Goal: Task Accomplishment & Management: Complete application form

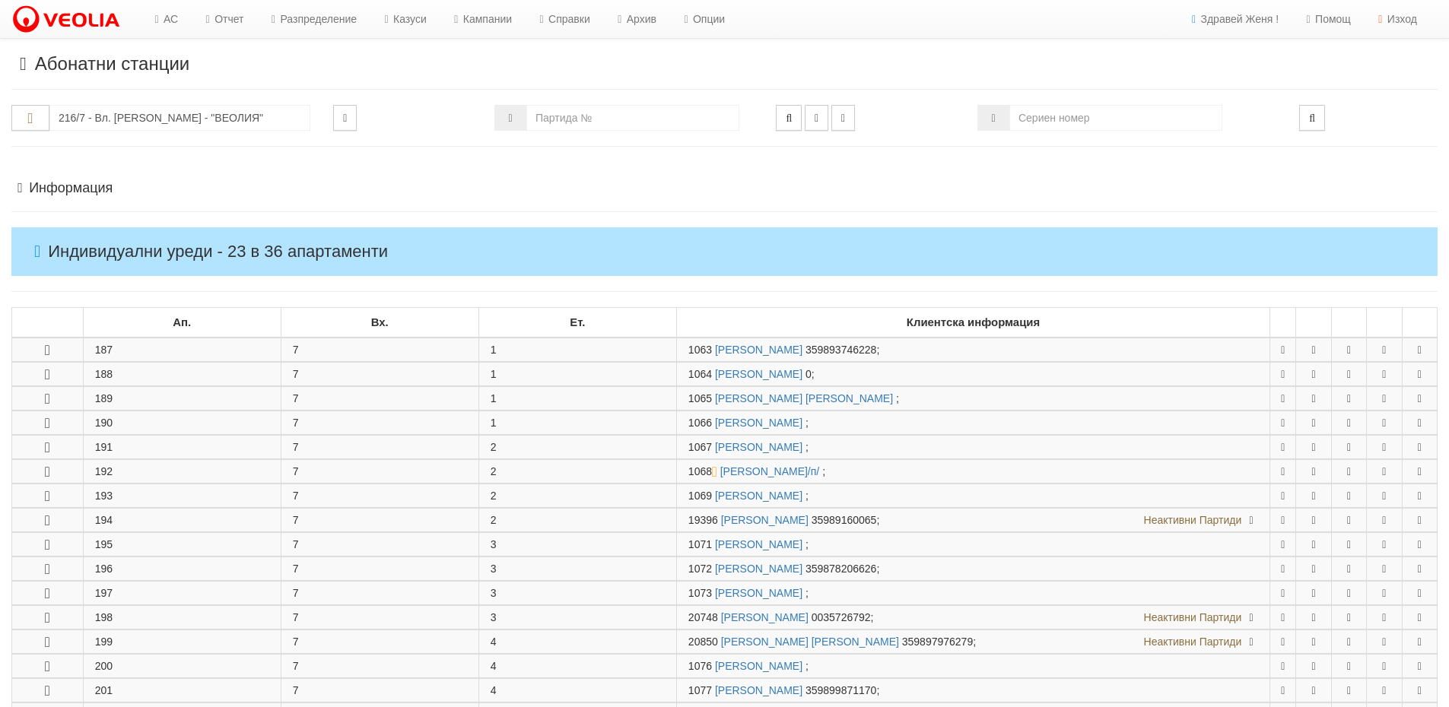
scroll to position [761, 0]
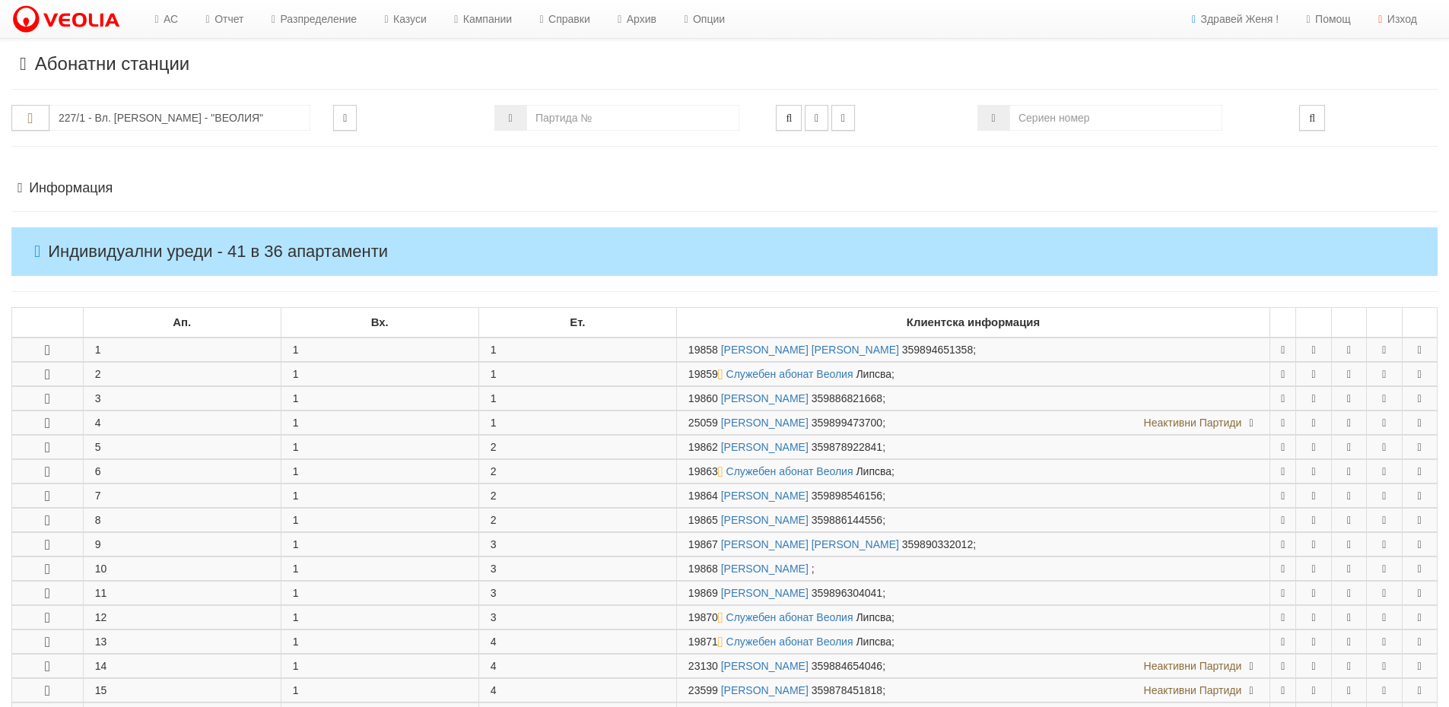
scroll to position [228, 0]
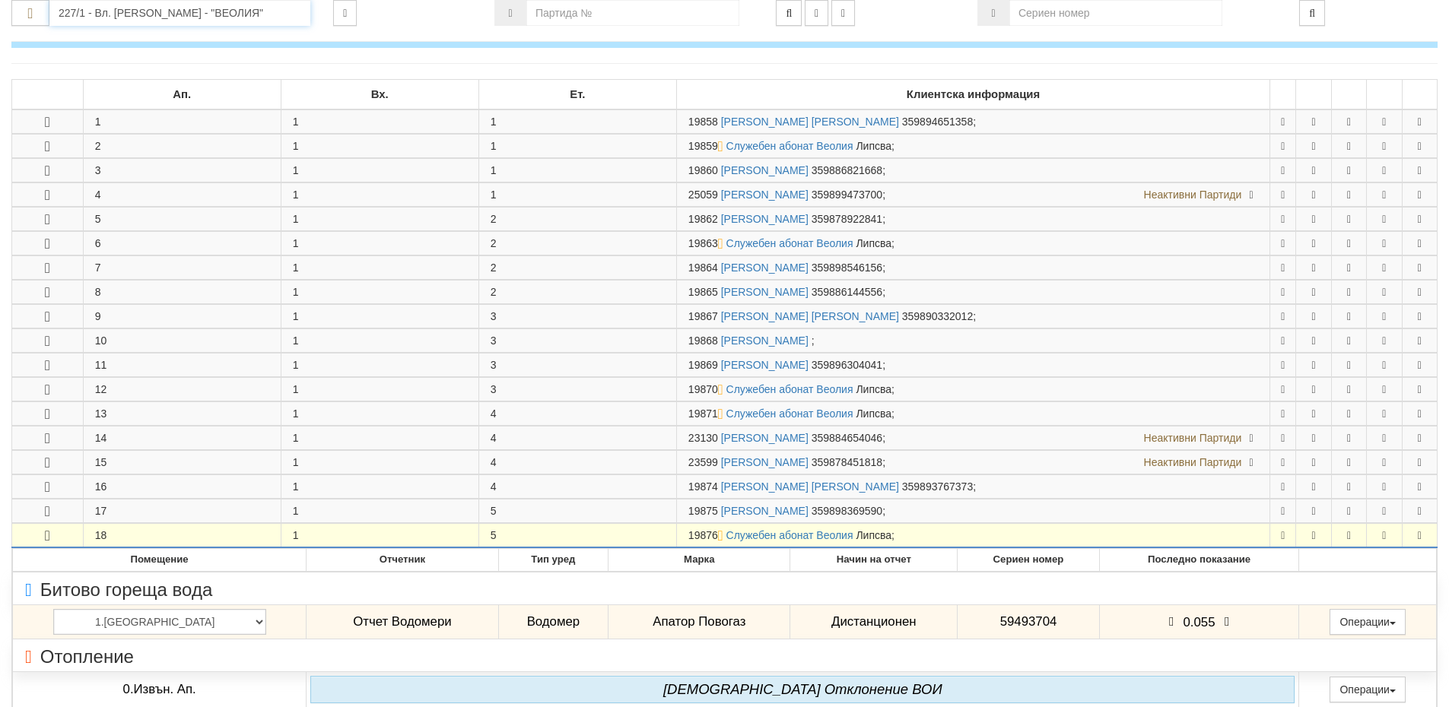
click at [113, 24] on input "227/1 - Вл. Варненчик - "ВЕОЛИЯ"" at bounding box center [179, 13] width 261 height 26
click at [121, 34] on div "121/1 - Младост - "ВЕОЛИЯ"" at bounding box center [180, 36] width 256 height 17
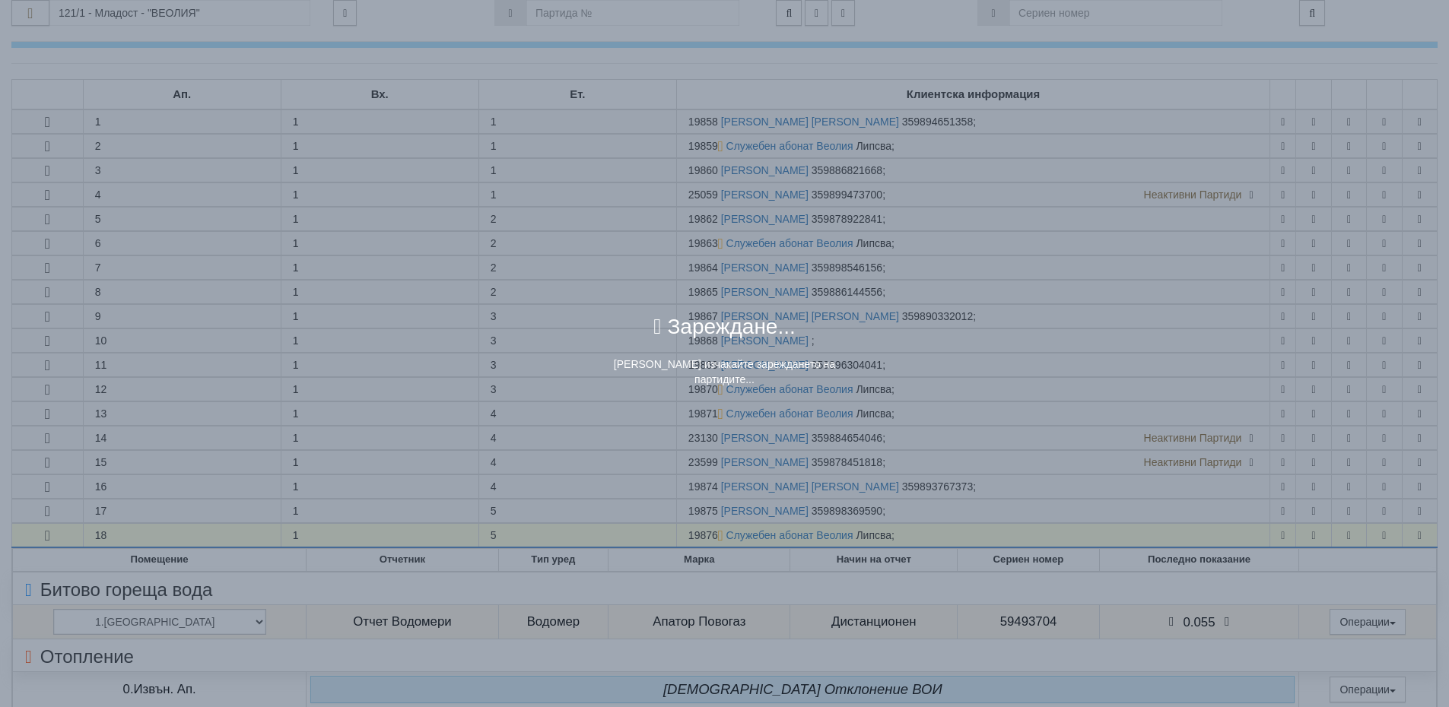
scroll to position [0, 0]
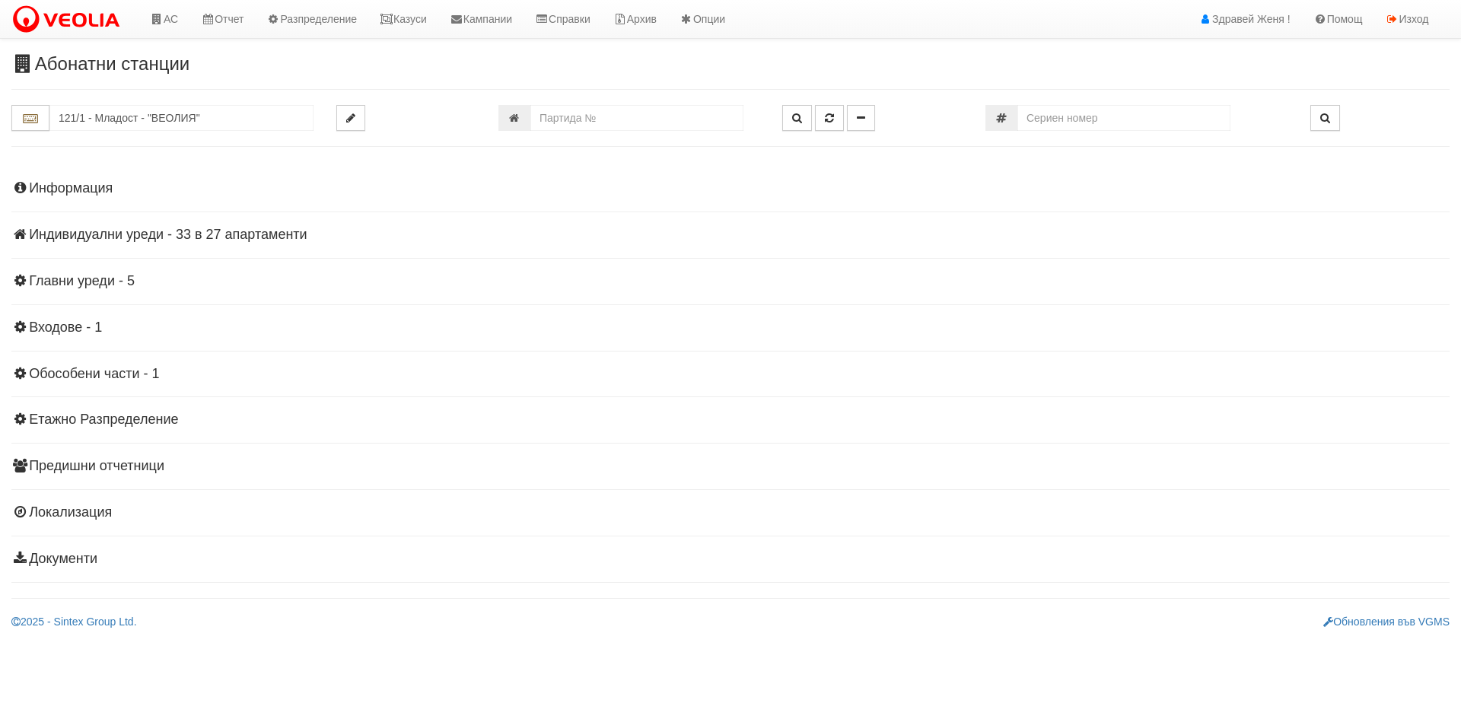
click at [235, 237] on h4 "Индивидуални уреди - 33 в 27 апартаменти" at bounding box center [730, 234] width 1438 height 15
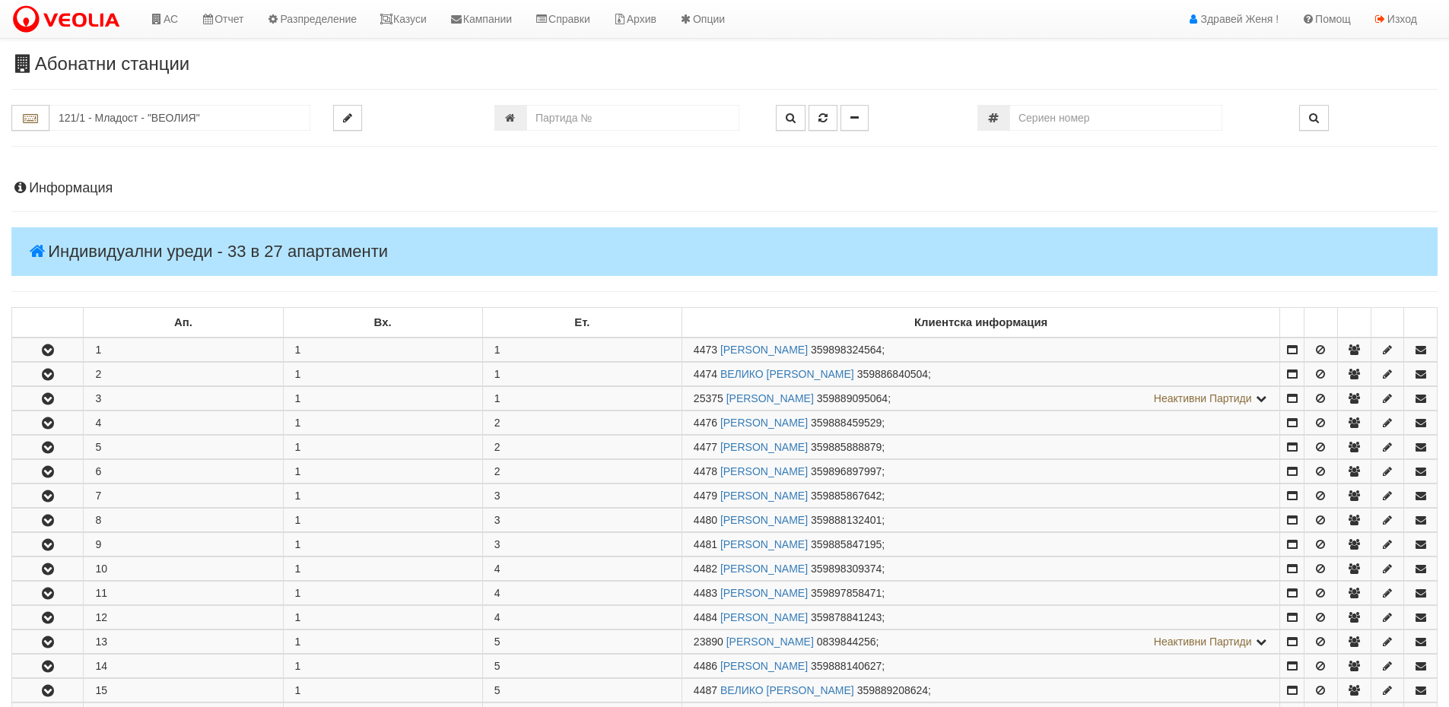
click at [95, 189] on h4 "Информация" at bounding box center [724, 188] width 1426 height 15
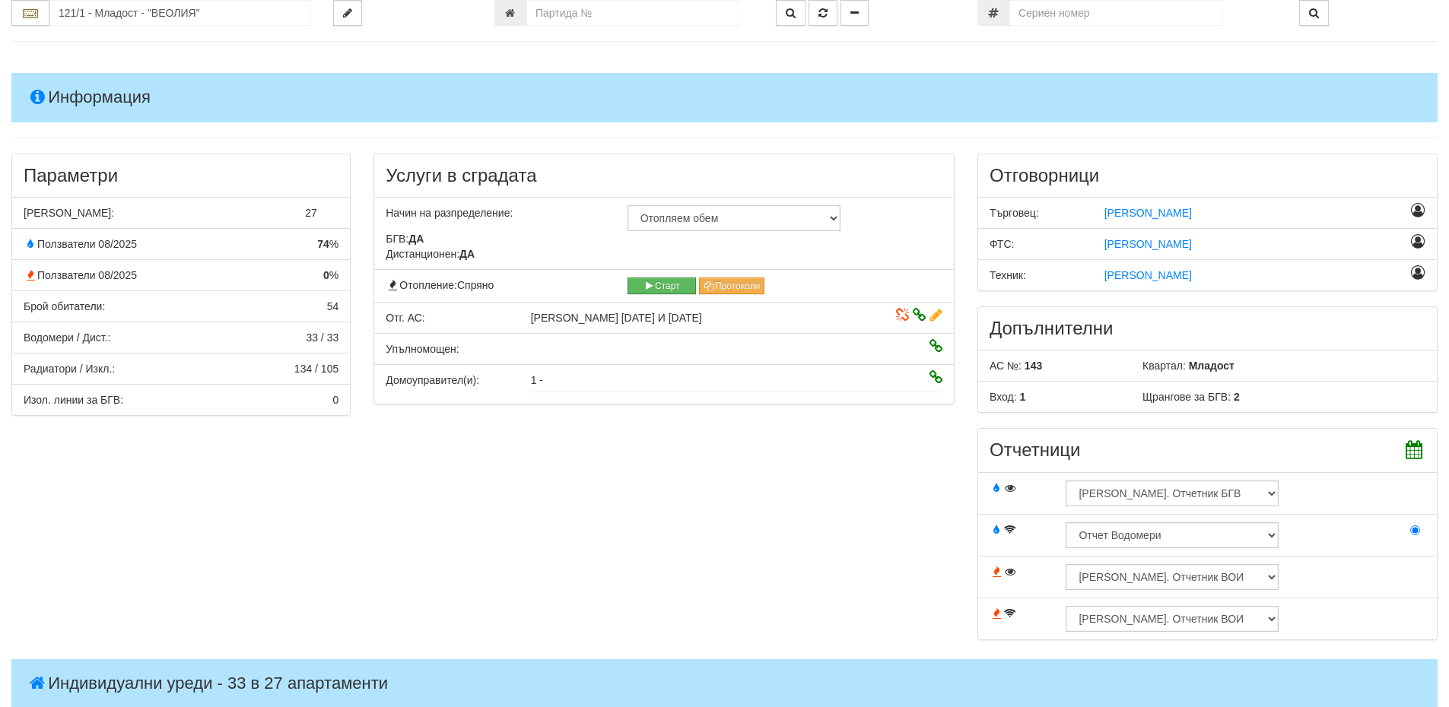
scroll to position [76, 0]
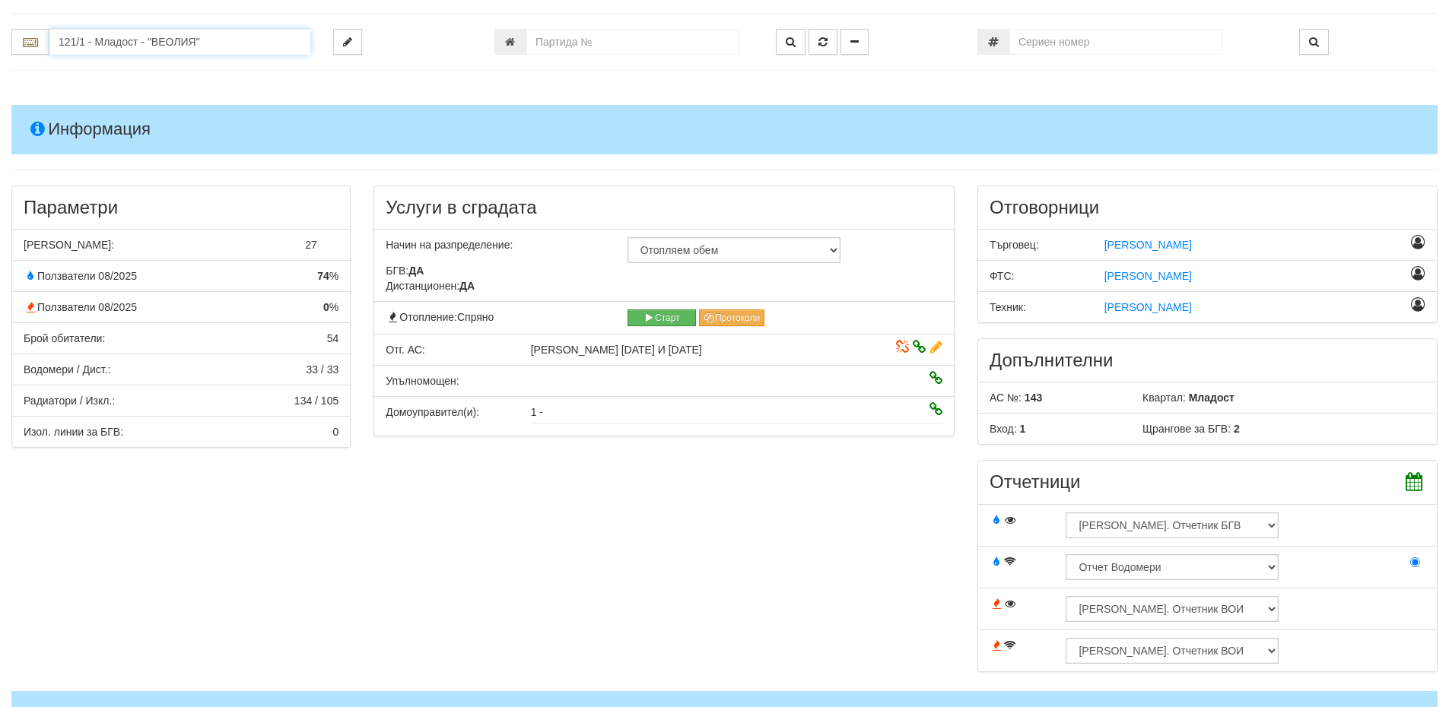
click at [76, 36] on input "121/1 - Младост - "ВЕОЛИЯ"" at bounding box center [179, 42] width 261 height 26
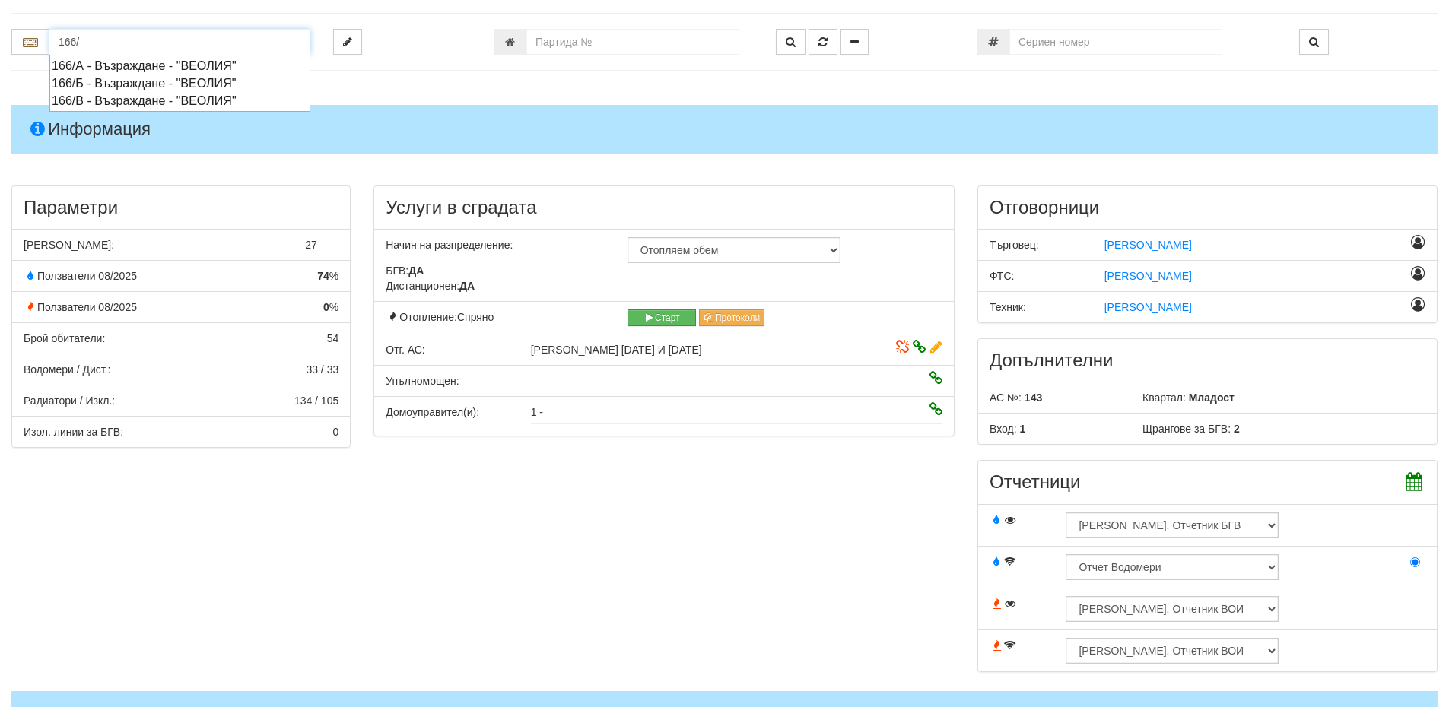
click at [112, 62] on div "166/А - Възраждане - "ВЕОЛИЯ"" at bounding box center [180, 65] width 256 height 17
type input "166/А - Възраждане - "ВЕОЛИЯ""
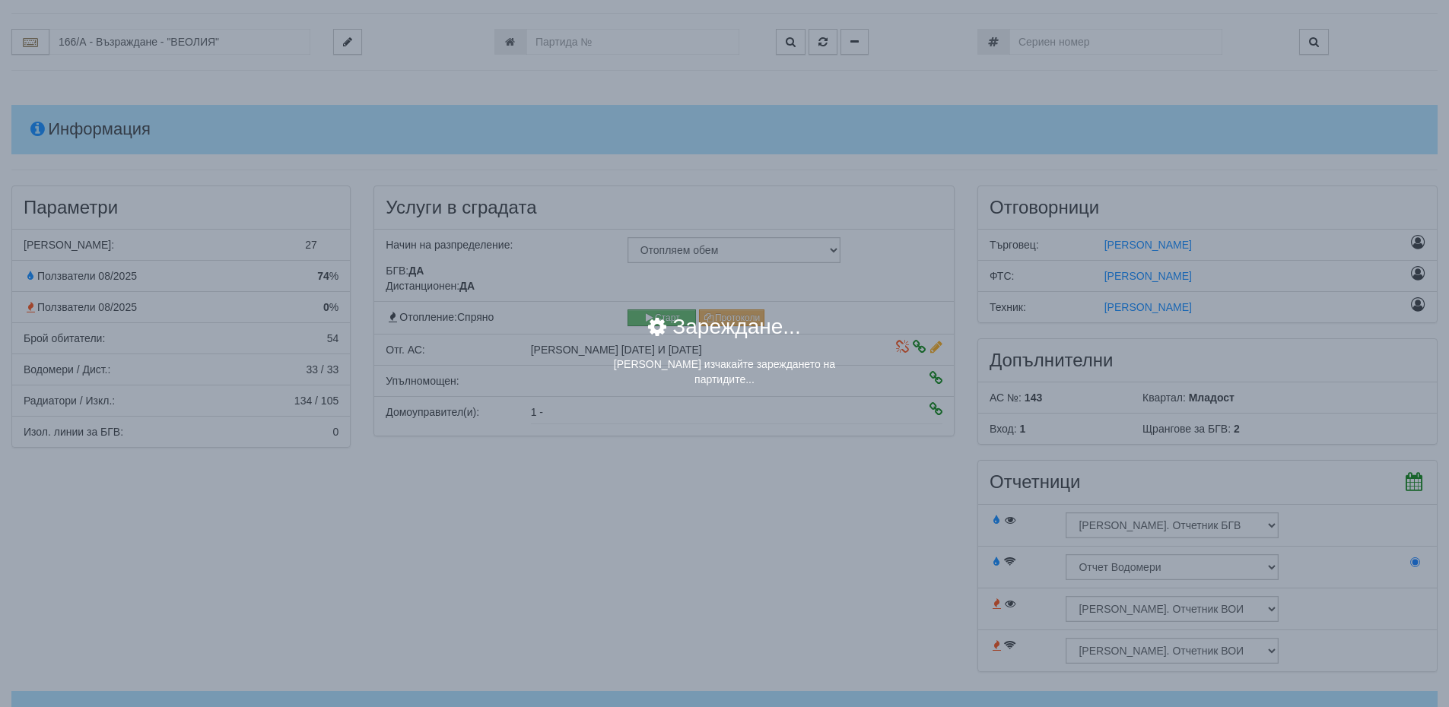
scroll to position [0, 0]
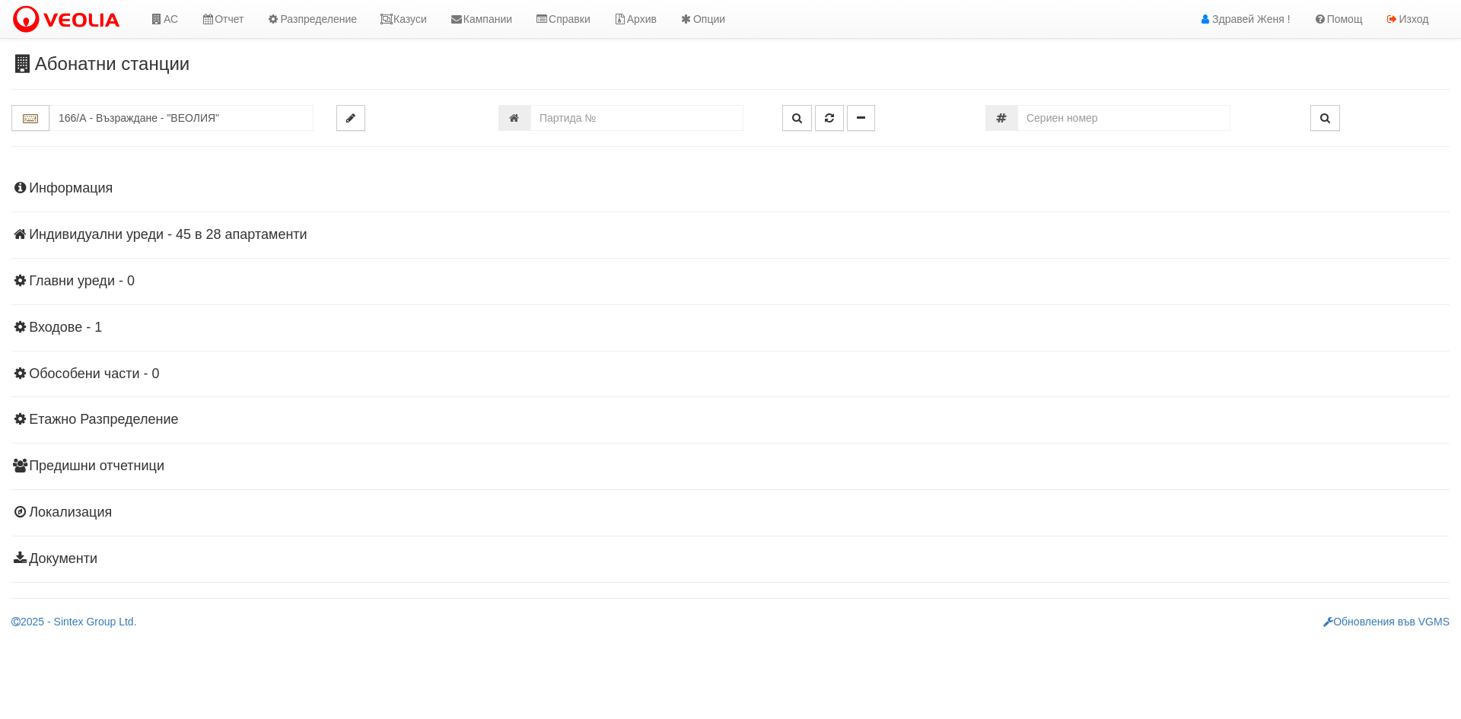
click at [126, 230] on h4 "Индивидуални уреди - 45 в 28 апартаменти" at bounding box center [730, 234] width 1438 height 15
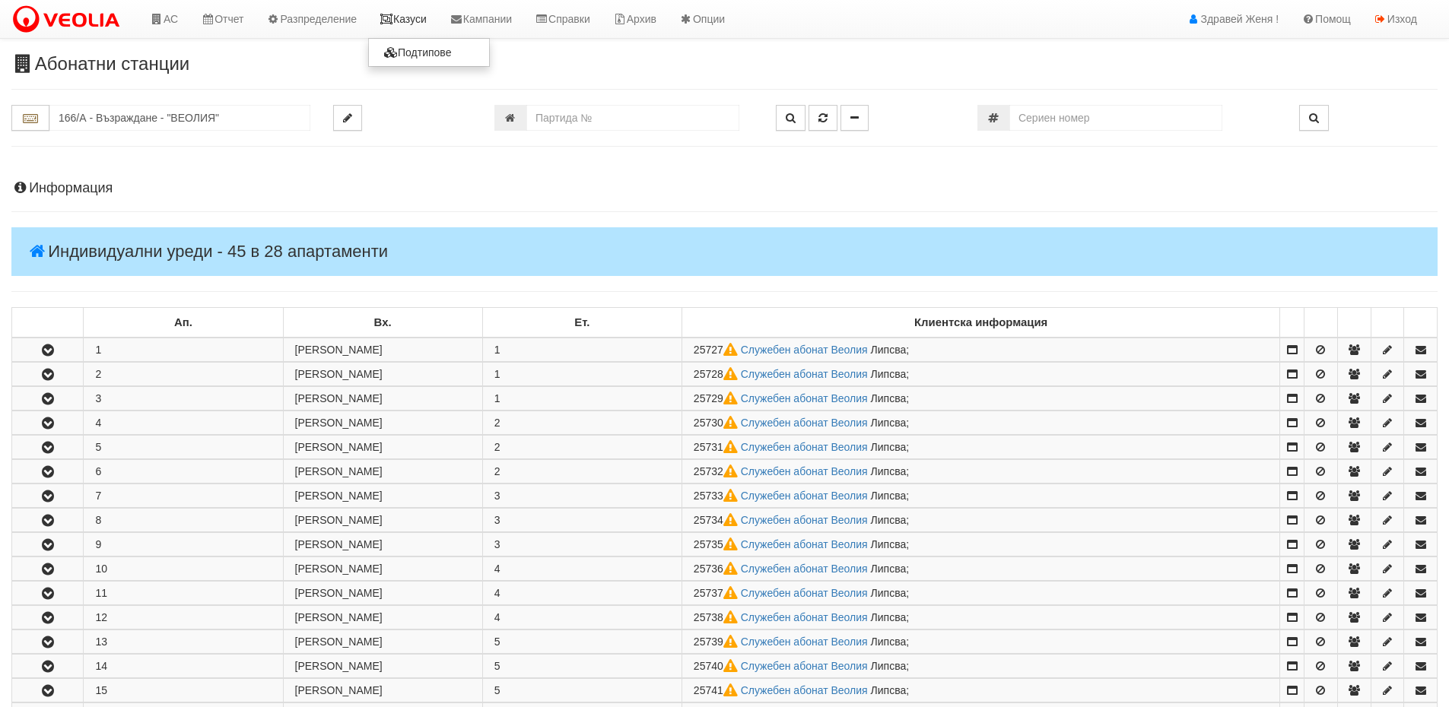
click at [418, 21] on link "Казуси" at bounding box center [403, 19] width 70 height 38
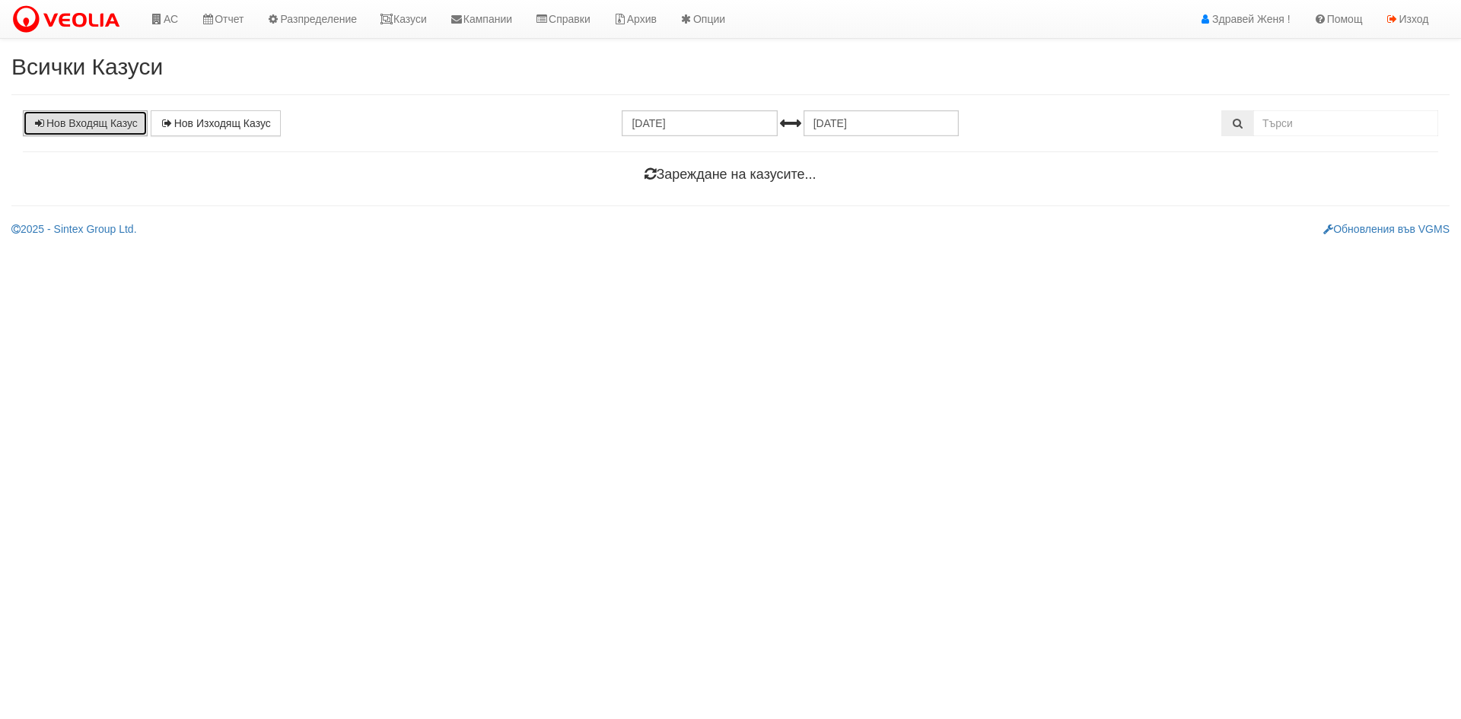
click at [99, 117] on link "Нов Входящ Казус" at bounding box center [85, 123] width 125 height 26
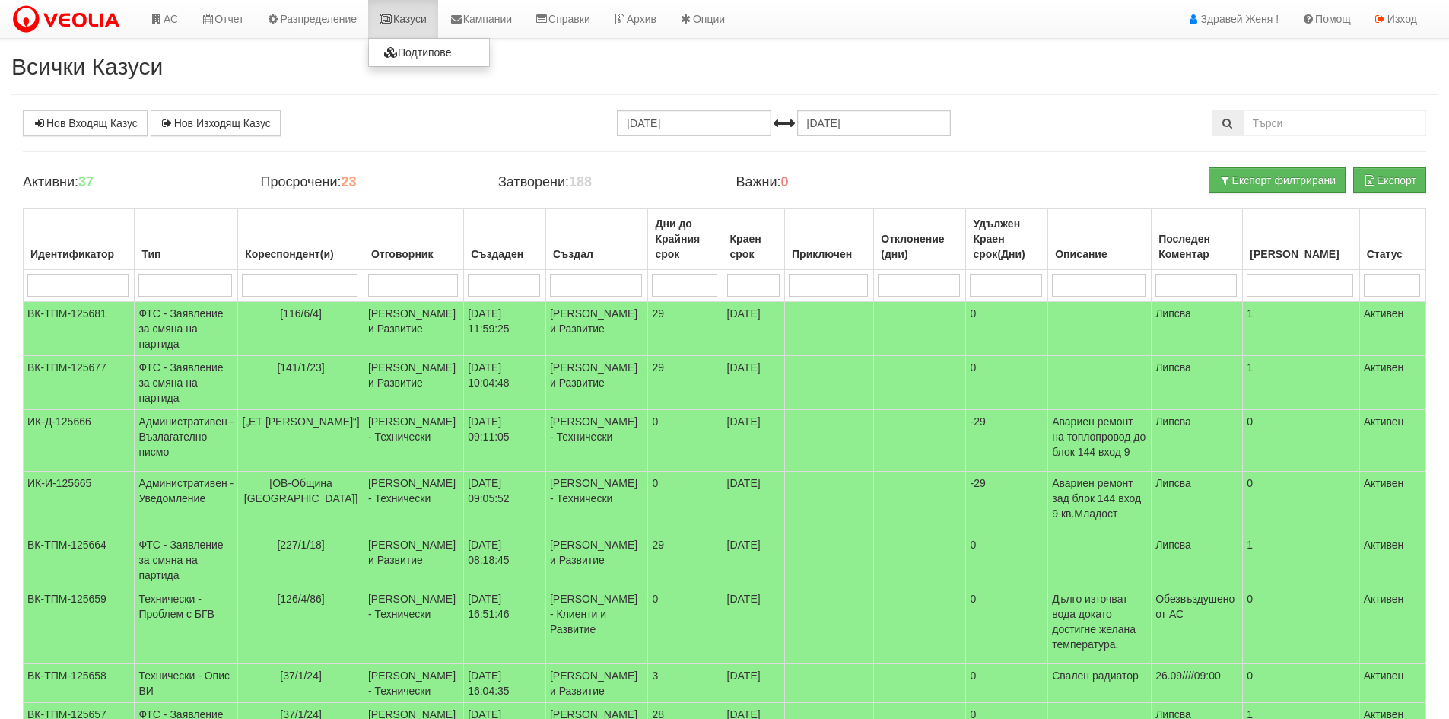
click at [419, 20] on link "Казуси" at bounding box center [403, 19] width 70 height 38
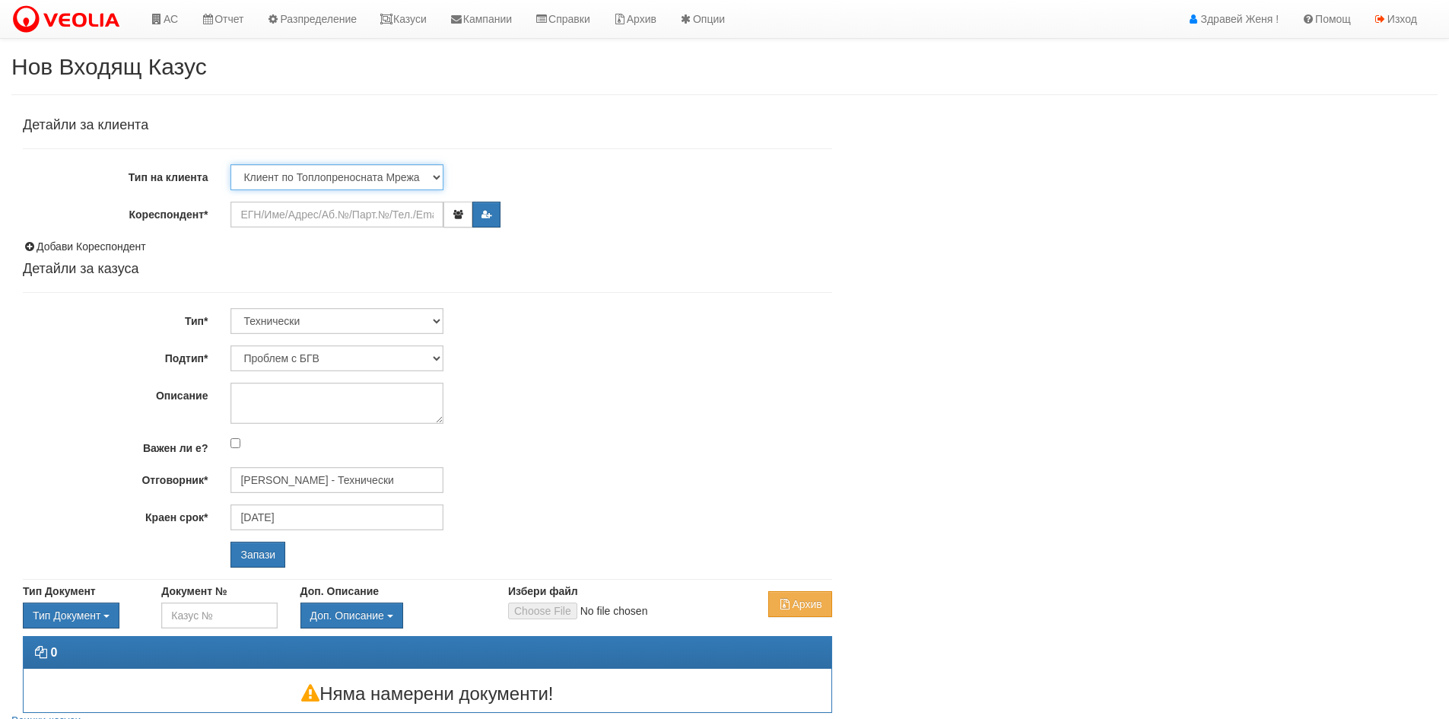
click at [438, 174] on select "Клиент по Топлопреносната Мрежа Институция Партньори Други" at bounding box center [337, 177] width 213 height 26
select select "Other"
click at [231, 164] on select "Клиент по Топлопреносната Мрежа Институция Партньори Други" at bounding box center [337, 177] width 213 height 26
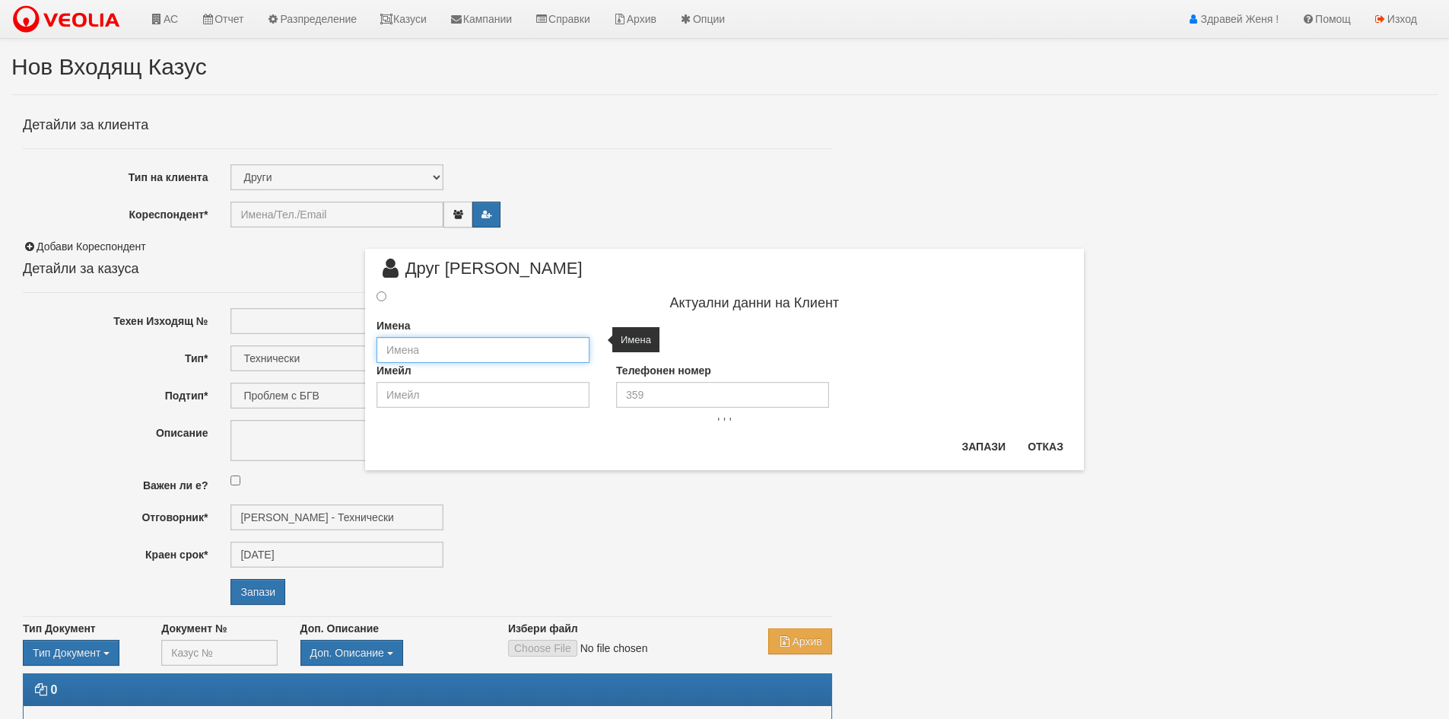
click at [401, 355] on input "text" at bounding box center [483, 350] width 213 height 26
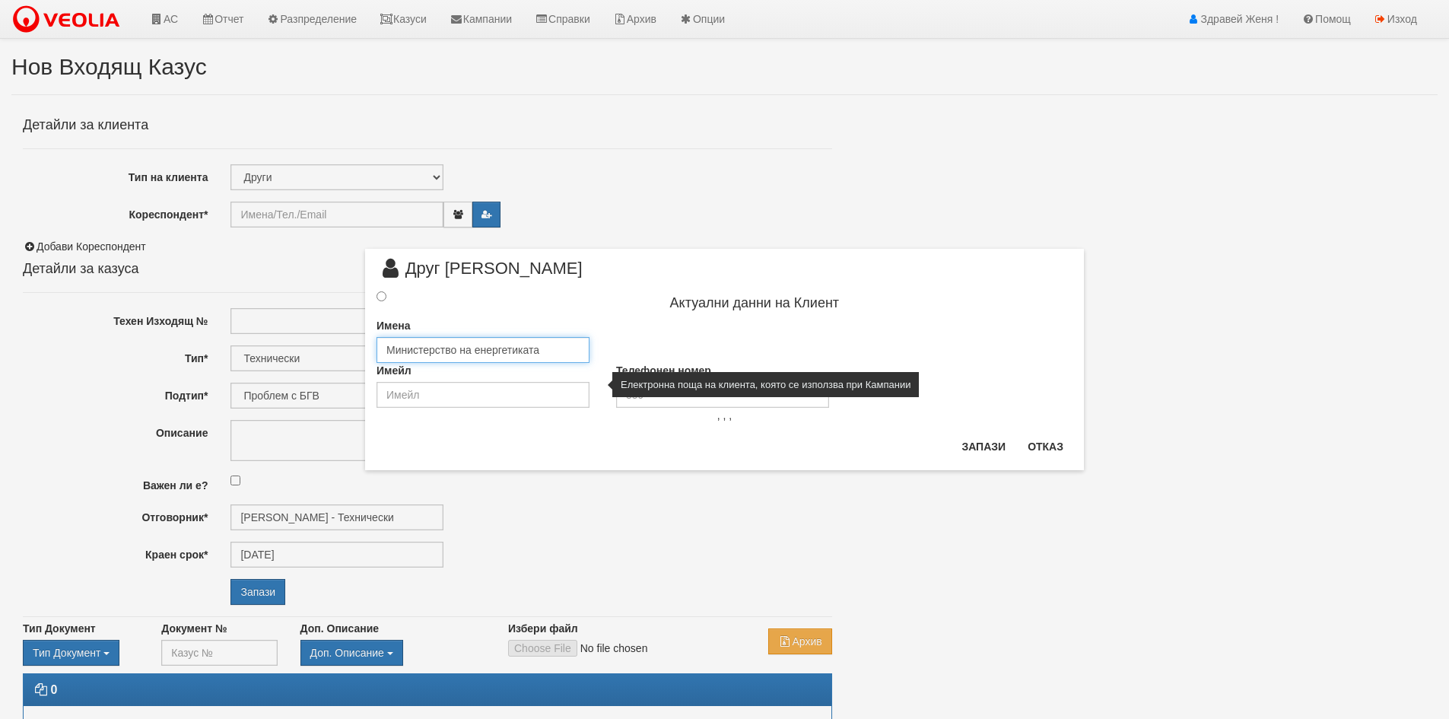
type input "Министерство на енергетиката"
click at [412, 399] on input "email" at bounding box center [483, 395] width 213 height 26
type input "е"
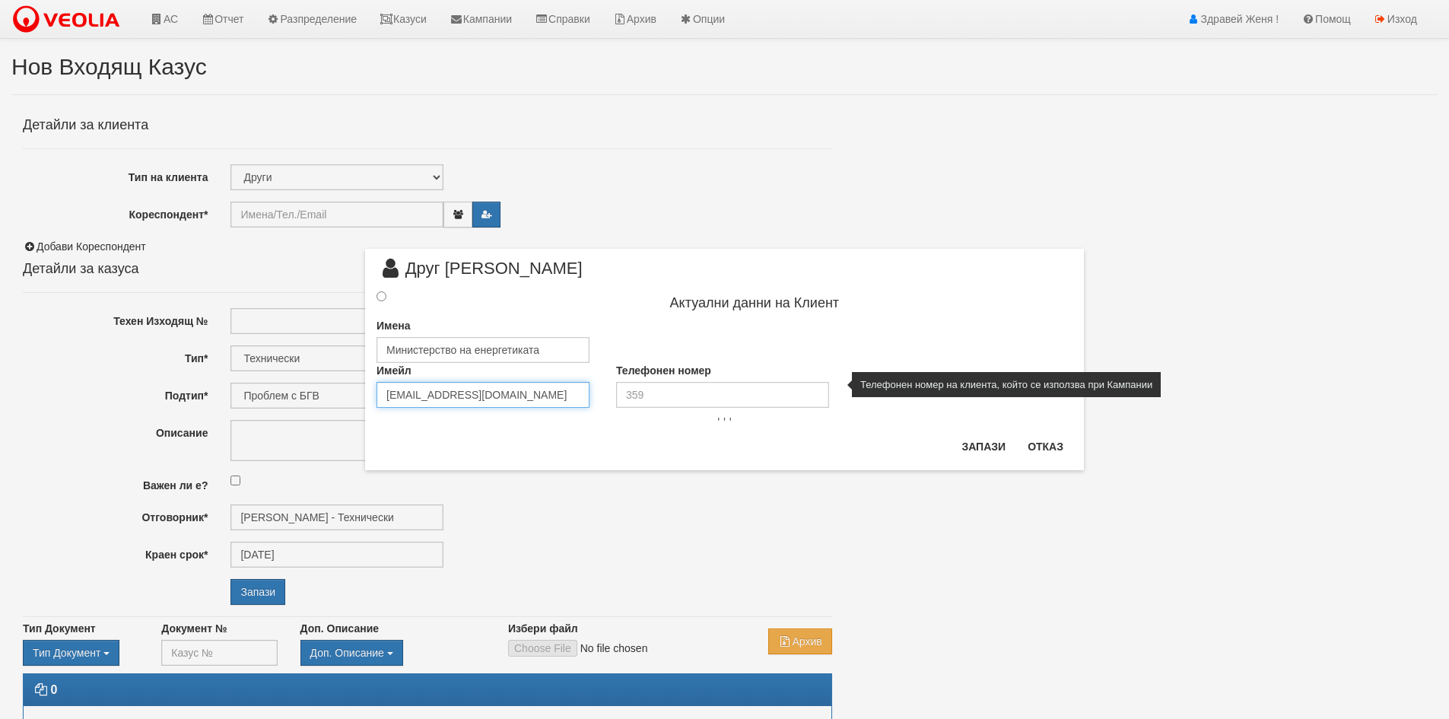
type input "[EMAIL_ADDRESS][DOMAIN_NAME]"
click at [641, 397] on input "tel" at bounding box center [722, 395] width 213 height 26
click at [637, 393] on input "029263152" at bounding box center [722, 395] width 213 height 26
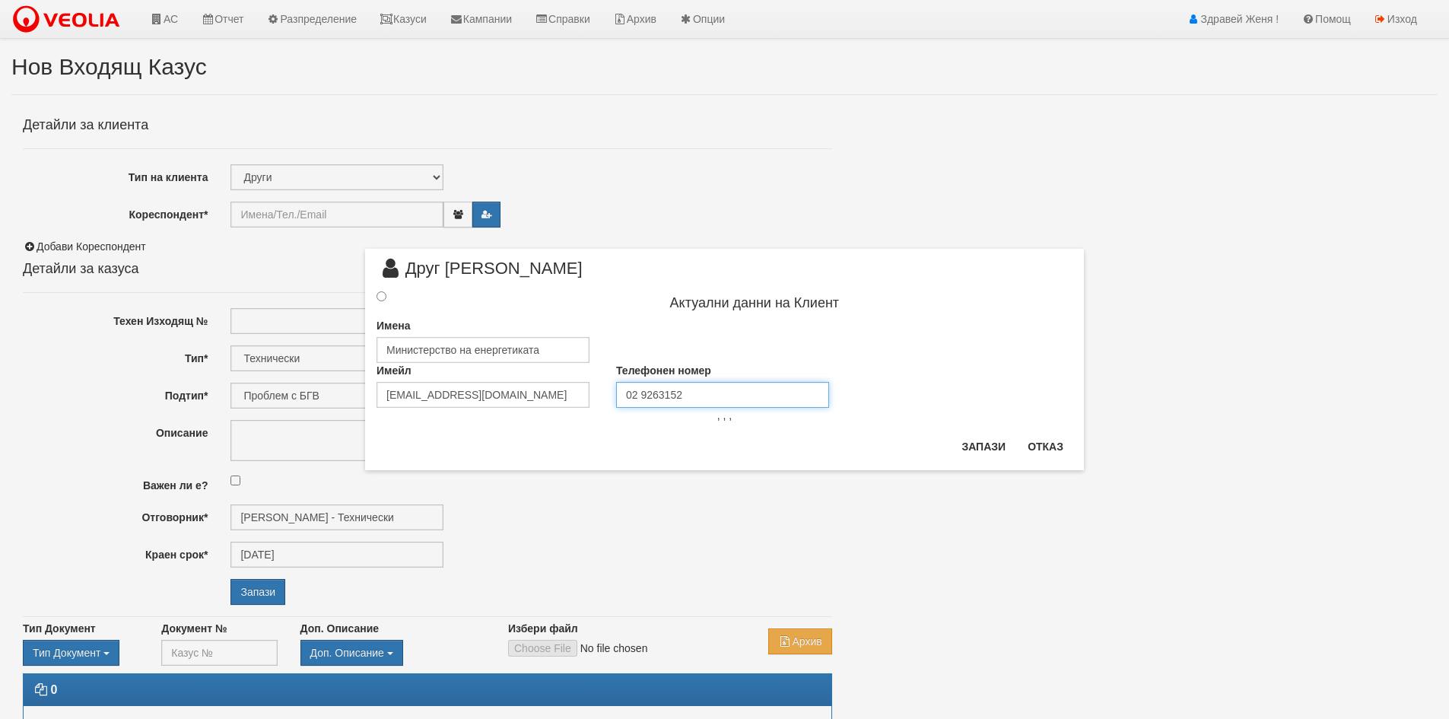
type input "02 9263152"
click at [383, 296] on input "radio" at bounding box center [382, 296] width 10 height 10
radio input "true"
type input "Министерство на енергетиката"
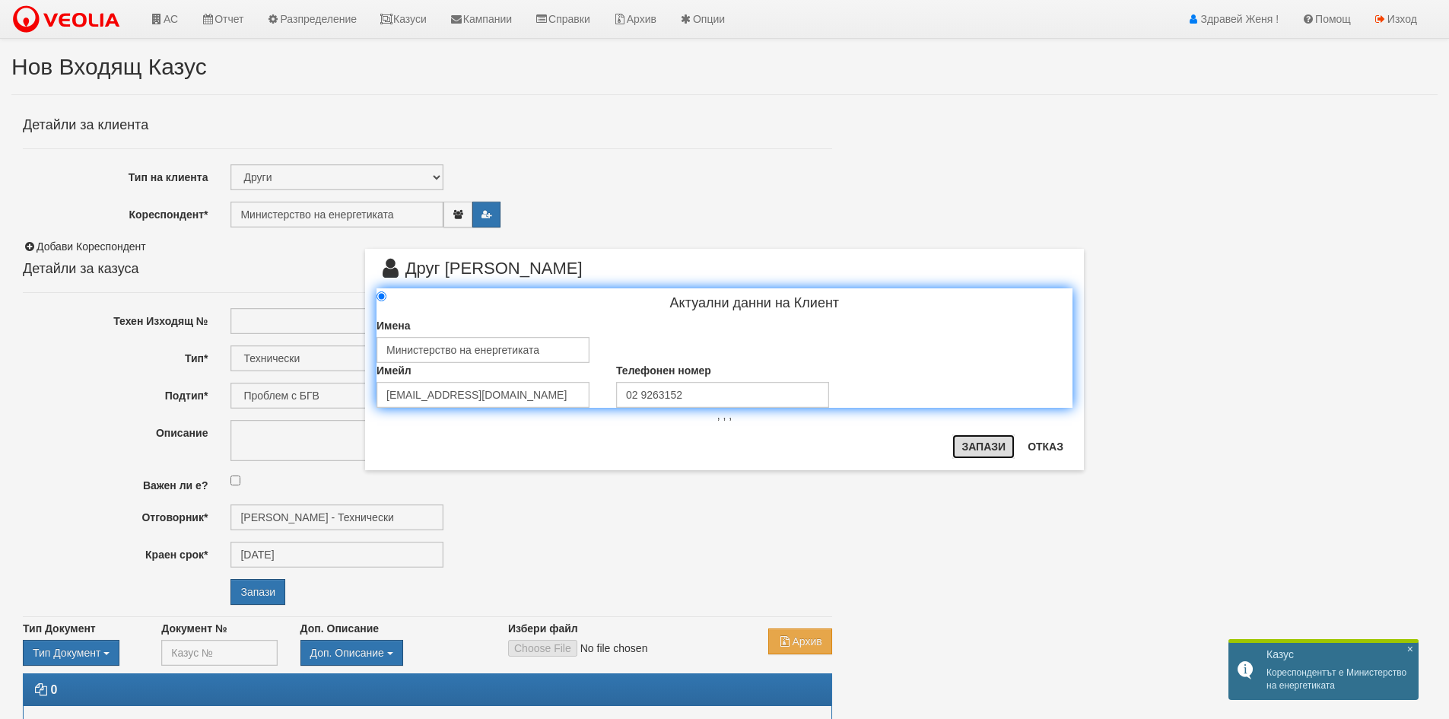
click at [983, 447] on button "Запази" at bounding box center [983, 446] width 62 height 24
radio input "true"
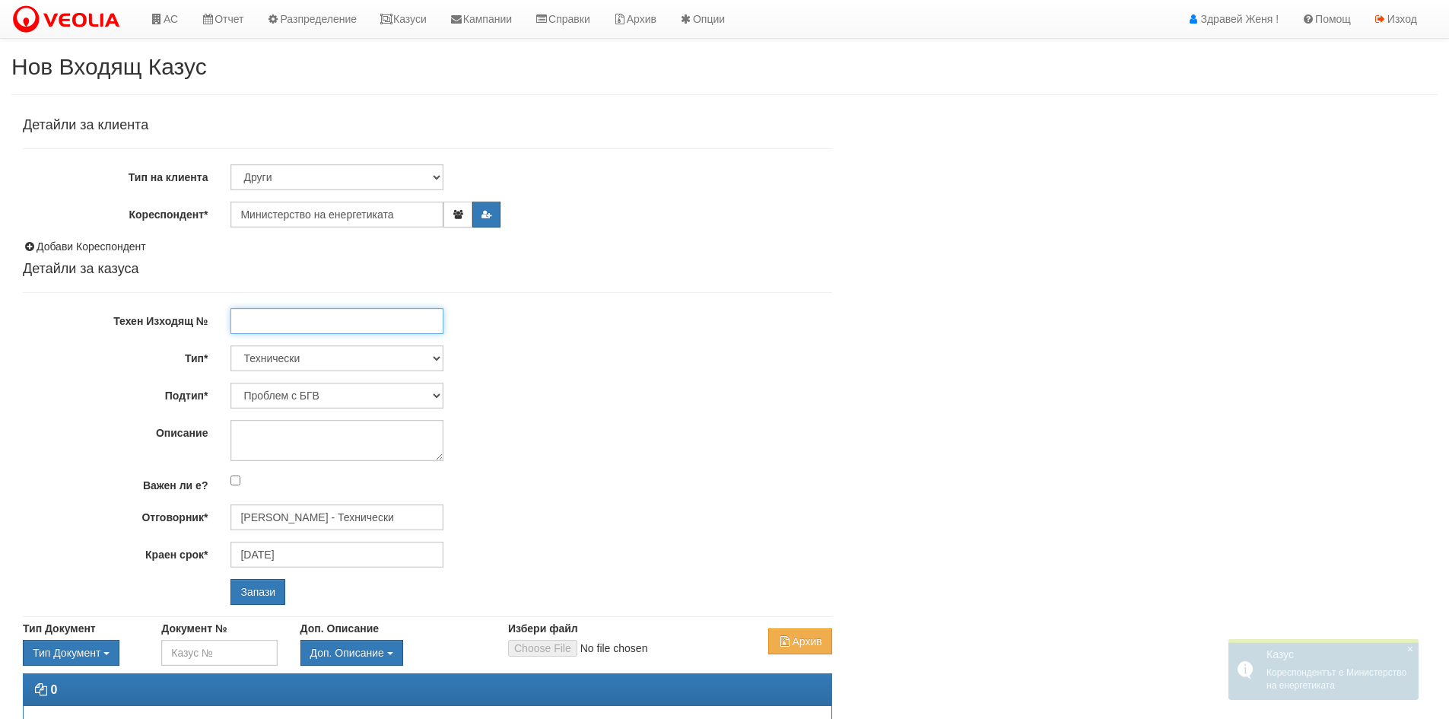
click at [381, 320] on input "Техен Изходящ №" at bounding box center [337, 321] width 213 height 26
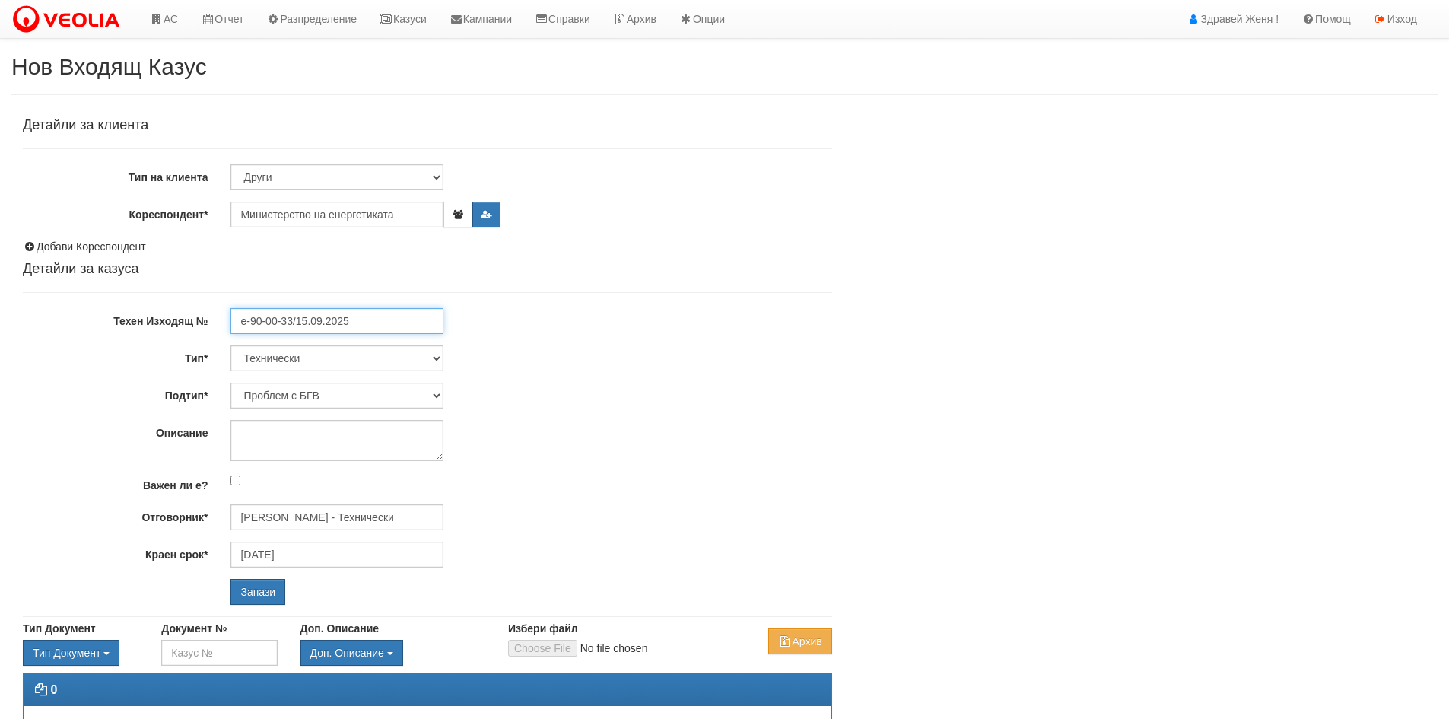
type input "e-90-00-33/15.09.2025"
click at [435, 356] on select "Технически ФТС Търговски Административен Производствен Експлоатационен Финансов…" at bounding box center [337, 358] width 213 height 26
select select "4"
click at [231, 345] on select "Технически ФТС Търговски Административен Производствен Експлоатационен Финансов…" at bounding box center [337, 358] width 213 height 26
type input "25/10/2025"
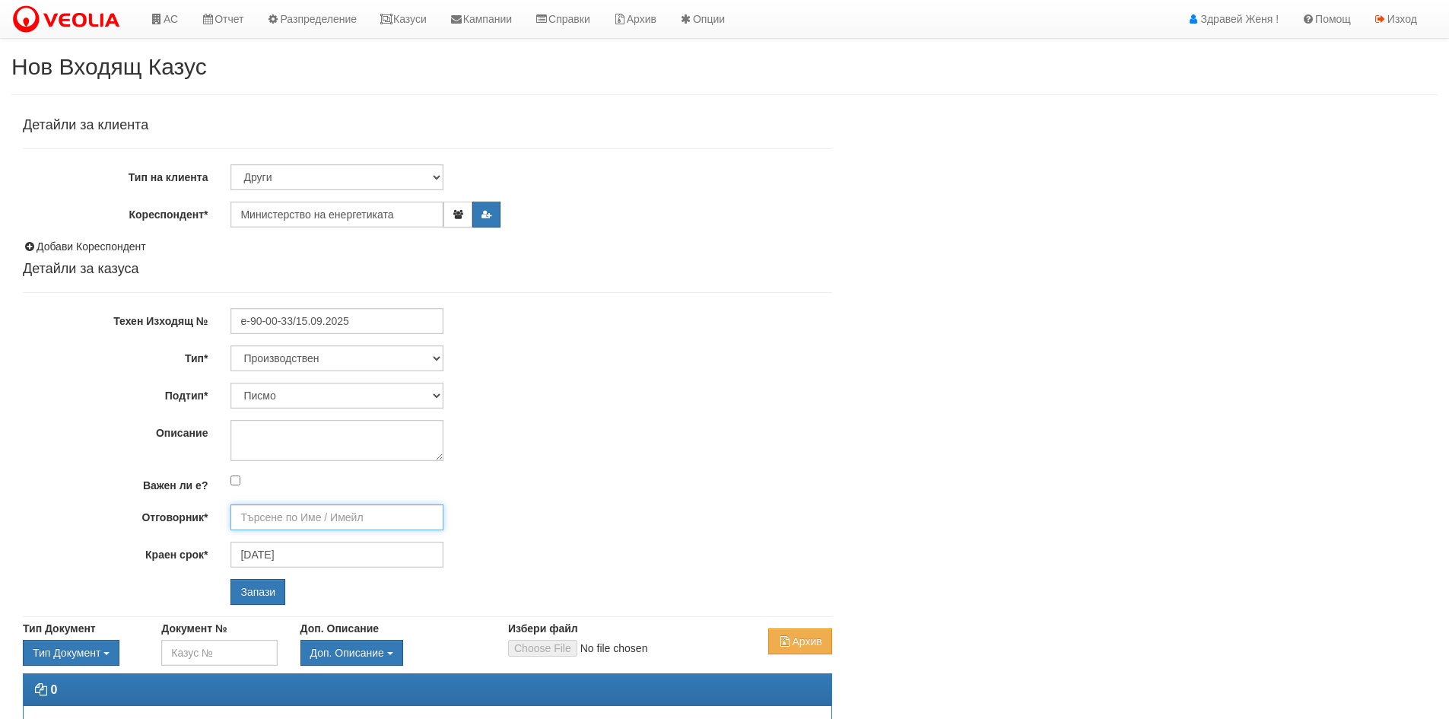
click at [313, 521] on input "Отговорник*" at bounding box center [337, 517] width 213 height 26
type input "d"
click at [320, 516] on input "Отговорник*" at bounding box center [337, 517] width 213 height 26
click at [322, 524] on input "Отговорник*" at bounding box center [337, 517] width 213 height 26
type input "P"
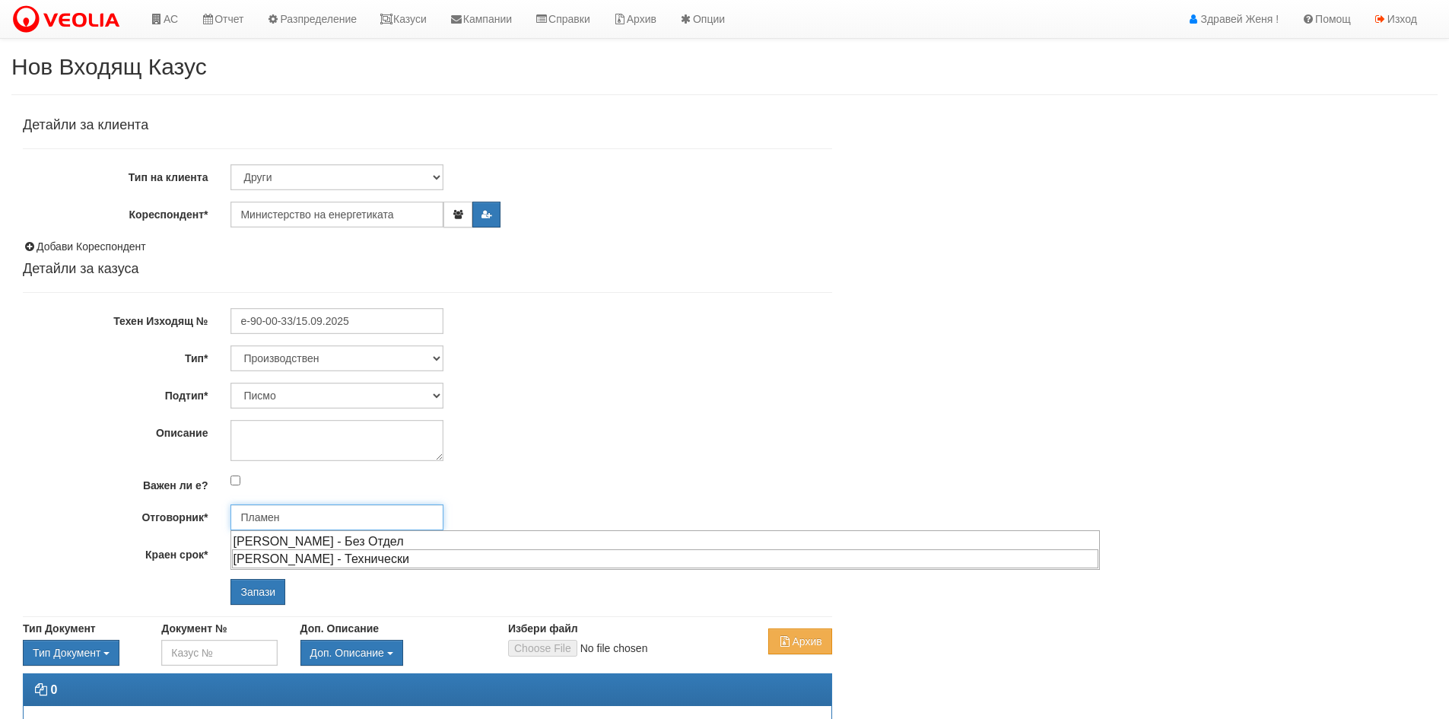
click at [335, 560] on div "Пламен Стефанов - Технически" at bounding box center [665, 558] width 866 height 19
type input "Пламен Стефанов - Технически"
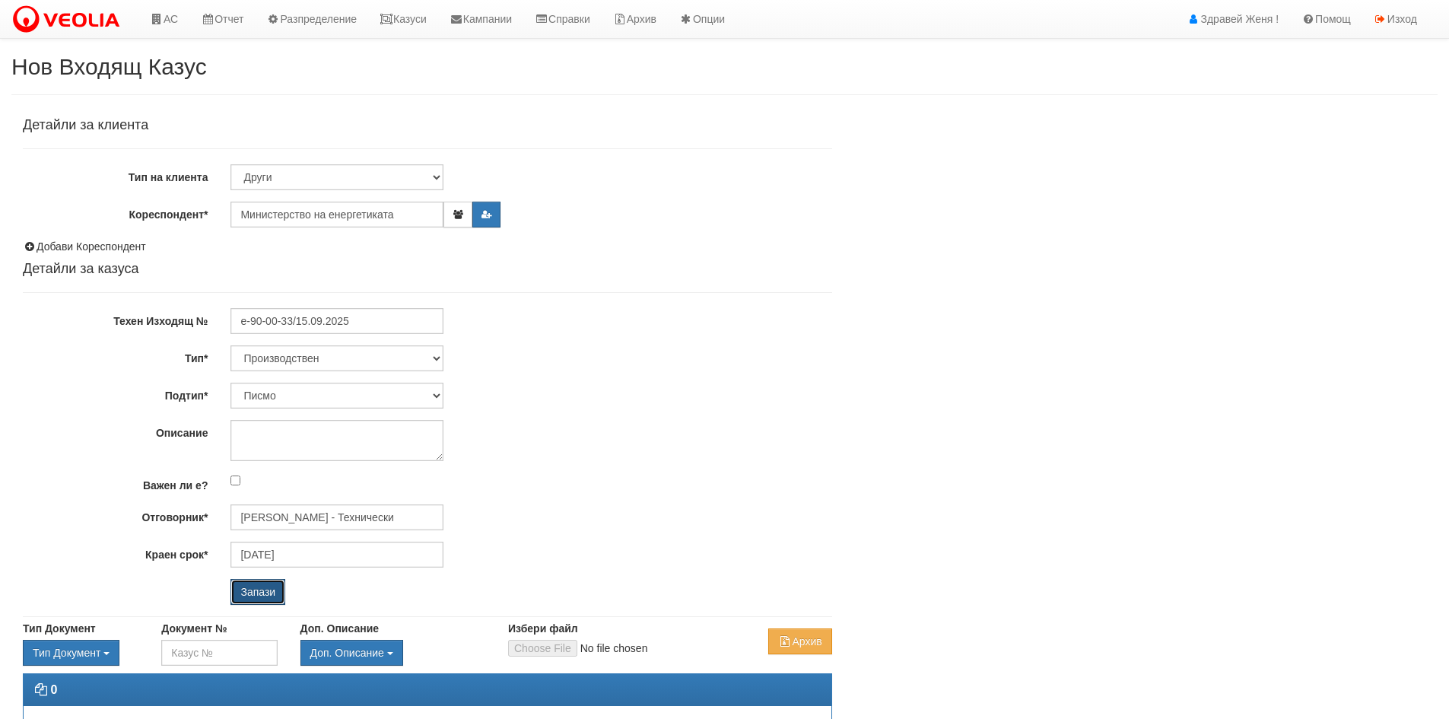
click at [261, 587] on input "Запази" at bounding box center [258, 592] width 55 height 26
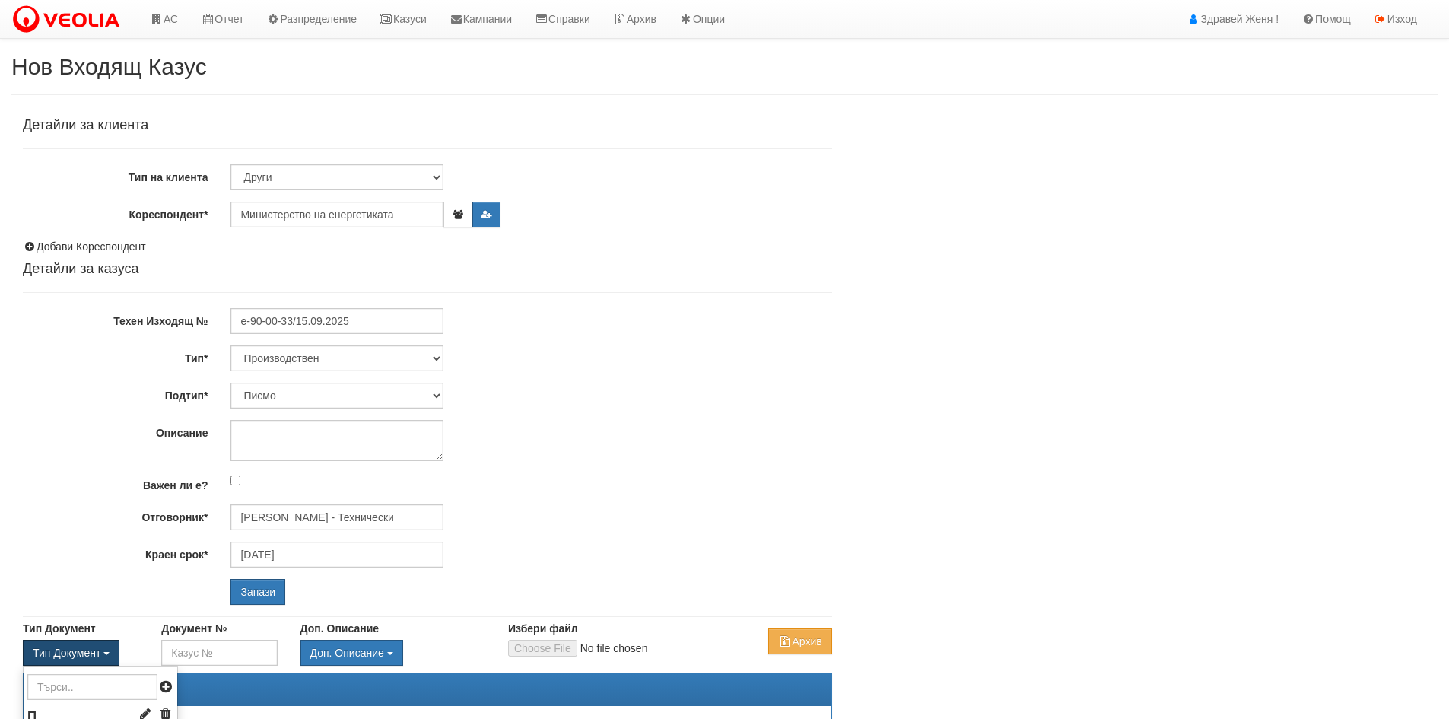
click at [110, 650] on button "Тип Документ" at bounding box center [71, 653] width 97 height 26
click at [86, 715] on li "П" at bounding box center [101, 717] width 154 height 26
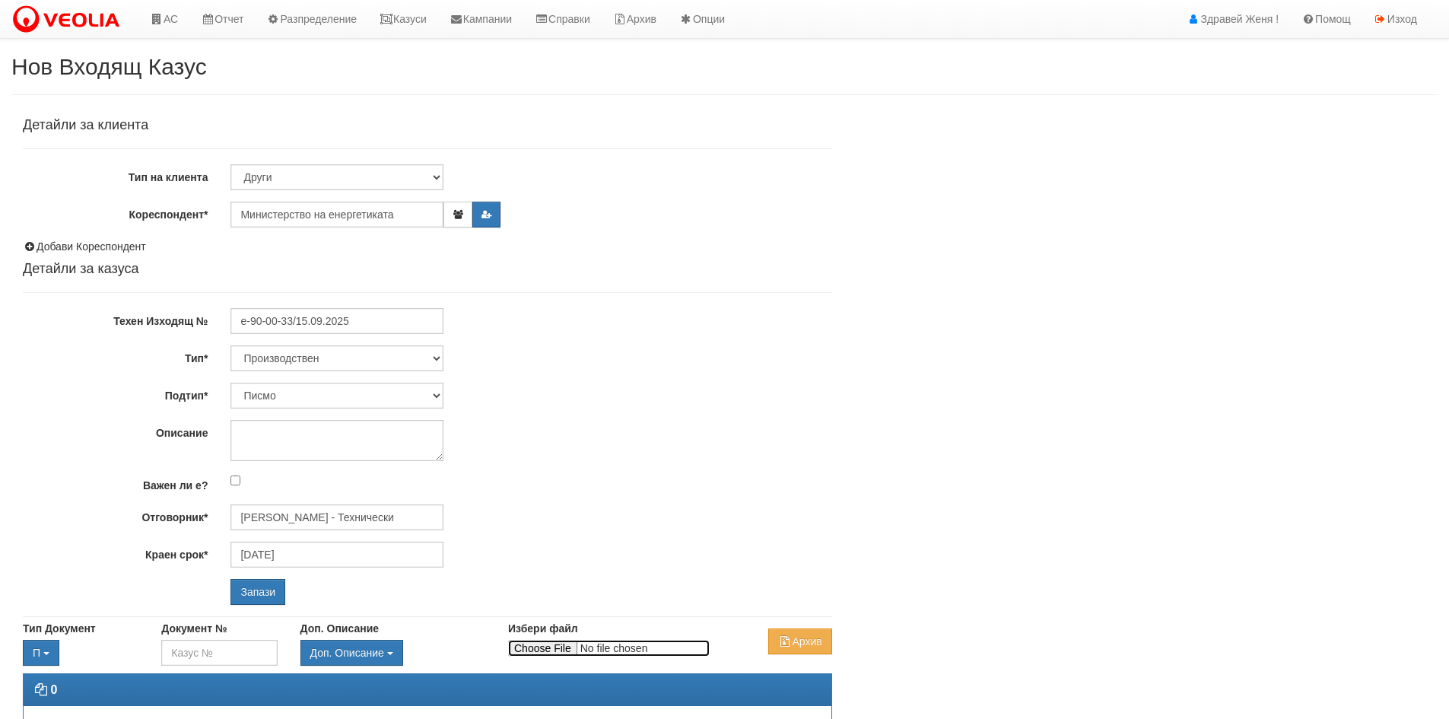
click at [523, 645] on input "Избери файл" at bounding box center [609, 648] width 202 height 17
type input "C:\fakepath\DOC155.pdf"
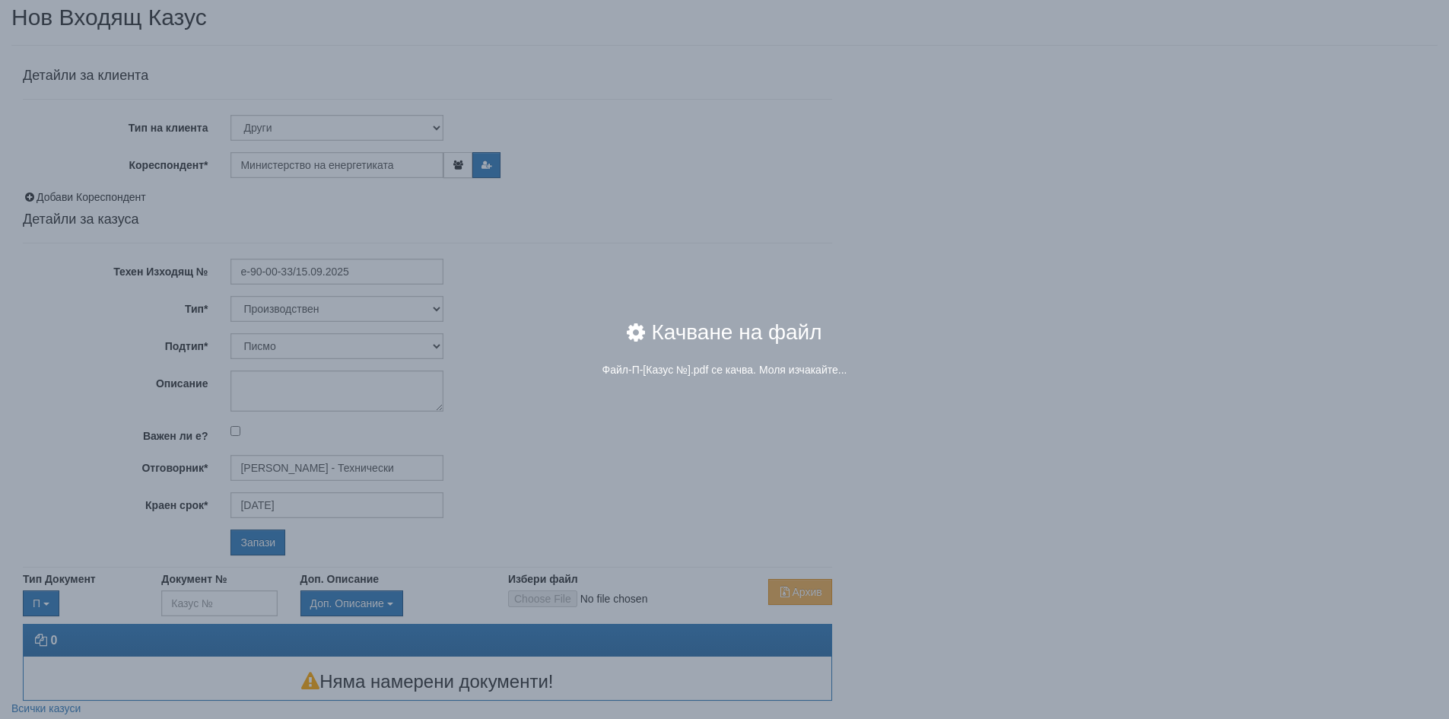
scroll to position [76, 0]
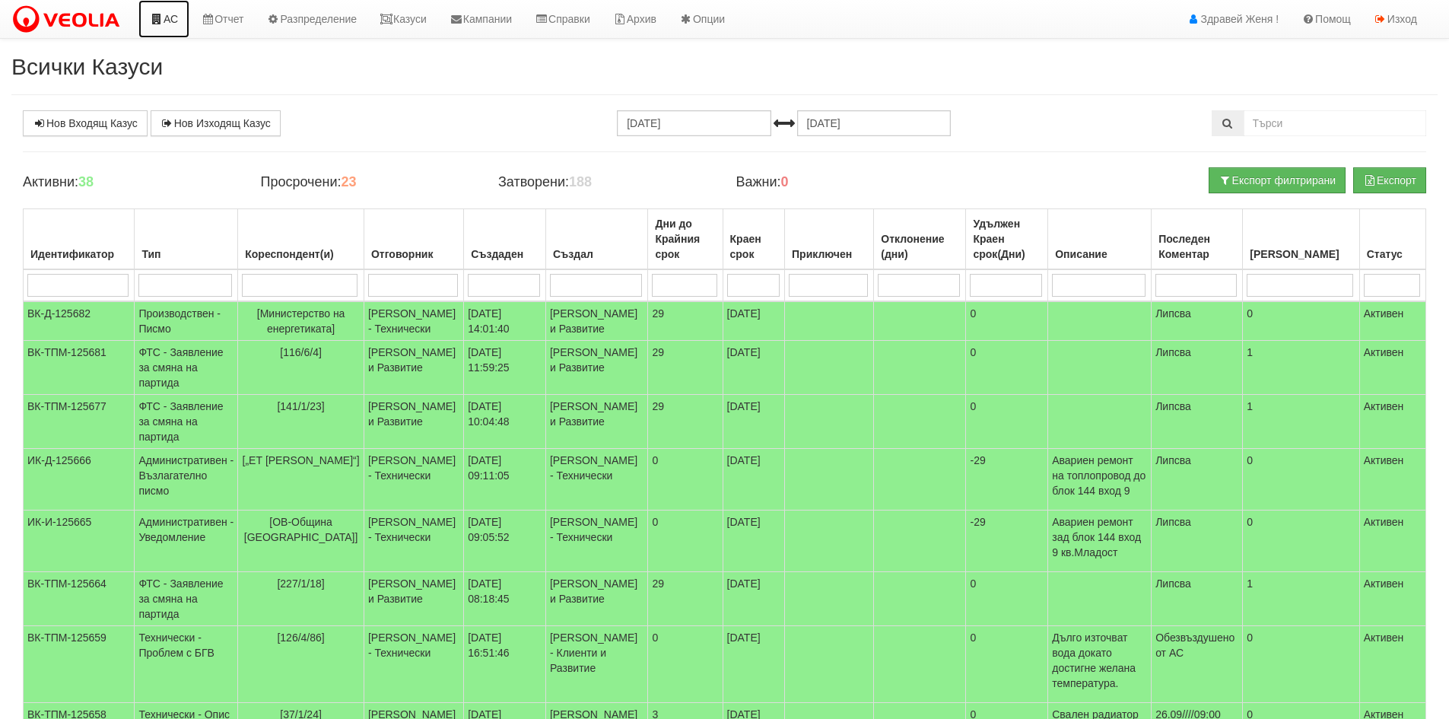
click at [169, 21] on link "АС" at bounding box center [163, 19] width 51 height 38
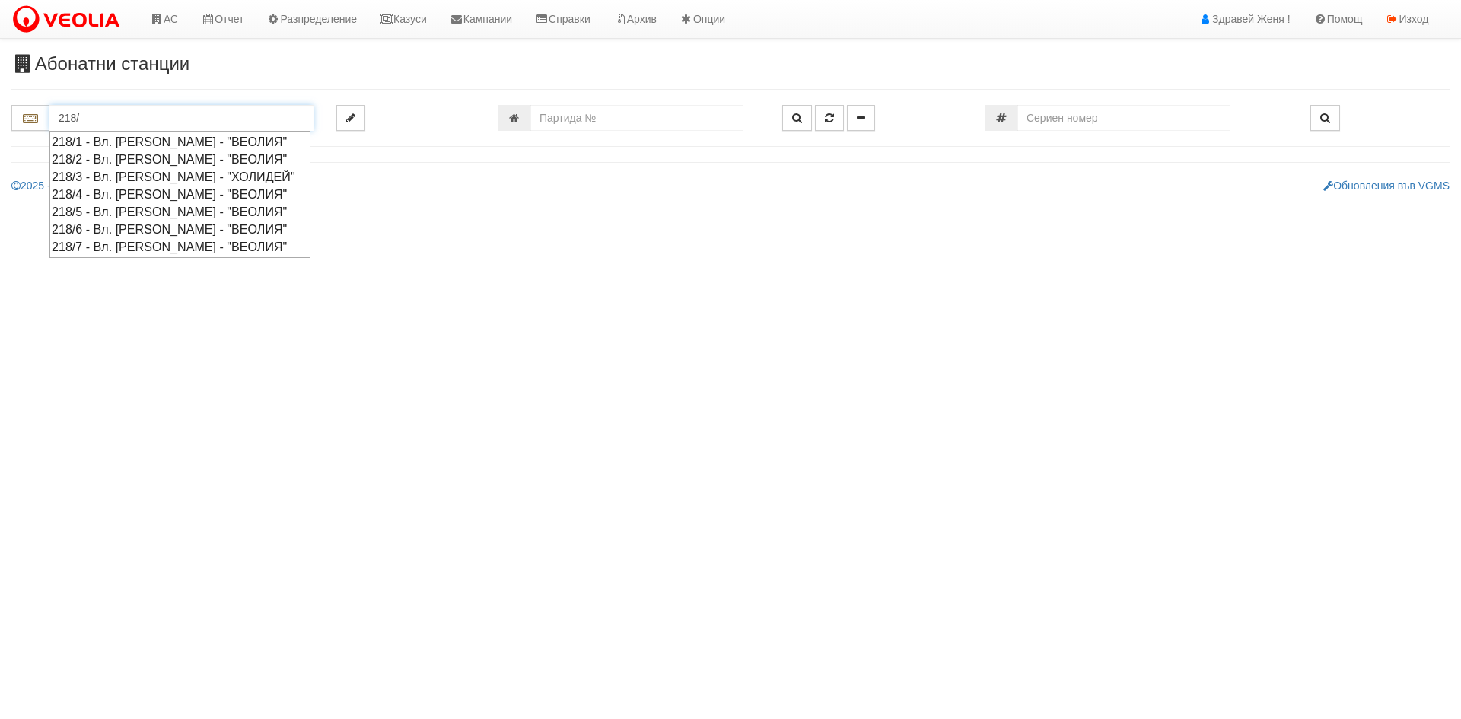
click at [78, 192] on div "218/4 - Вл. [PERSON_NAME] - "ВЕОЛИЯ"" at bounding box center [180, 194] width 256 height 17
type input "218/4 - Вл. [PERSON_NAME] - "ВЕОЛИЯ""
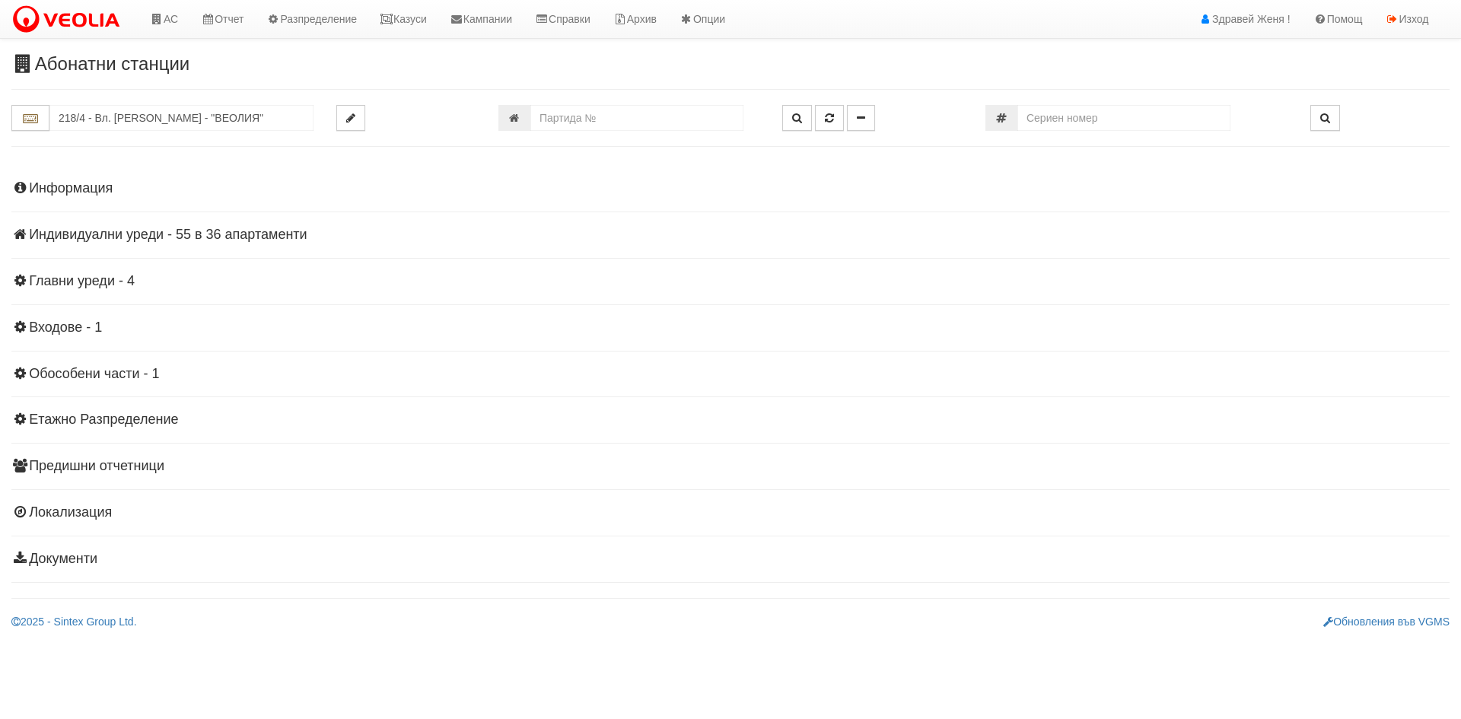
click at [290, 239] on h4 "Индивидуални уреди - 55 в 36 апартаменти" at bounding box center [730, 234] width 1438 height 15
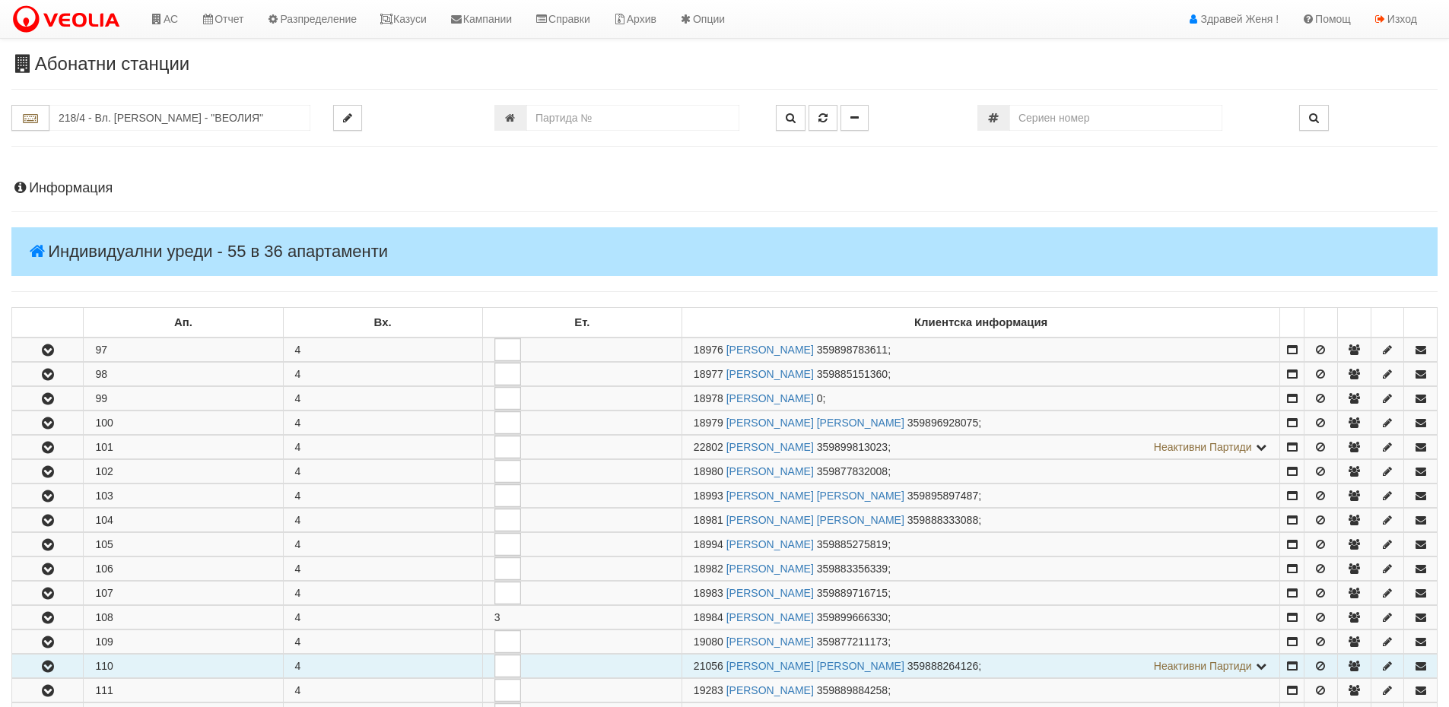
click at [65, 668] on button "button" at bounding box center [47, 666] width 71 height 23
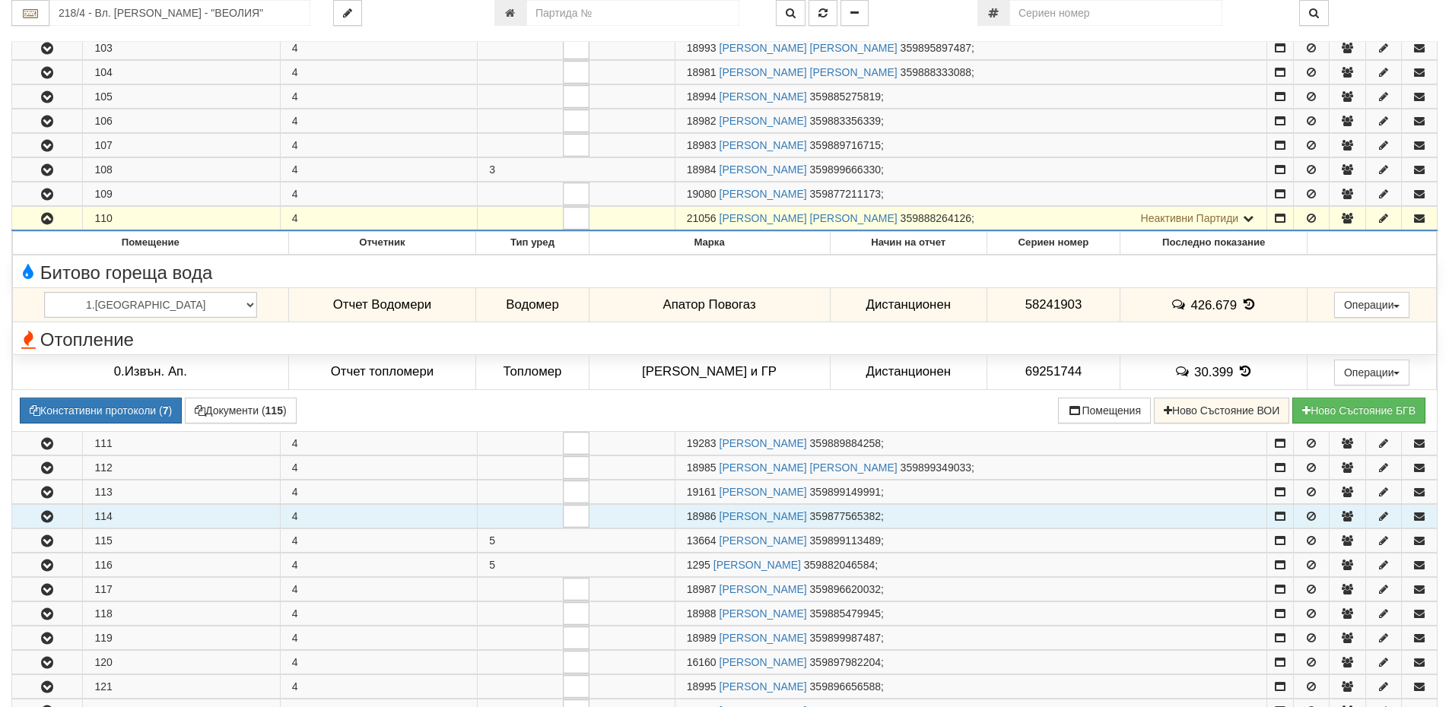
scroll to position [456, 0]
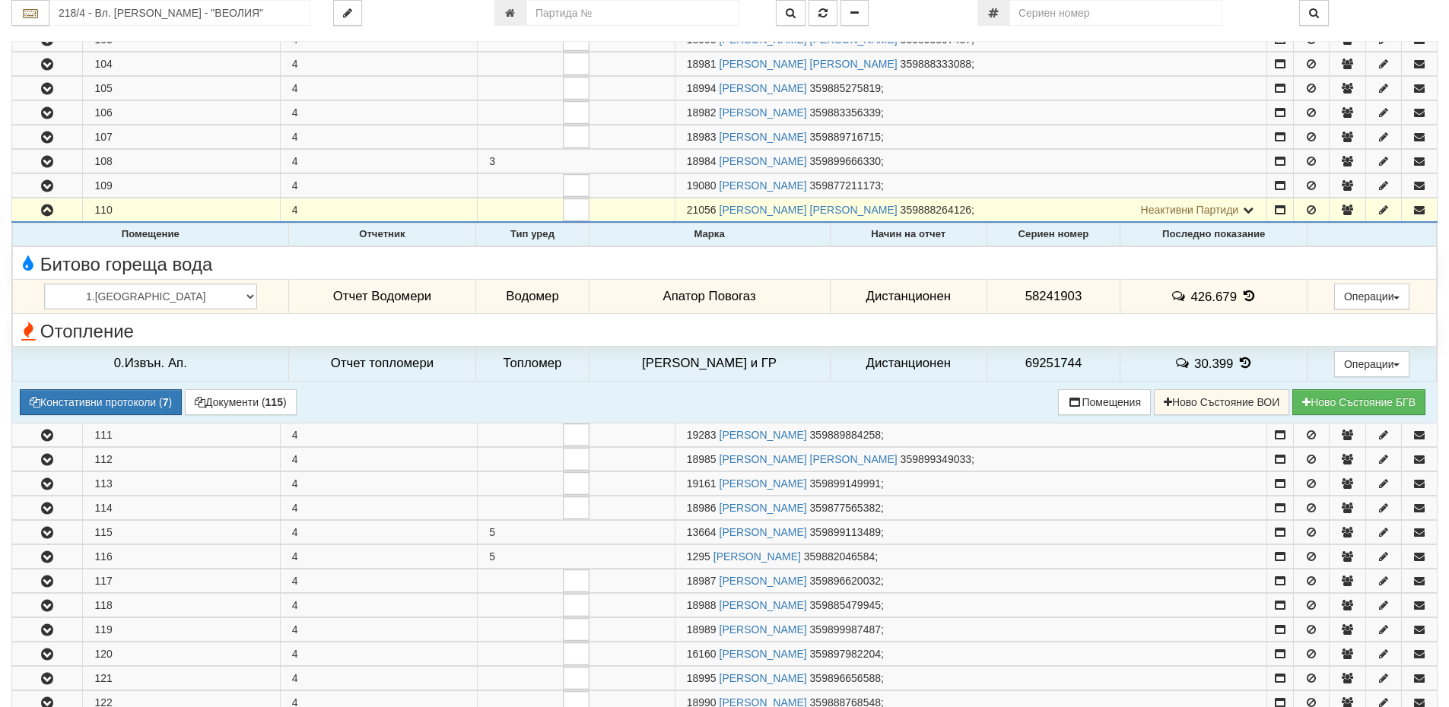
click at [1241, 295] on icon at bounding box center [1249, 296] width 17 height 13
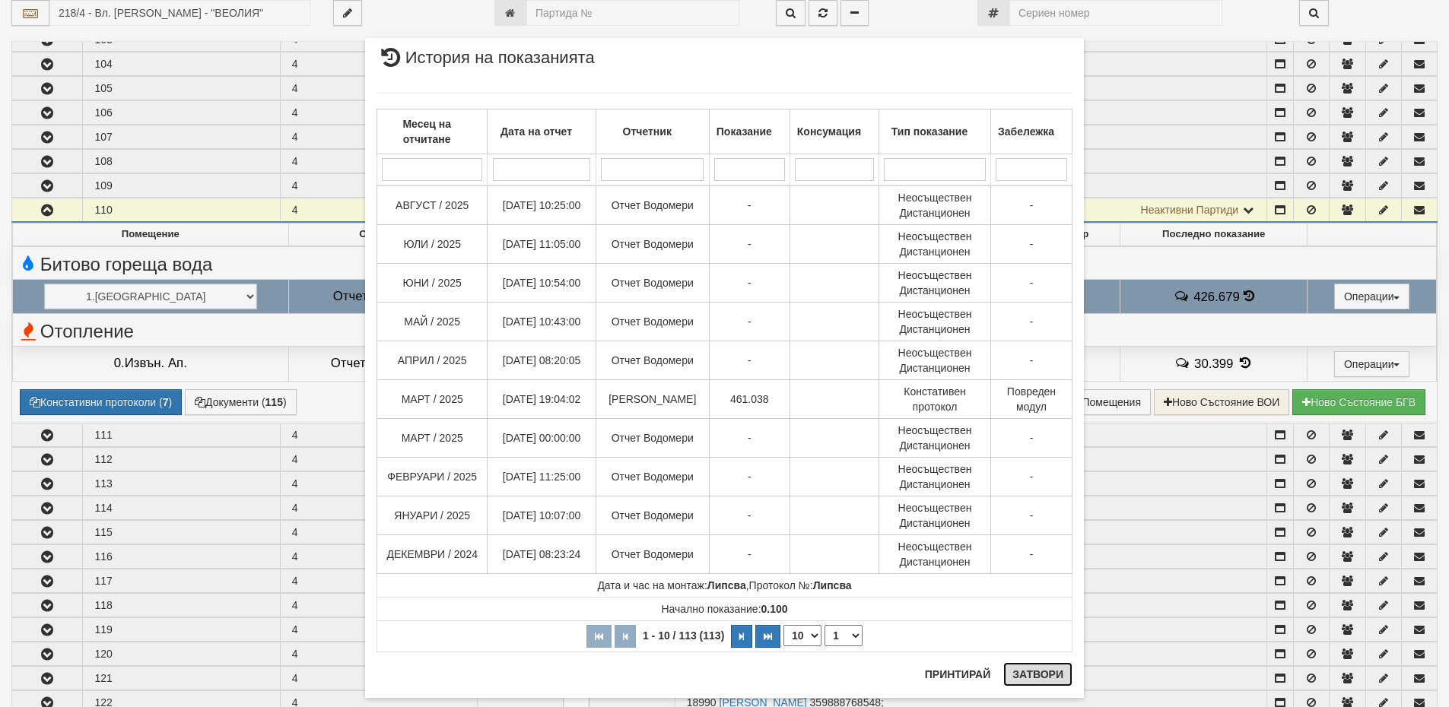
click at [1038, 669] on button "Затвори" at bounding box center [1037, 675] width 69 height 24
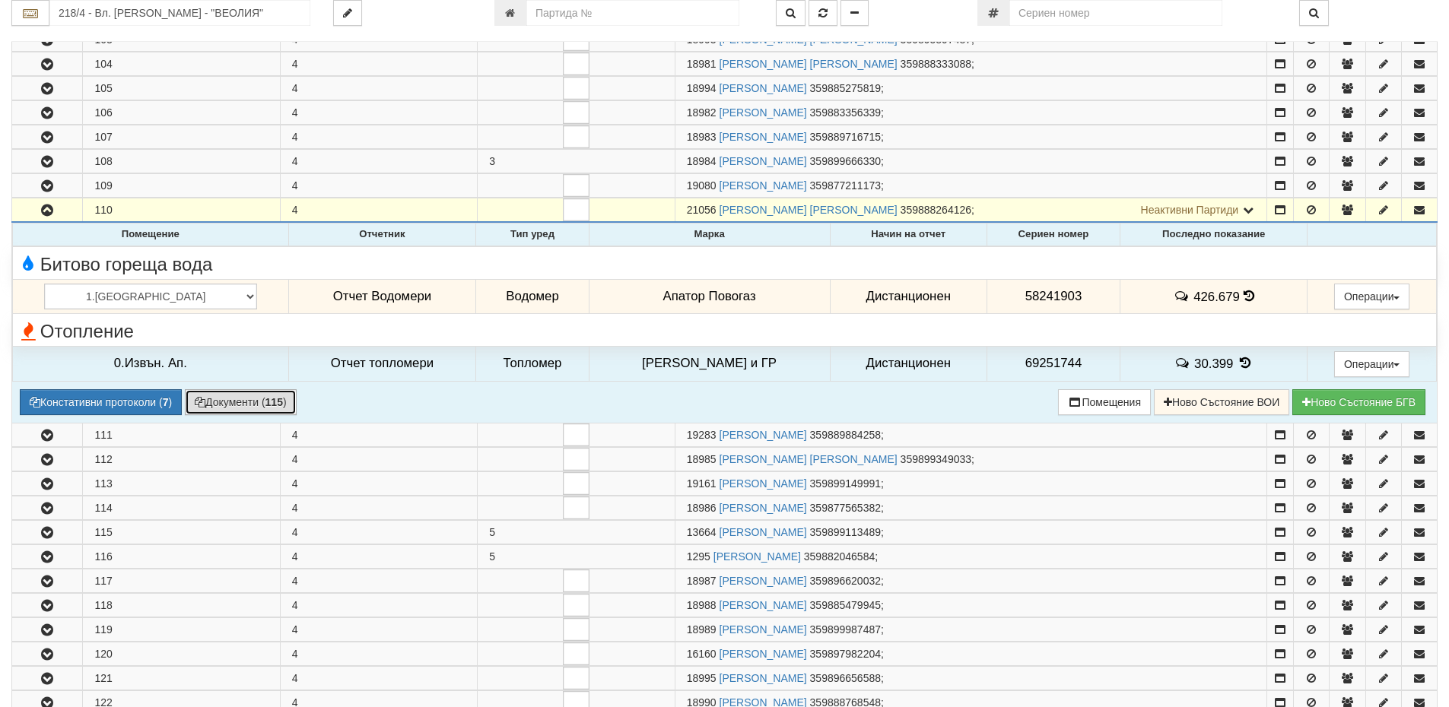
click at [239, 402] on button "Документи ( 115 )" at bounding box center [241, 403] width 112 height 26
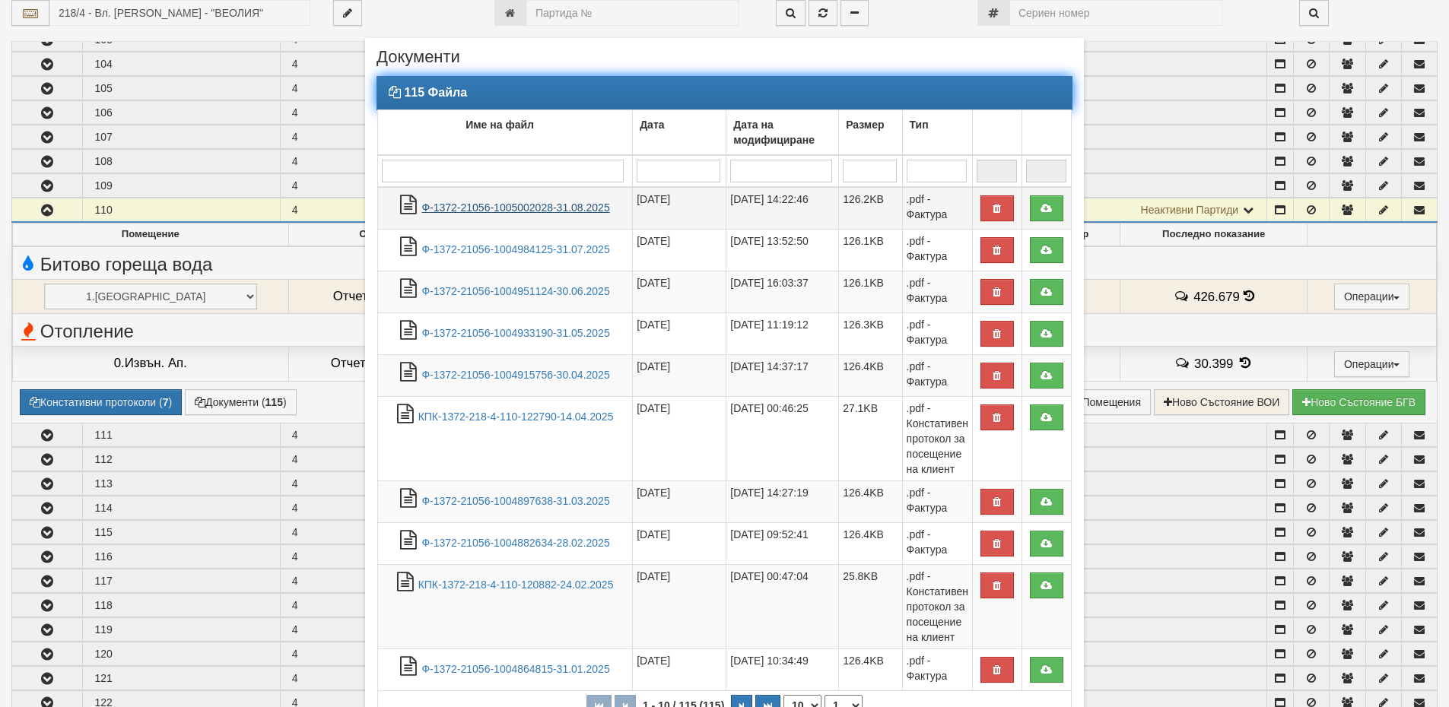
click at [593, 211] on link "Ф-1372-21056-1005002028-31.08.2025" at bounding box center [515, 208] width 188 height 12
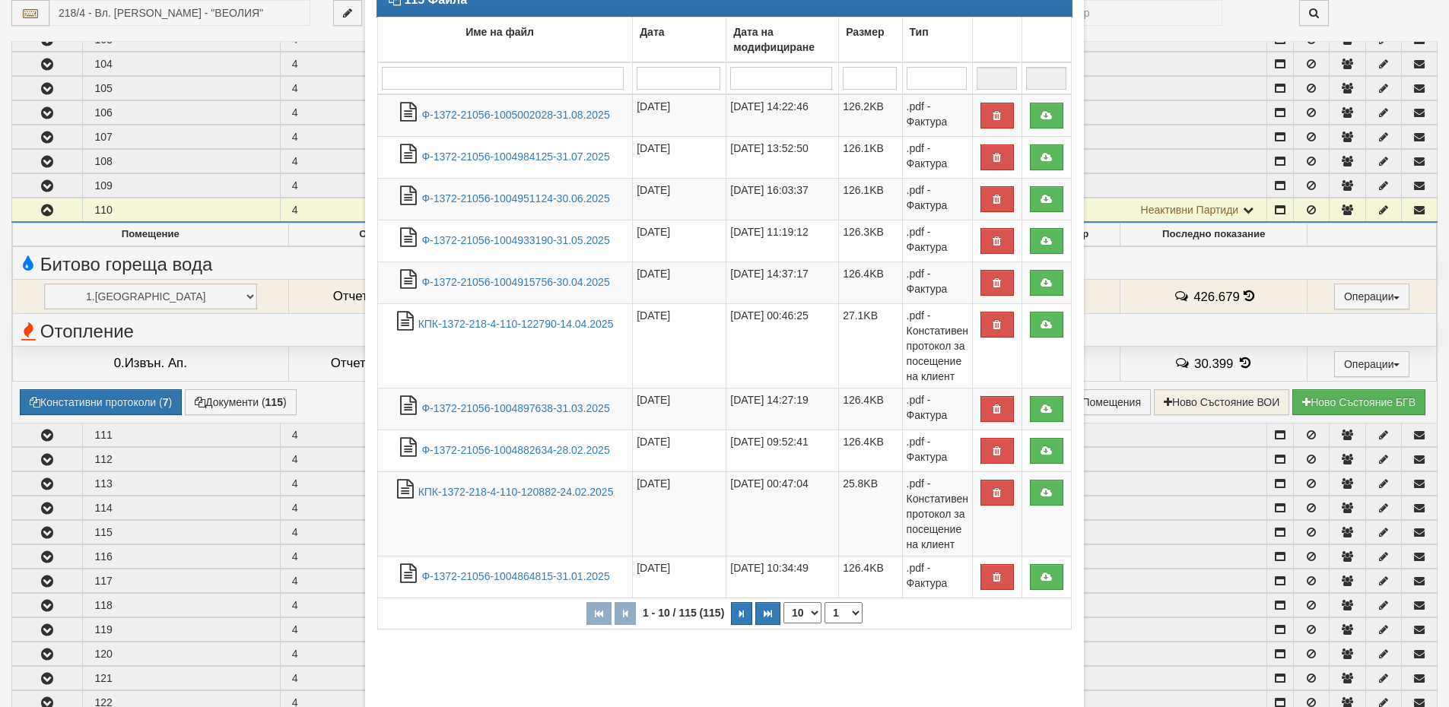
scroll to position [167, 0]
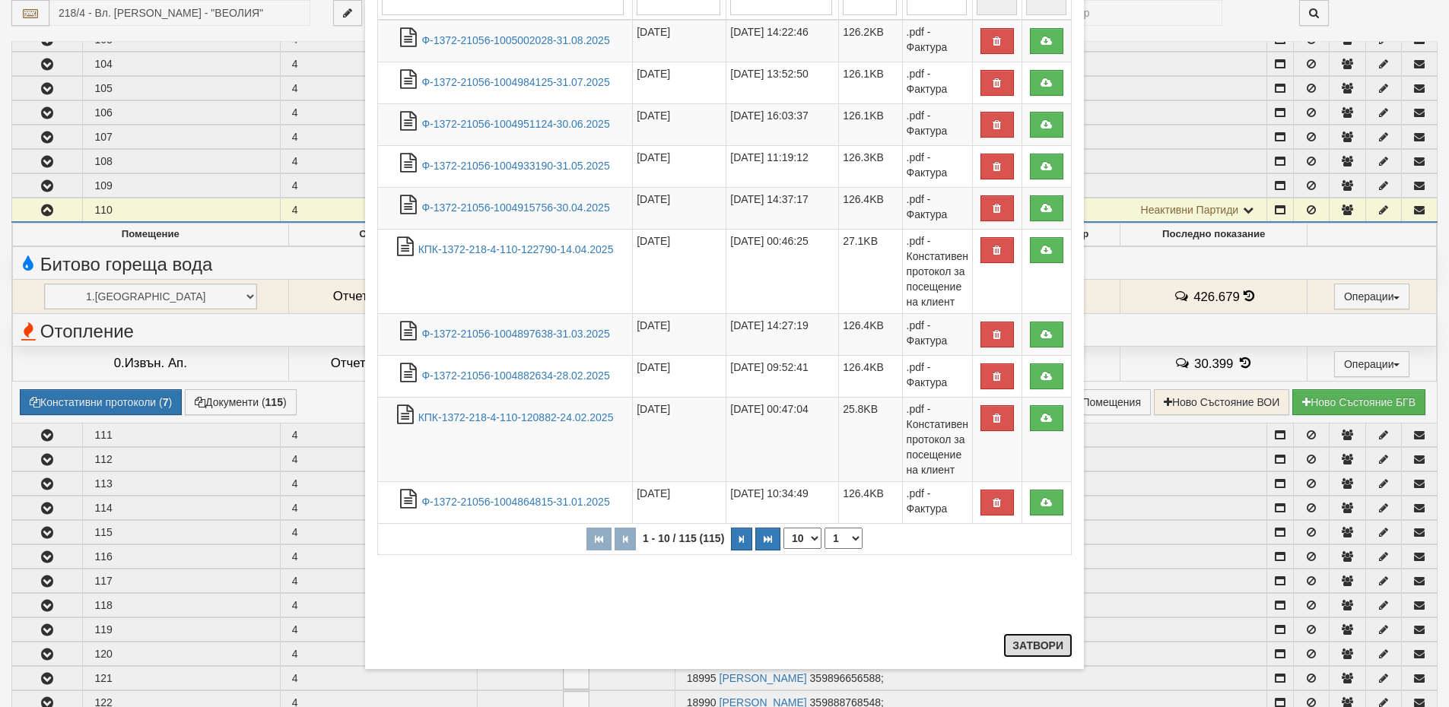
click at [1043, 646] on button "Затвори" at bounding box center [1037, 646] width 69 height 24
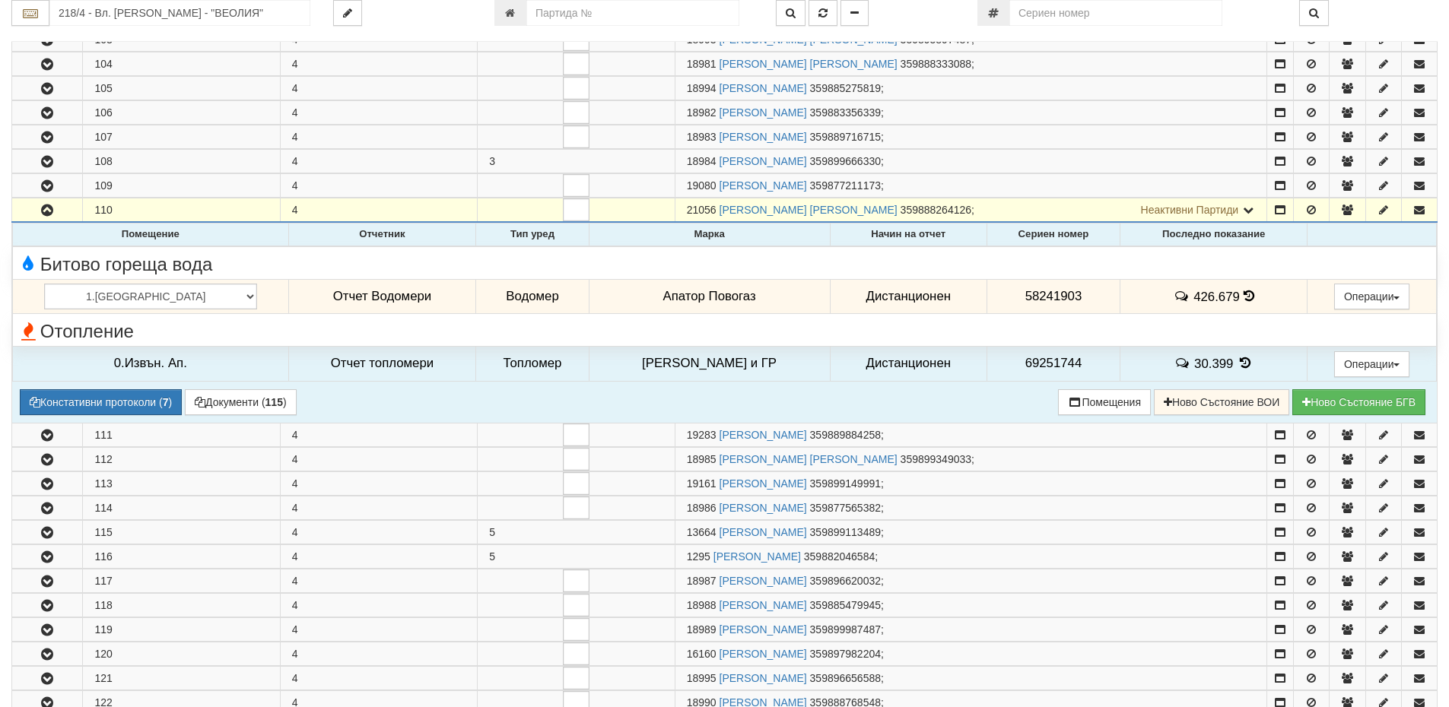
click at [1244, 293] on icon at bounding box center [1249, 296] width 11 height 13
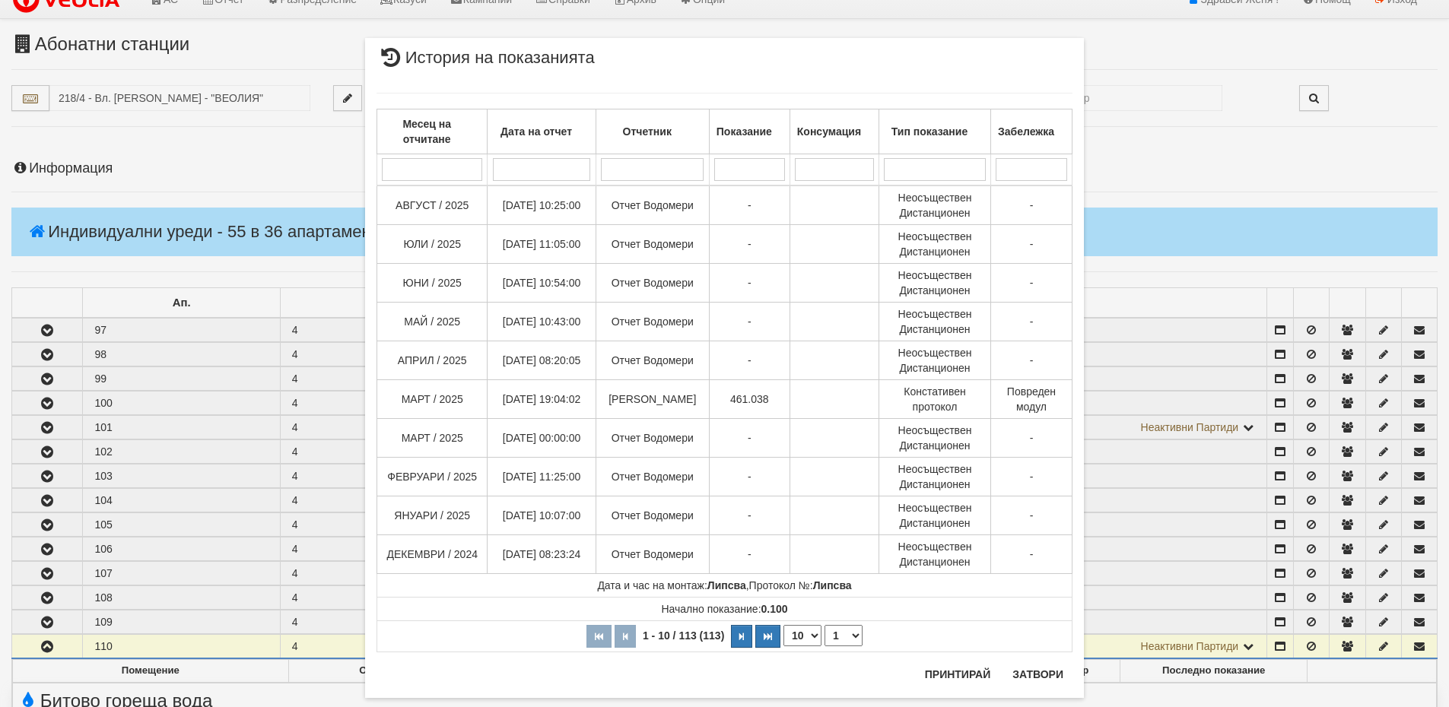
scroll to position [0, 0]
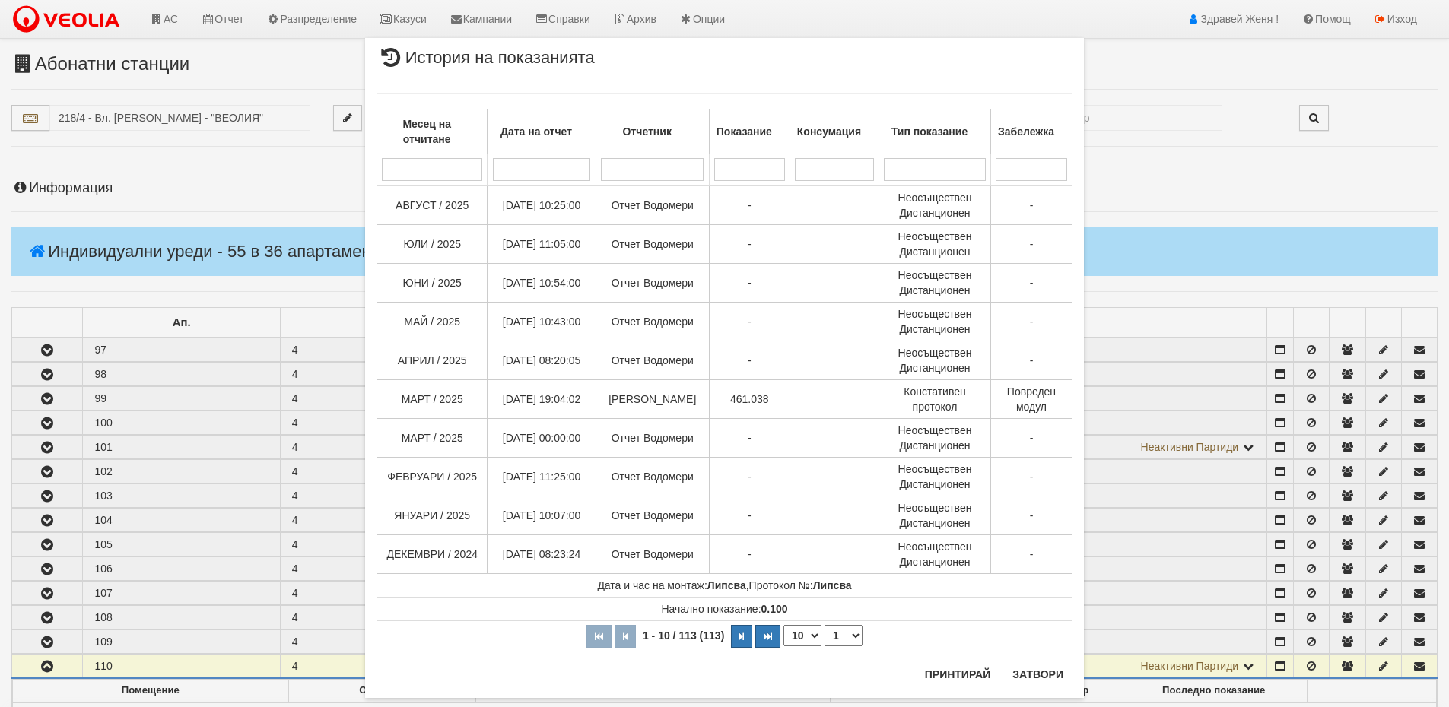
click at [89, 185] on div "× История на показанията Месец на отчитане Дата на отчет Отчетник Показание Кон…" at bounding box center [724, 353] width 1449 height 707
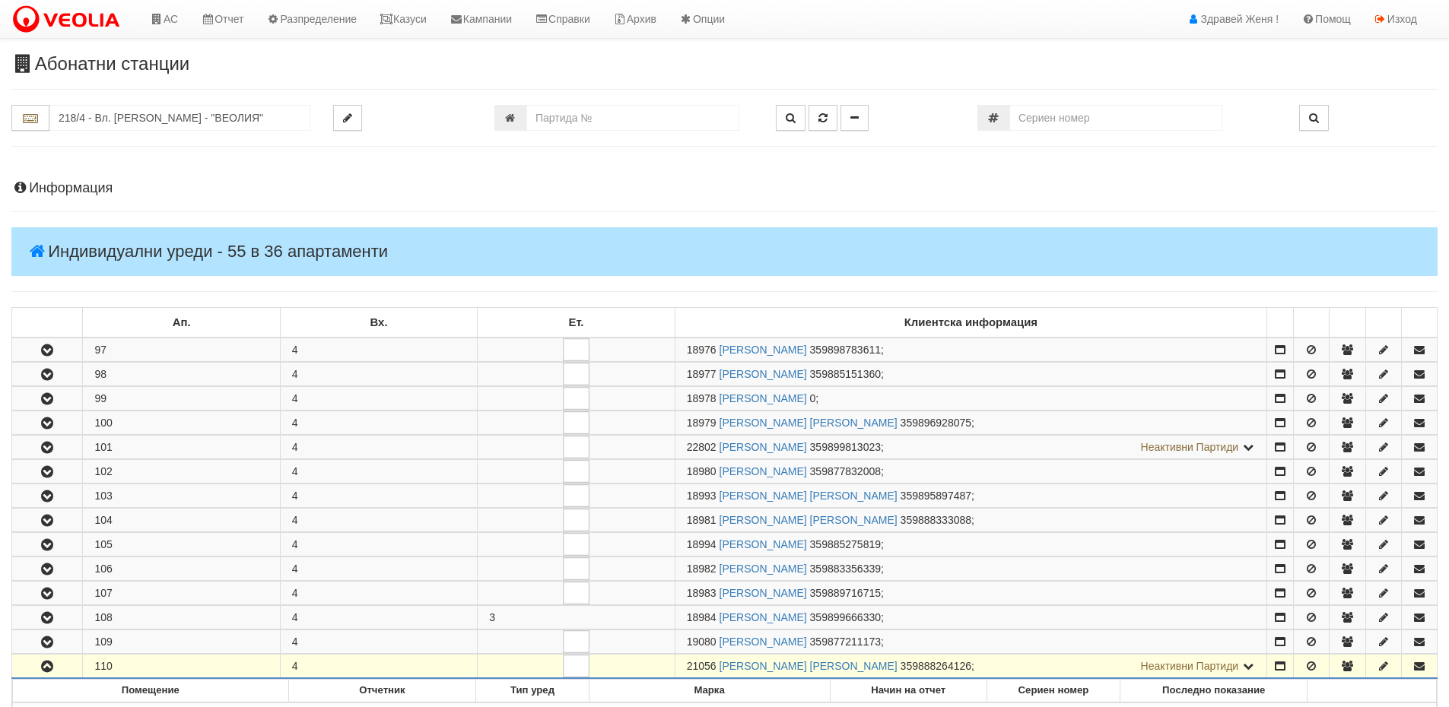
click at [99, 185] on h4 "Информация" at bounding box center [724, 188] width 1426 height 15
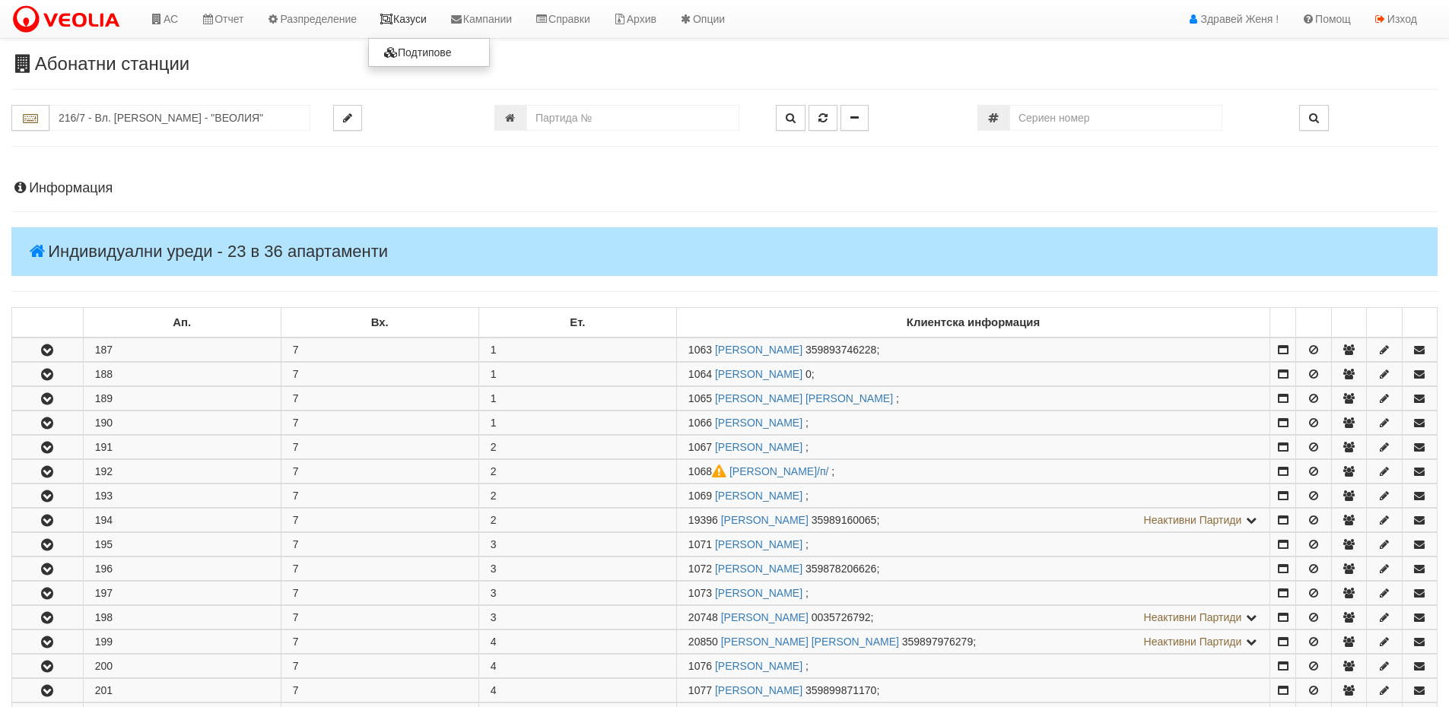
click at [424, 14] on link "Казуси" at bounding box center [403, 19] width 70 height 38
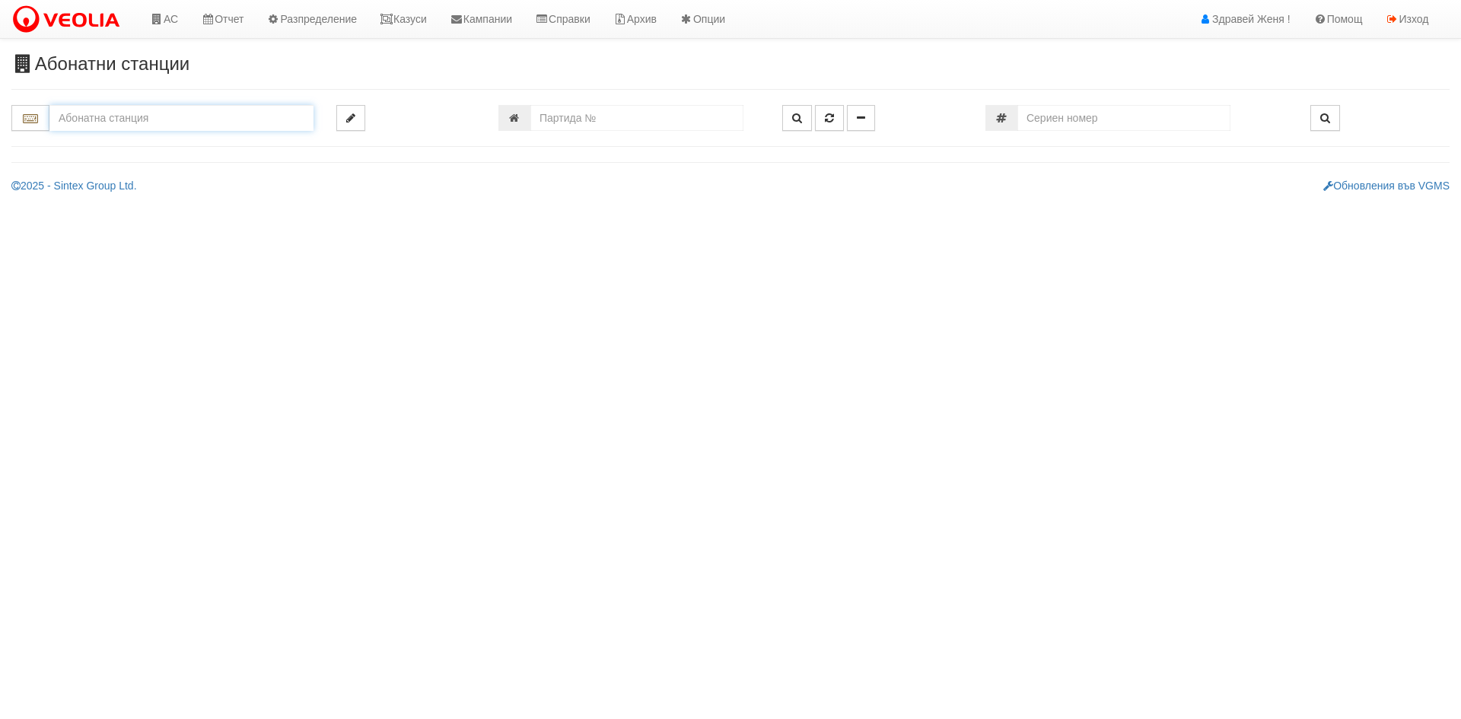
click at [204, 123] on input "text" at bounding box center [181, 118] width 264 height 26
click at [148, 122] on input "text" at bounding box center [181, 118] width 264 height 26
click at [94, 122] on input "text" at bounding box center [181, 118] width 264 height 26
click at [163, 117] on input "text" at bounding box center [181, 118] width 264 height 26
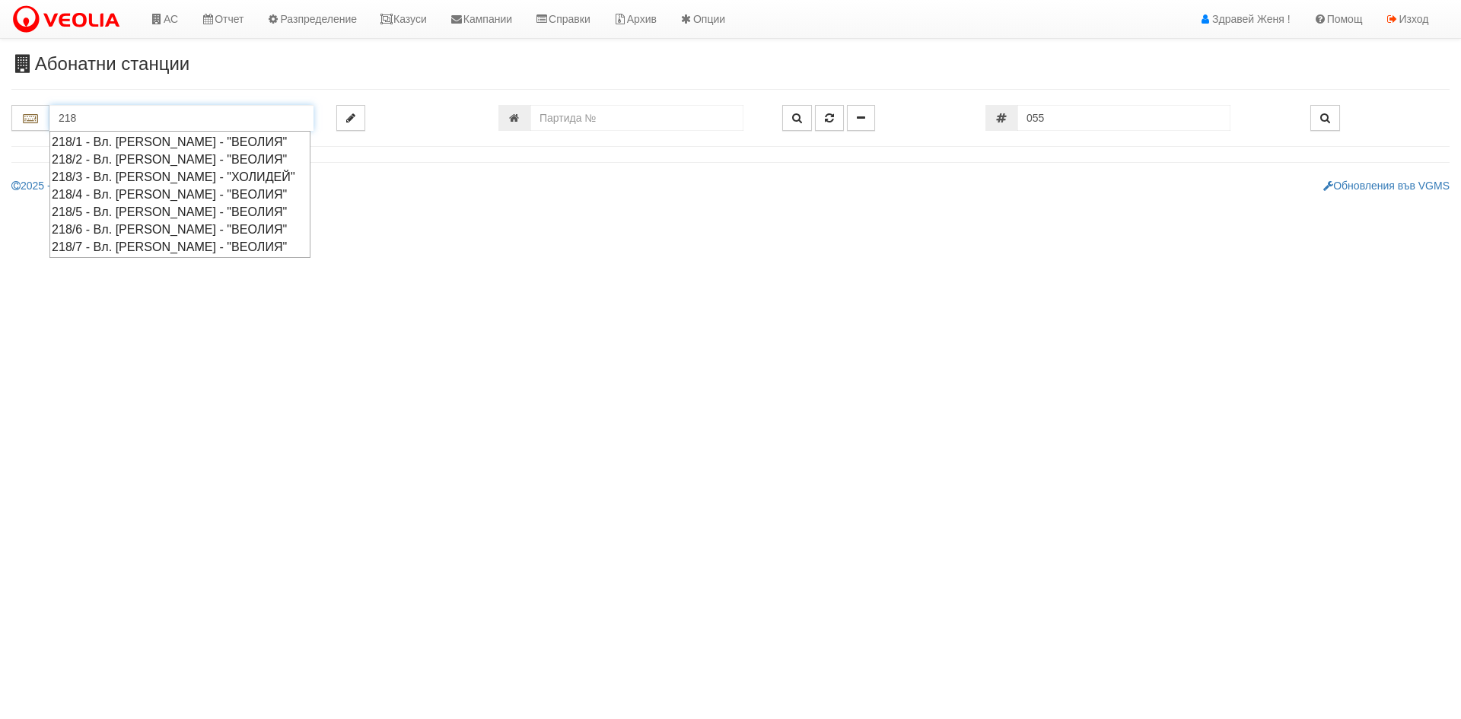
click at [93, 188] on div "218/4 - Вл. Варненчик - "ВЕОЛИЯ"" at bounding box center [180, 194] width 256 height 17
type input "218/4 - Вл. Варненчик - "ВЕОЛИЯ""
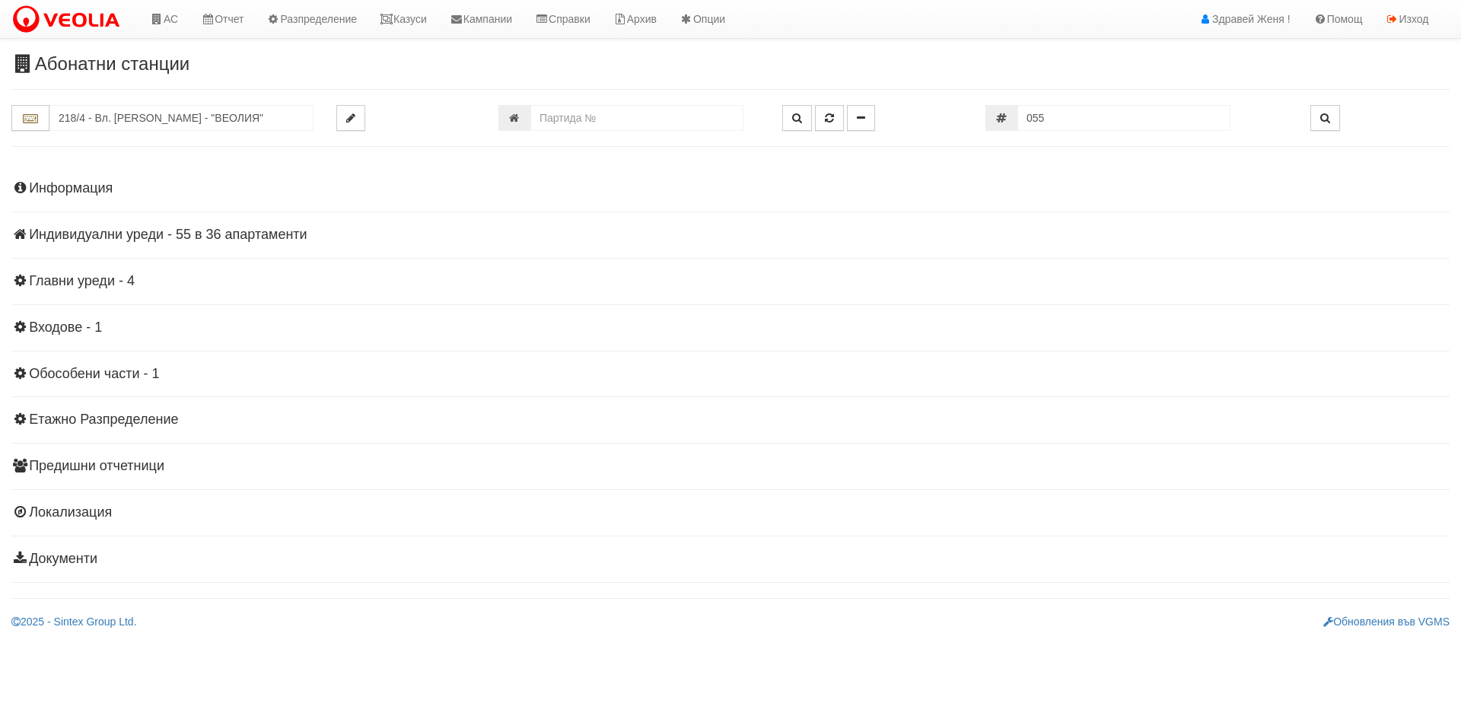
click at [68, 181] on h4 "Информация" at bounding box center [730, 188] width 1438 height 15
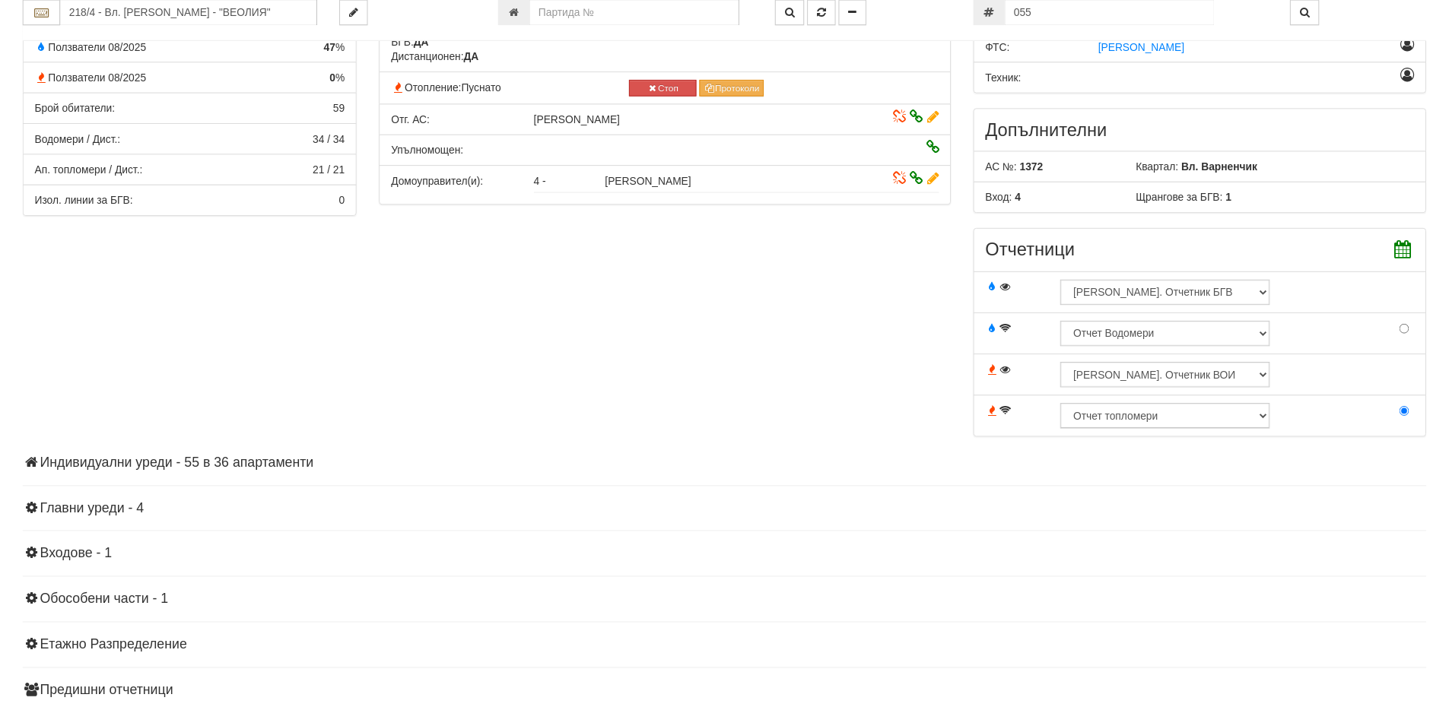
scroll to position [461, 0]
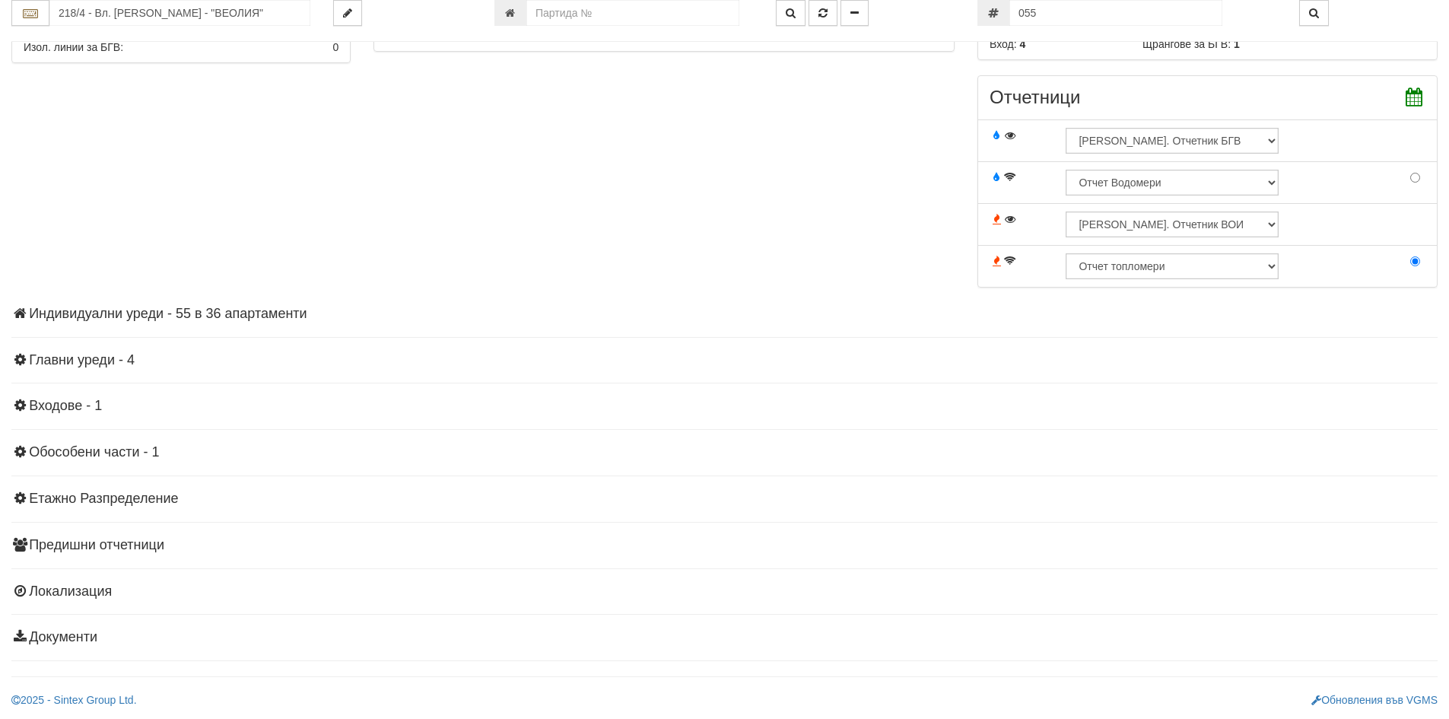
click at [230, 315] on h4 "Индивидуални уреди - 55 в 36 апартаменти" at bounding box center [724, 314] width 1426 height 15
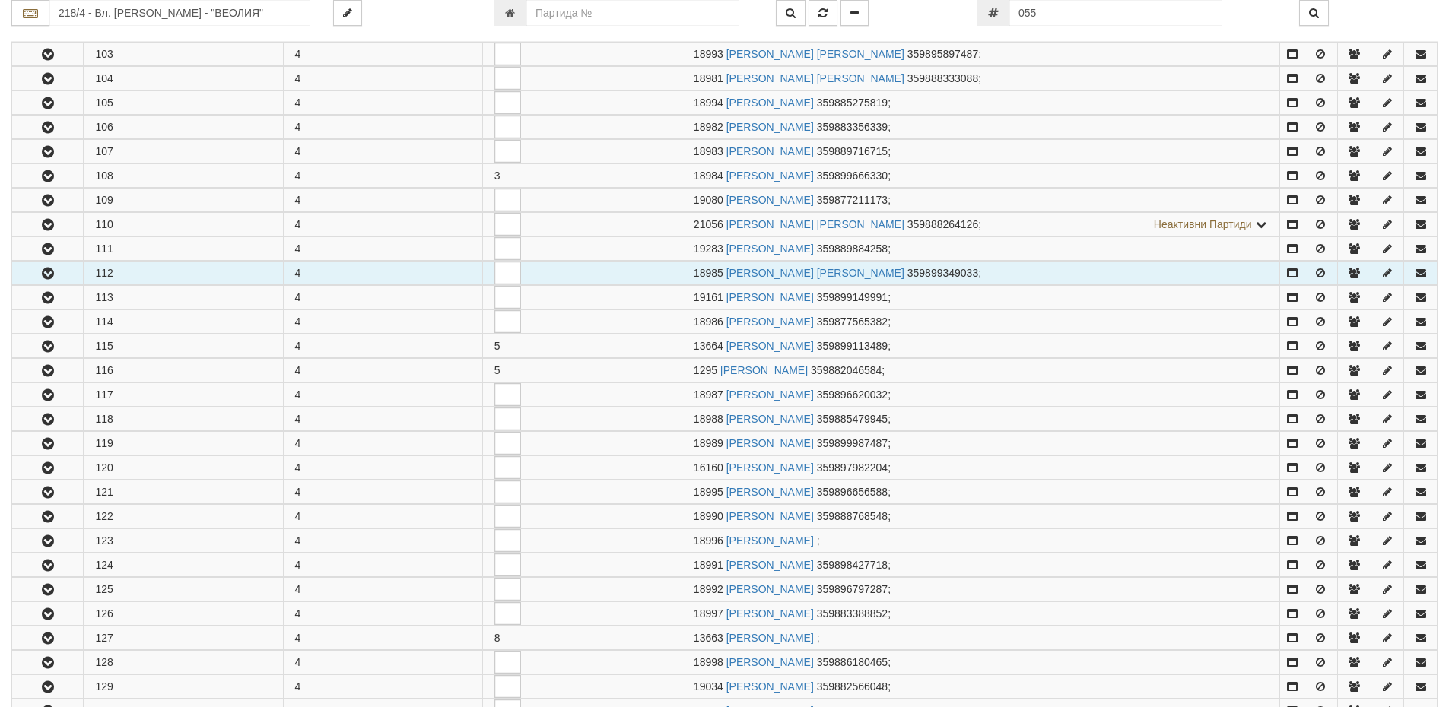
scroll to position [994, 0]
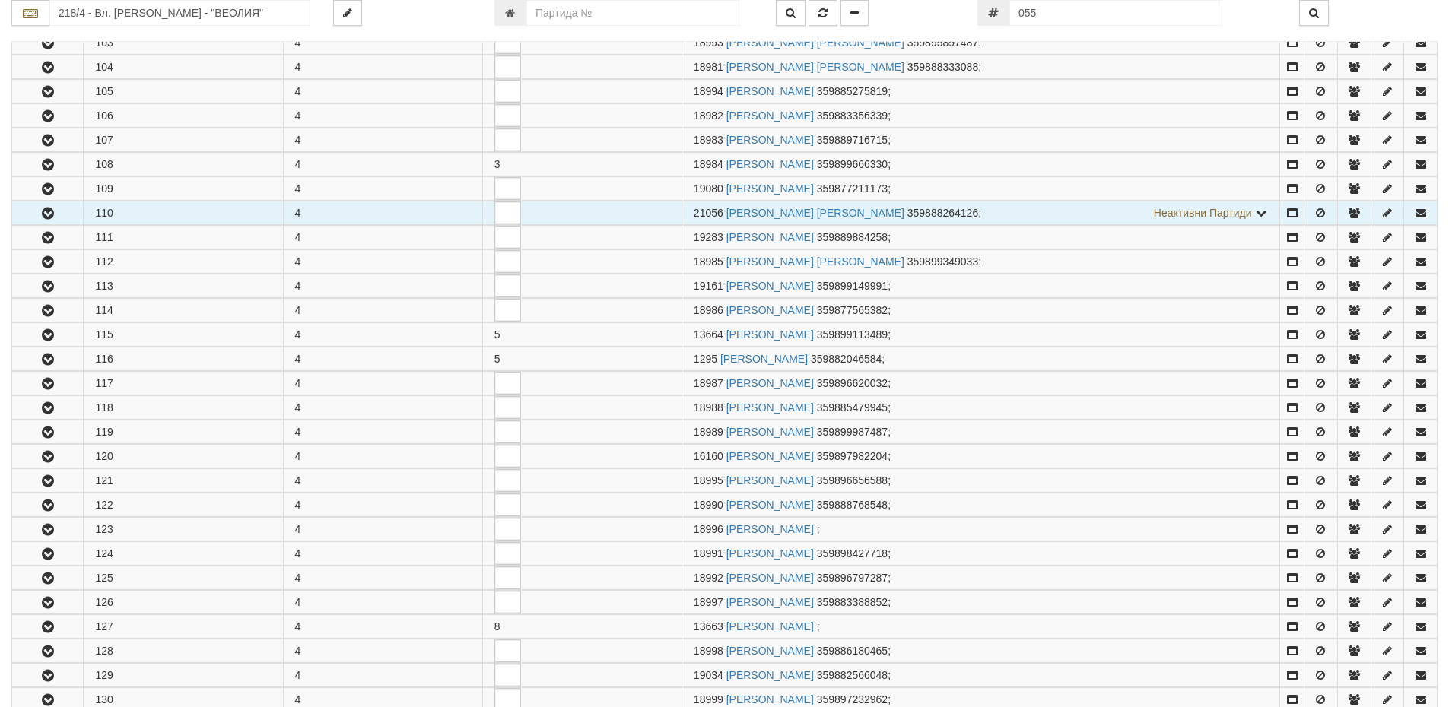
click at [43, 211] on icon "button" at bounding box center [48, 213] width 18 height 11
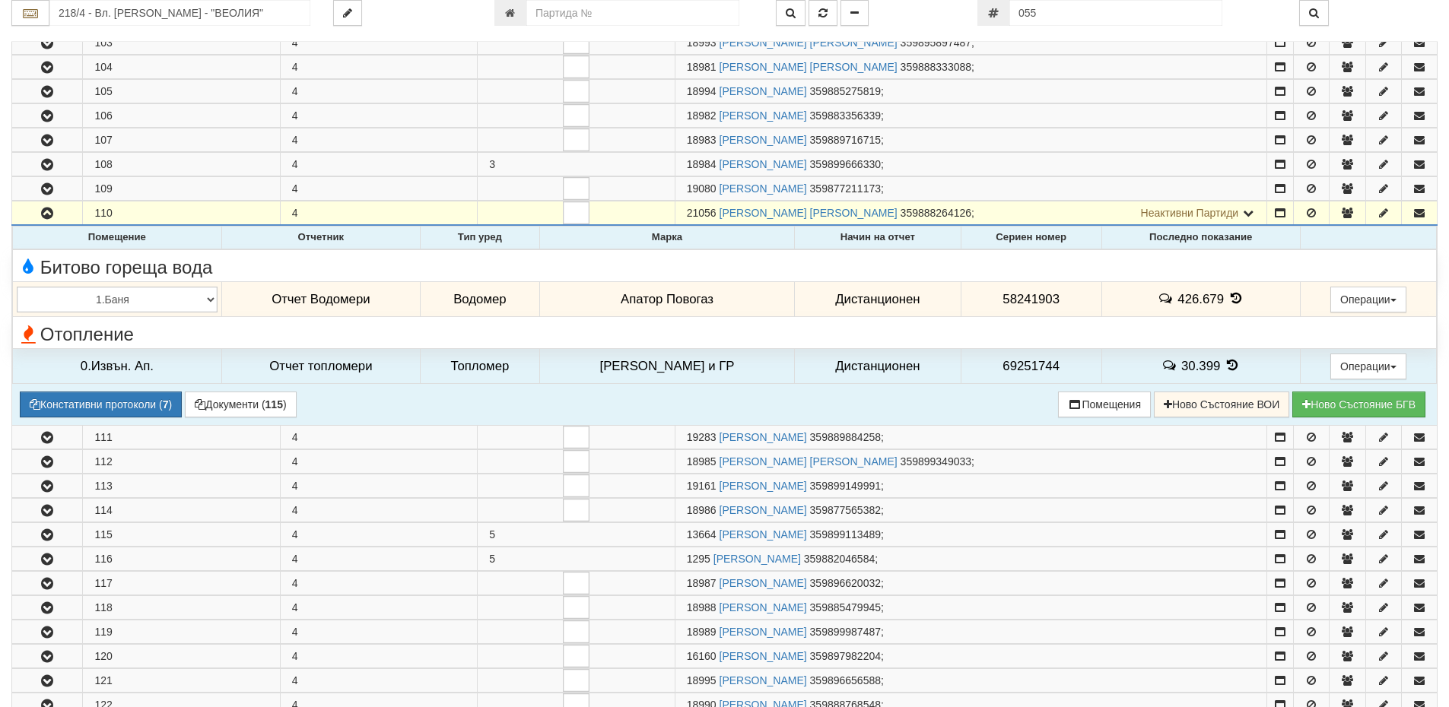
click at [1228, 297] on icon at bounding box center [1236, 298] width 17 height 13
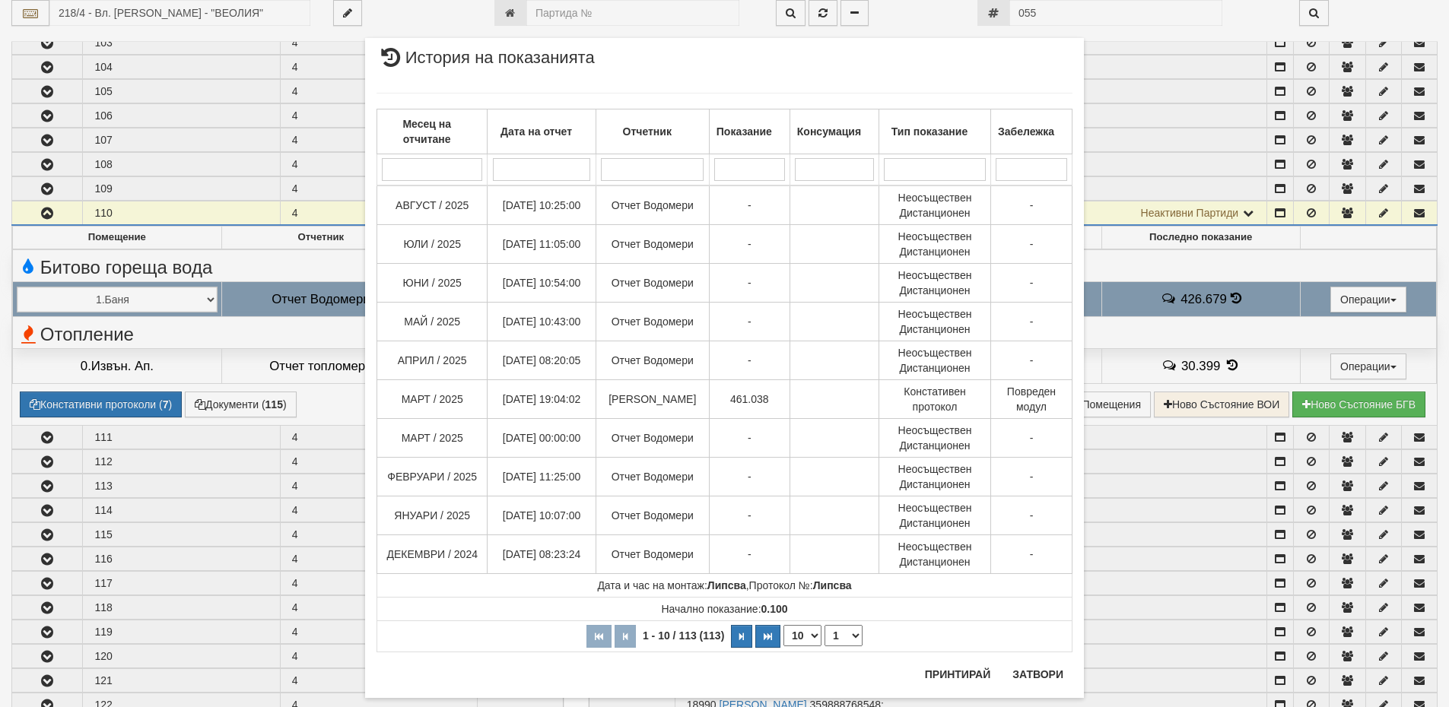
click at [250, 404] on div "× История на показанията Месец на отчитане Дата на отчет Отчетник Показание Кон…" at bounding box center [724, 353] width 1449 height 707
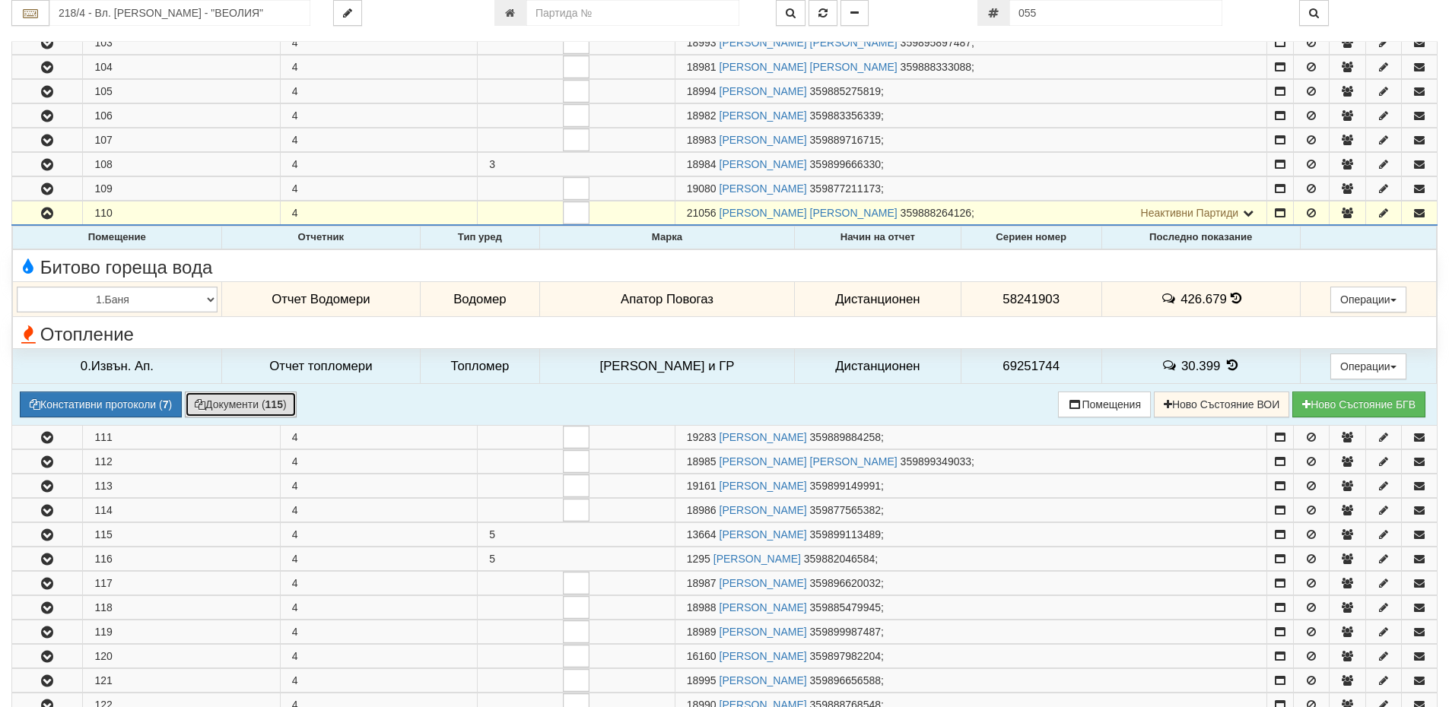
click at [251, 404] on button "Документи ( 115 )" at bounding box center [241, 405] width 112 height 26
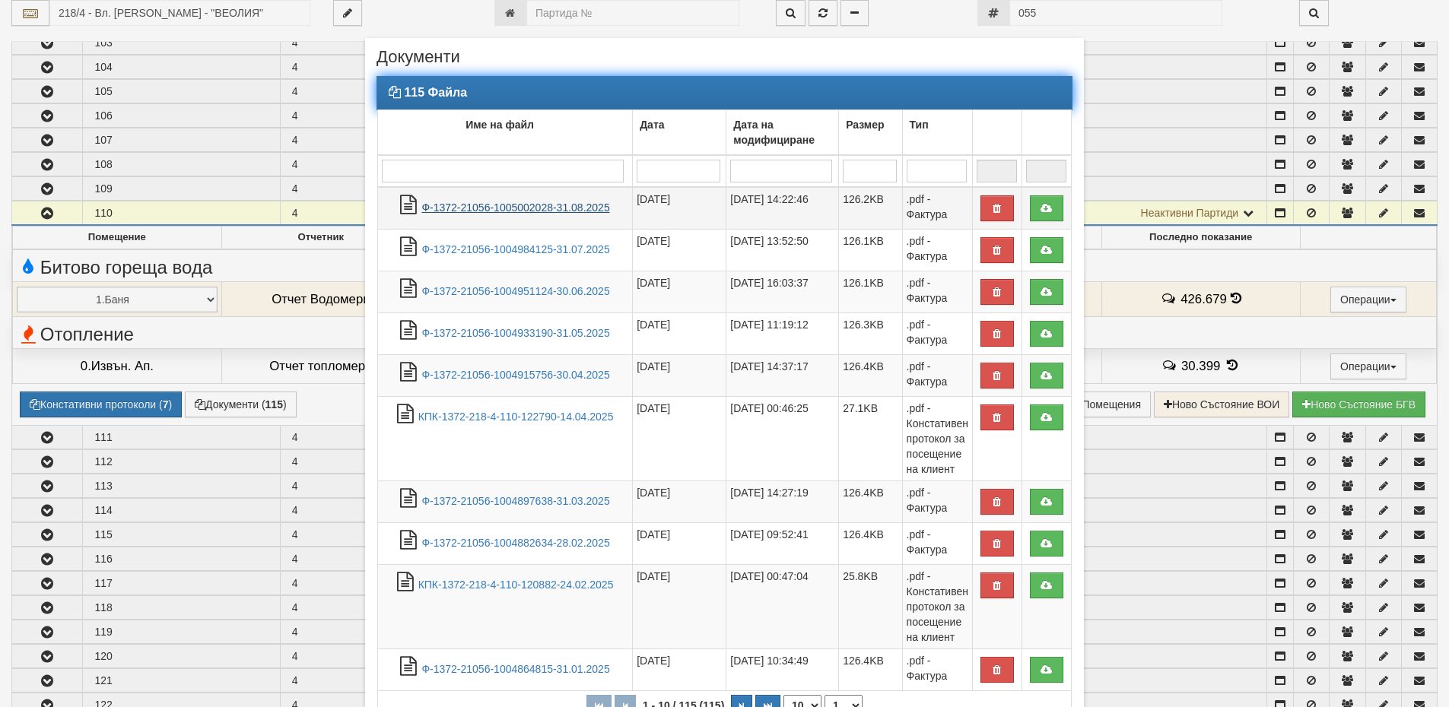
click at [555, 213] on link "Ф-1372-21056-1005002028-31.08.2025" at bounding box center [515, 208] width 188 height 12
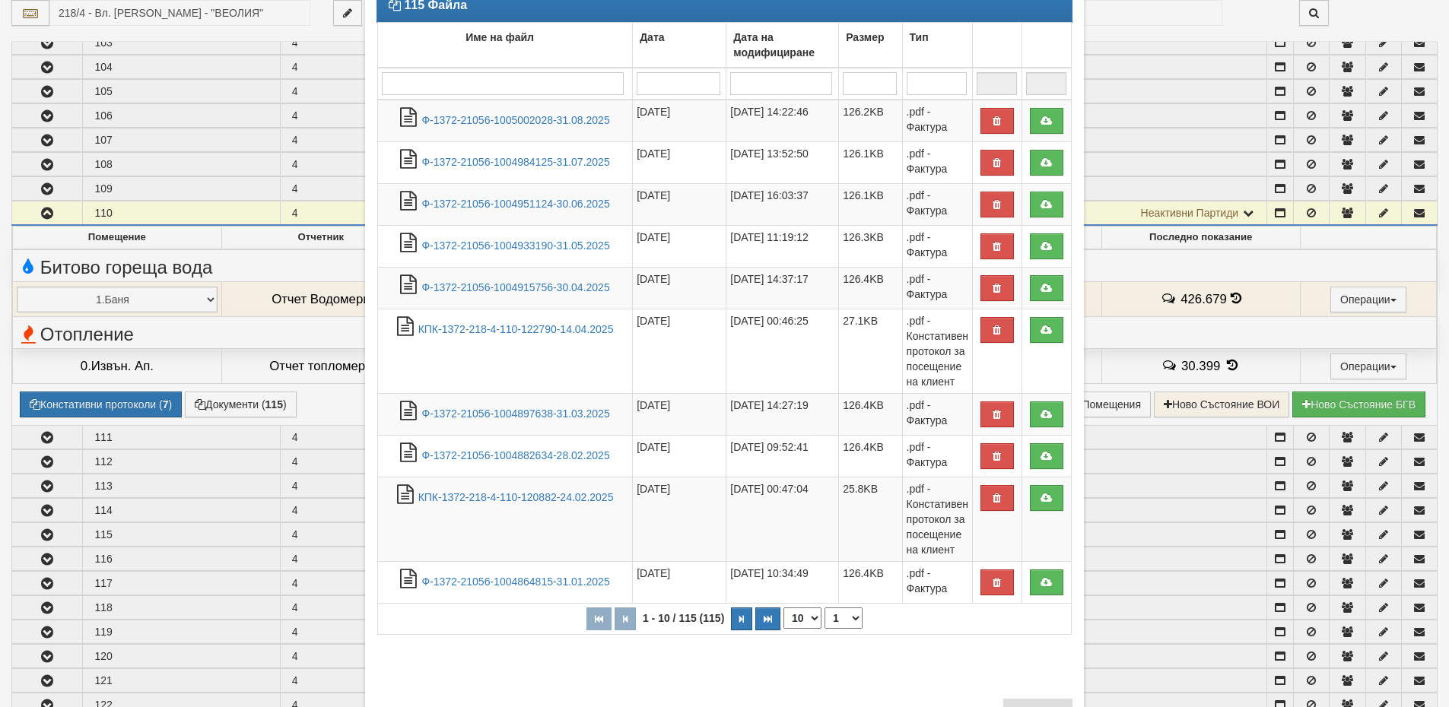
scroll to position [153, 0]
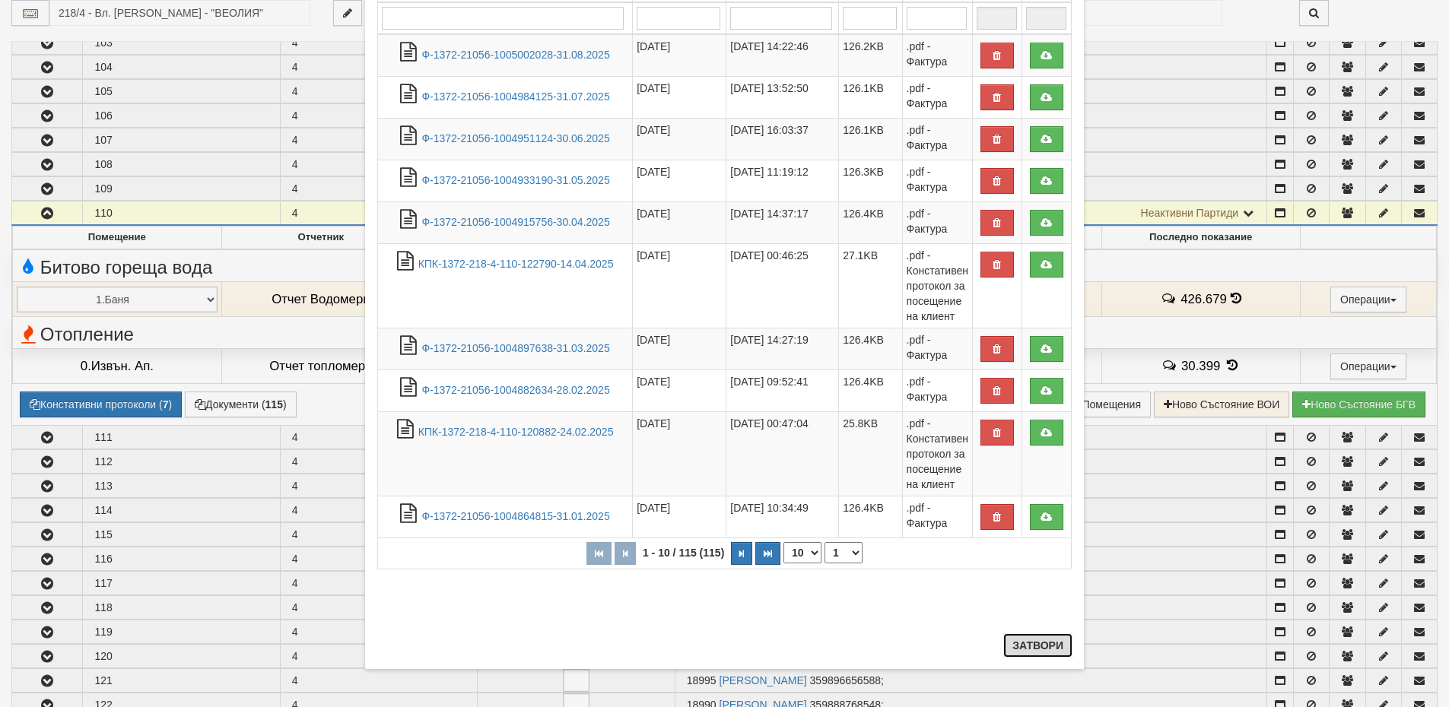
click at [1049, 645] on button "Затвори" at bounding box center [1037, 646] width 69 height 24
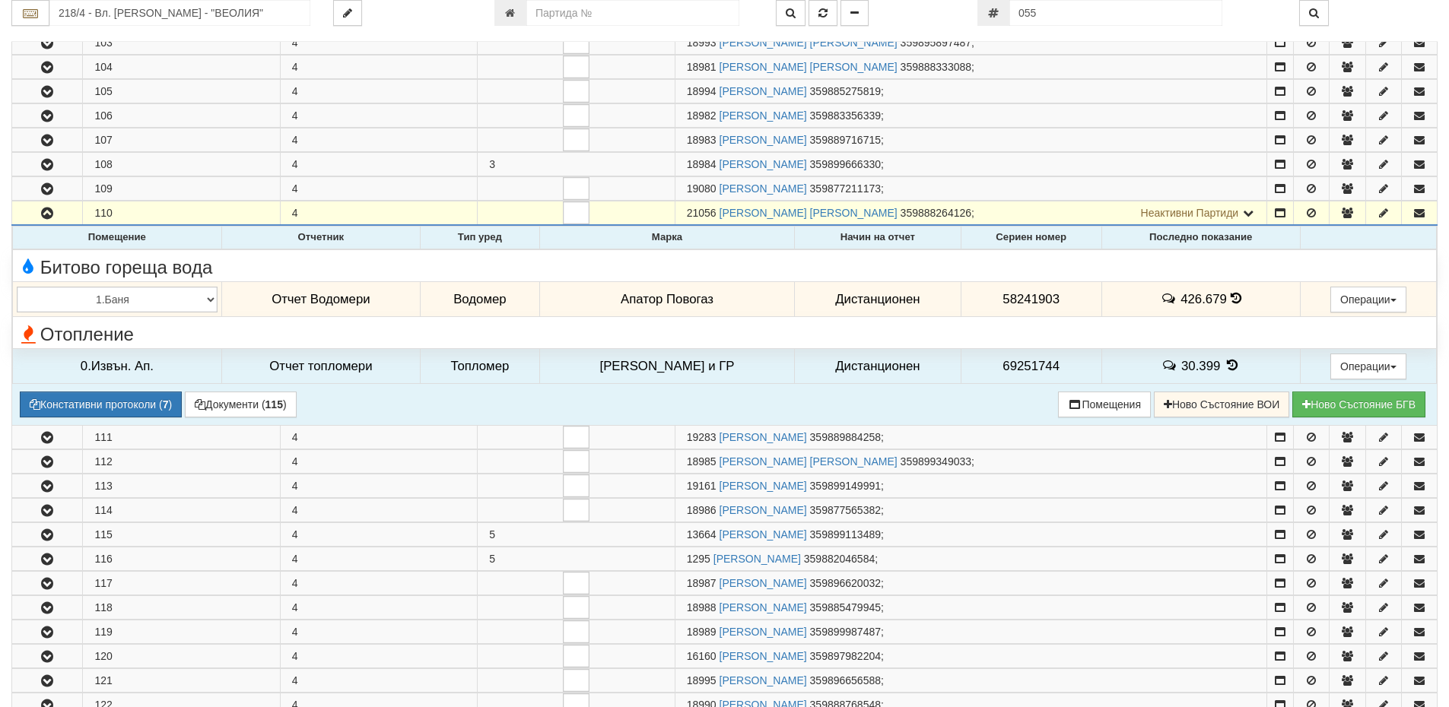
click at [1231, 299] on icon at bounding box center [1236, 298] width 11 height 13
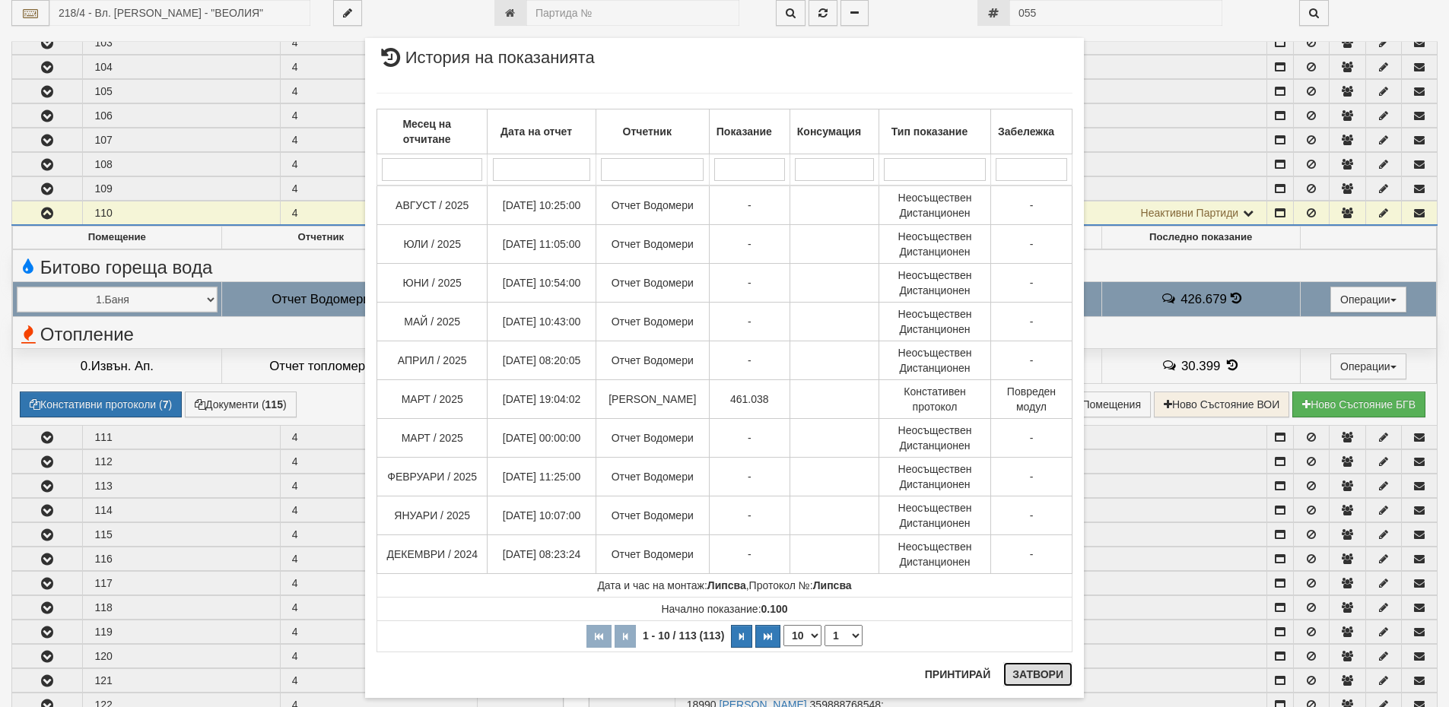
click at [1045, 671] on button "Затвори" at bounding box center [1037, 675] width 69 height 24
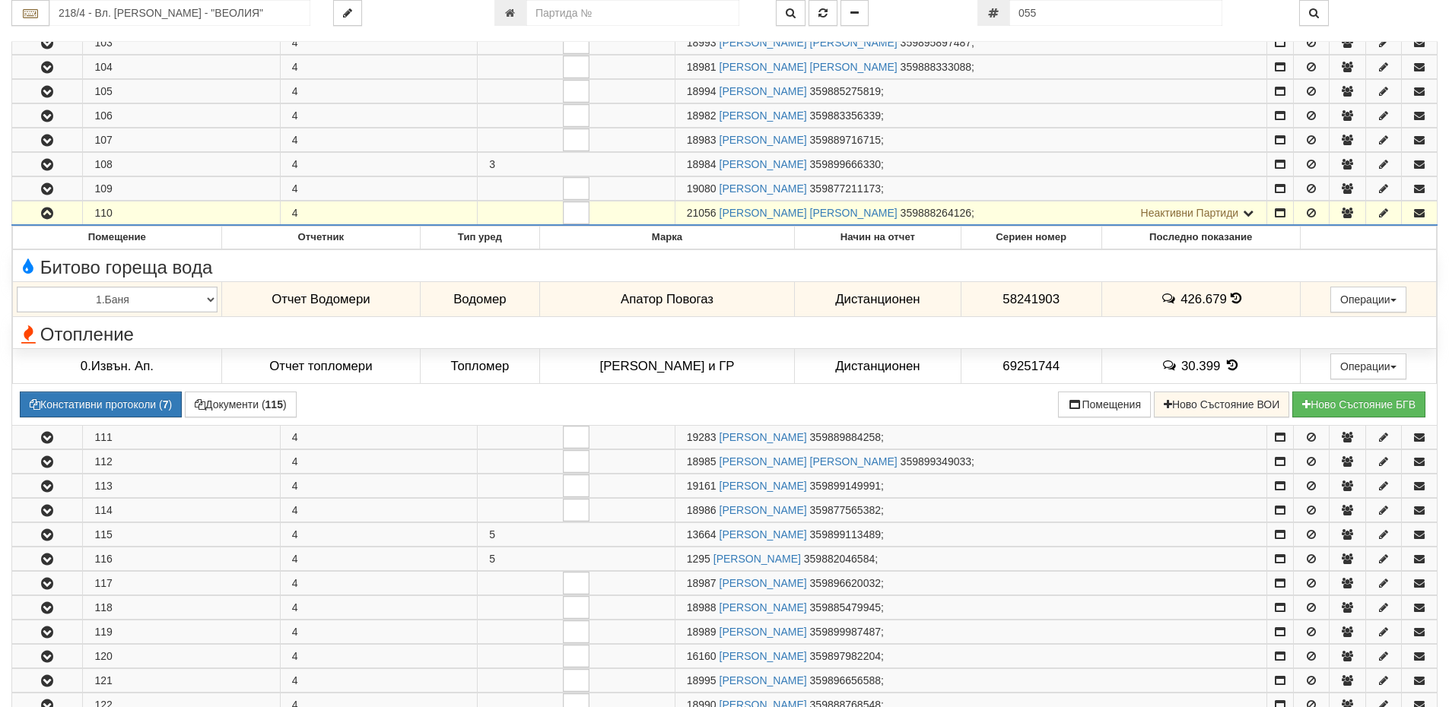
drag, startPoint x: 718, startPoint y: 208, endPoint x: 685, endPoint y: 206, distance: 33.5
click at [685, 206] on td "21056 ЛЮБОМИР СТОЙЧЕВ ЛЕФТЕРОВ 359888264126 ; Неактивни Партиди 19133 СТОЙЧО ЛЕ…" at bounding box center [971, 213] width 592 height 24
copy span "21056"
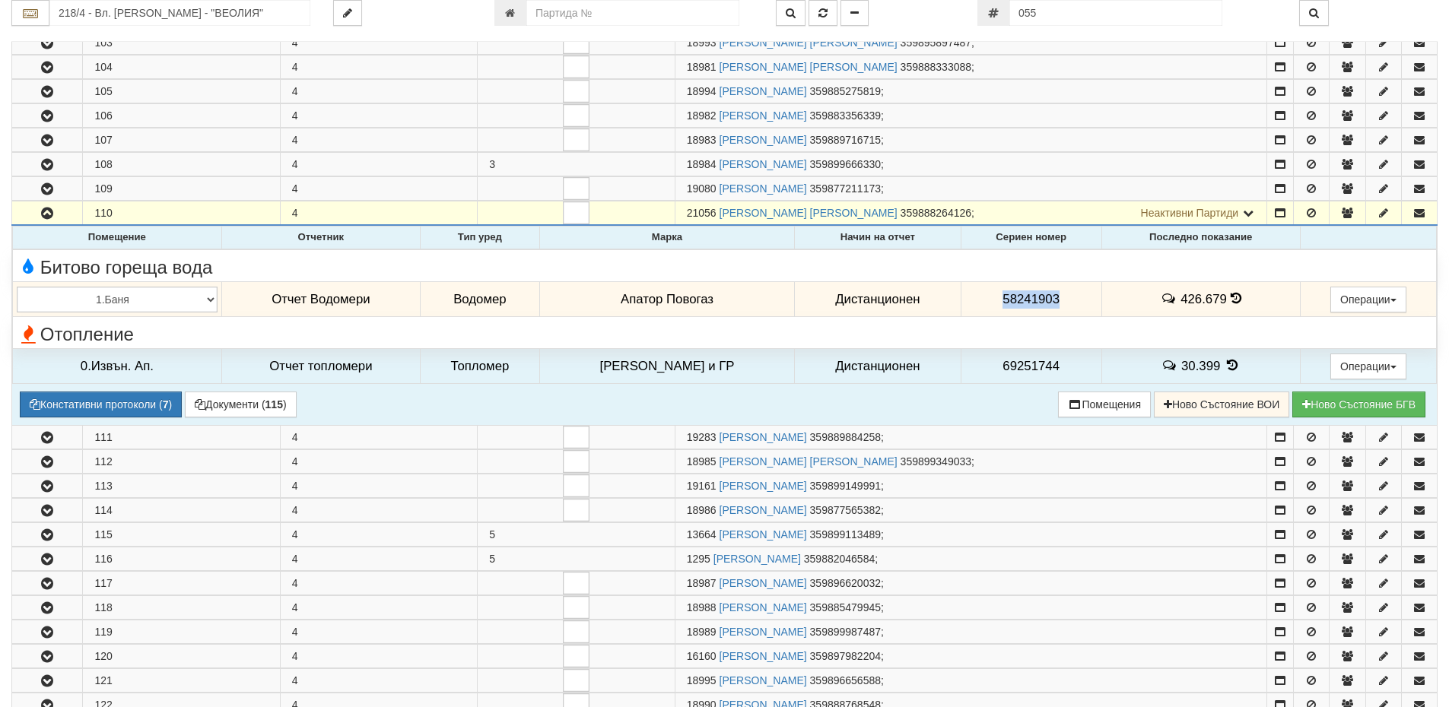
drag, startPoint x: 1060, startPoint y: 294, endPoint x: 995, endPoint y: 297, distance: 64.8
click at [995, 297] on td "58241903" at bounding box center [1031, 299] width 141 height 35
copy span "58241903"
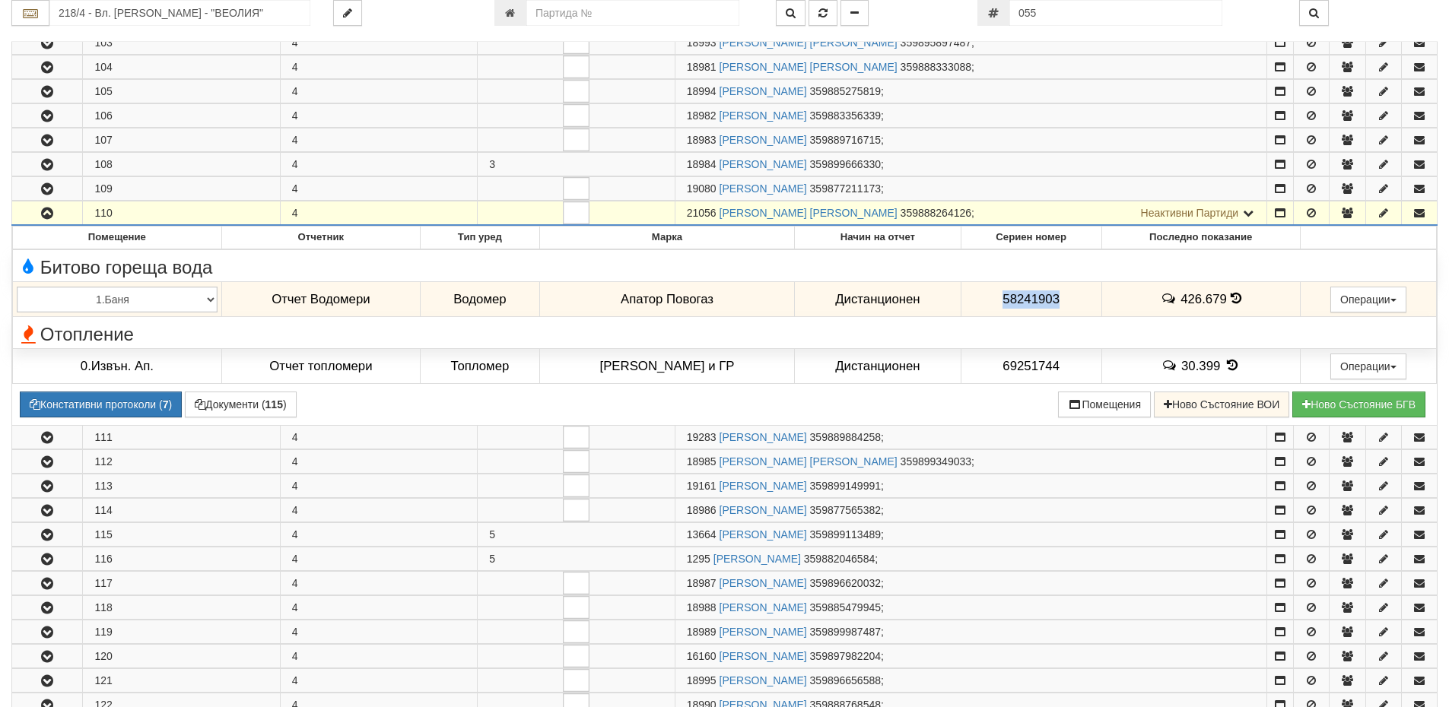
drag, startPoint x: 688, startPoint y: 215, endPoint x: 718, endPoint y: 221, distance: 30.9
click at [718, 221] on td "21056 ЛЮБОМИР СТОЙЧЕВ ЛЕФТЕРОВ 359888264126 ; Неактивни Партиди 19133 СТОЙЧО ЛЕ…" at bounding box center [971, 213] width 592 height 24
copy span "21056"
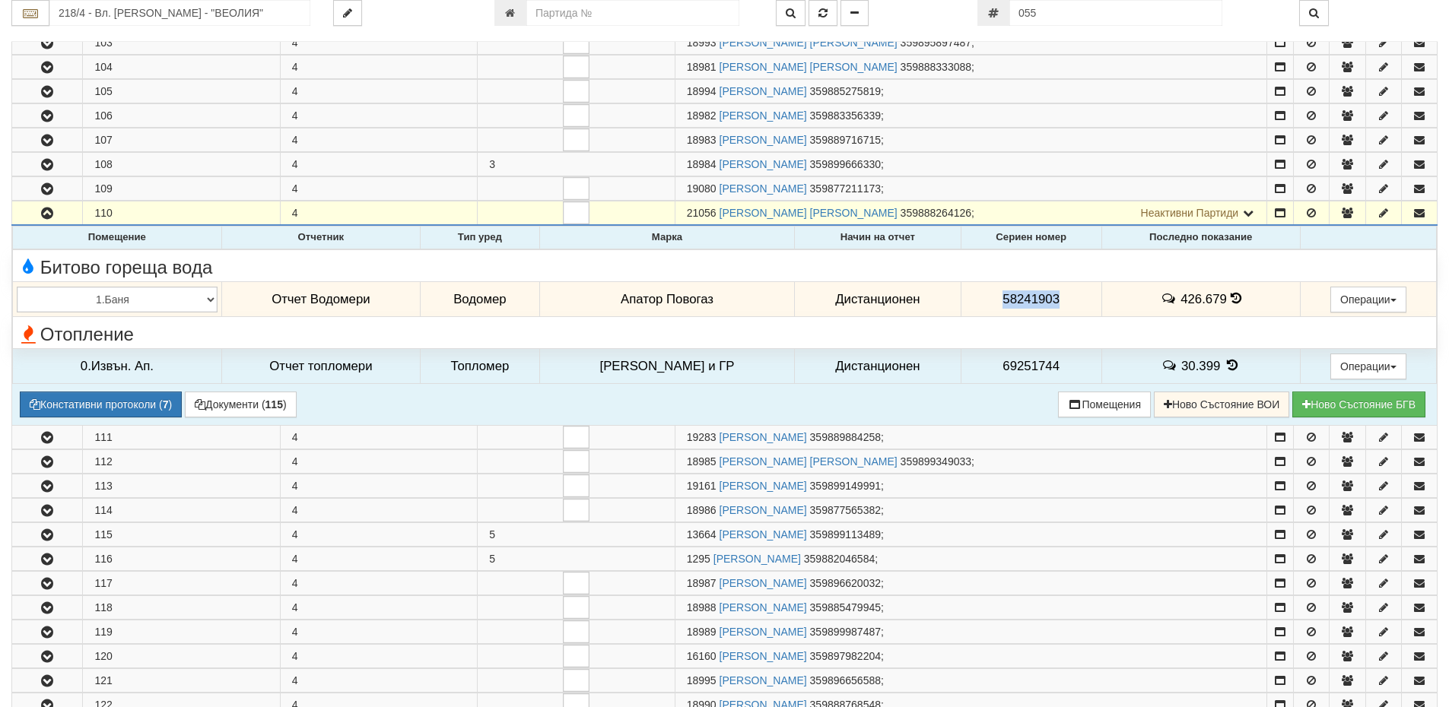
drag, startPoint x: 978, startPoint y: 295, endPoint x: 1079, endPoint y: 300, distance: 100.5
click at [1079, 300] on td "58241903" at bounding box center [1031, 299] width 141 height 35
copy span "58241903"
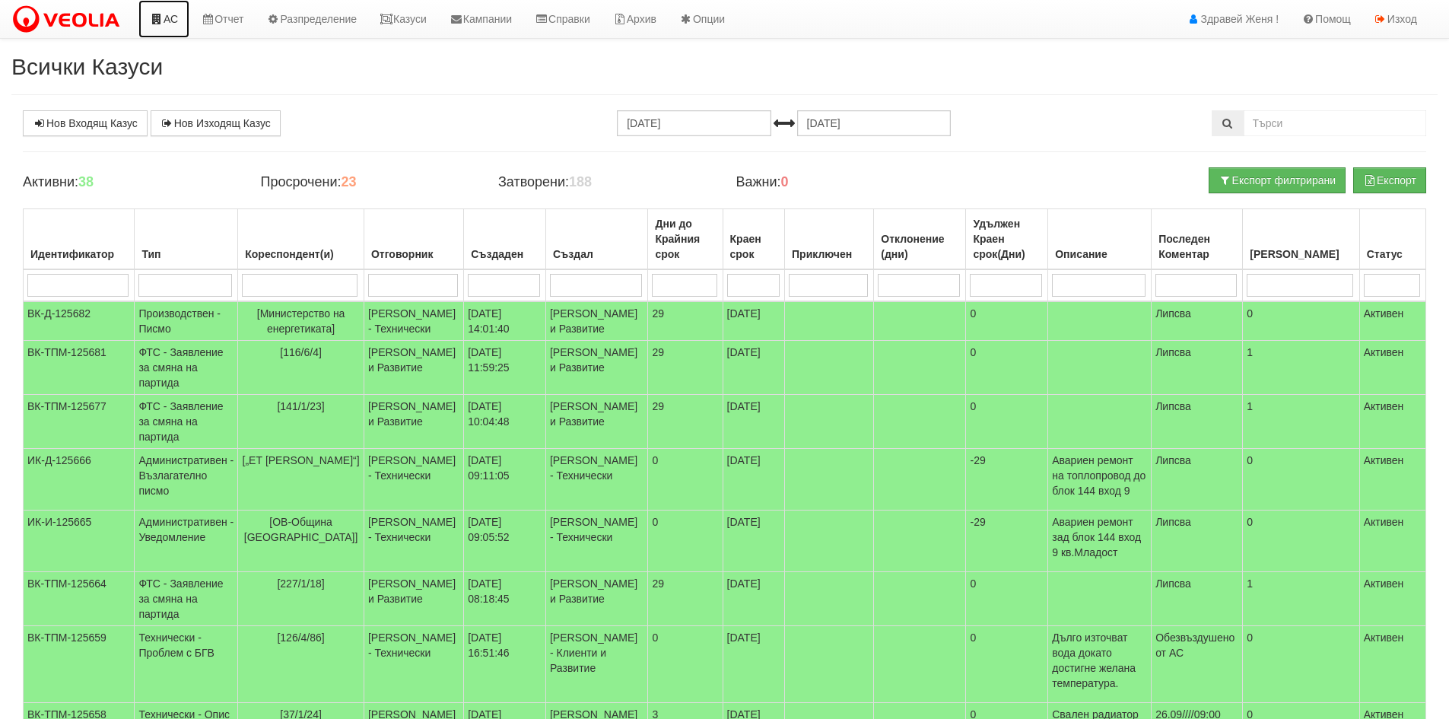
click at [173, 17] on link "АС" at bounding box center [163, 19] width 51 height 38
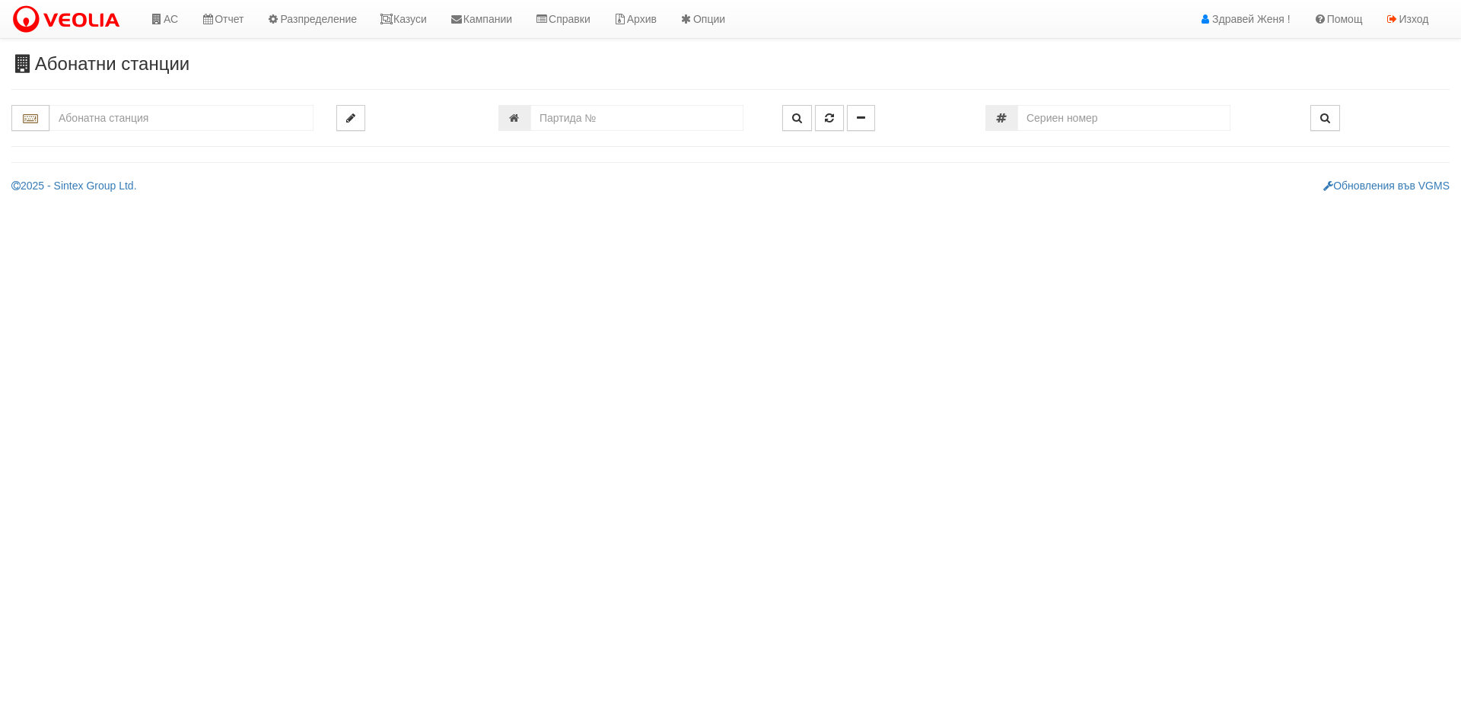
click at [92, 118] on input "text" at bounding box center [181, 118] width 264 height 26
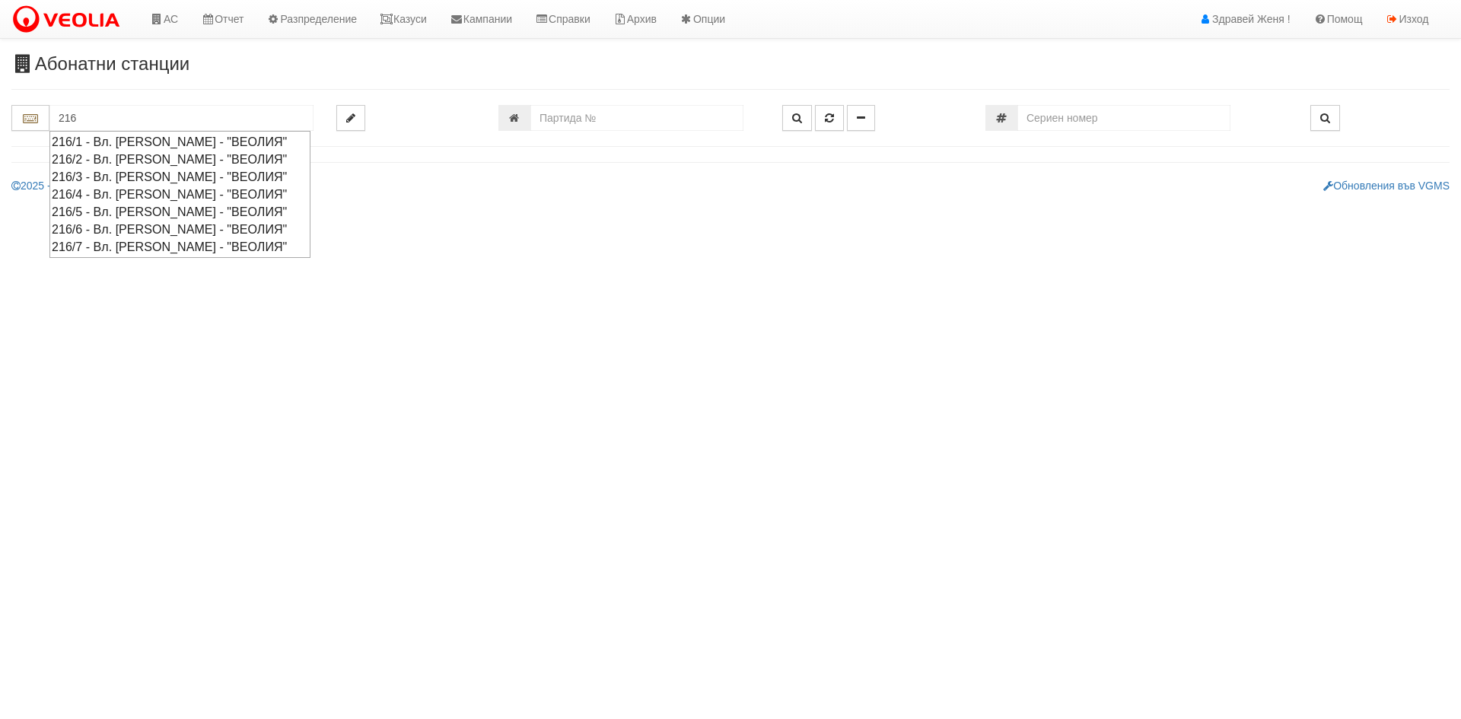
click at [96, 243] on div "216/7 - Вл. [PERSON_NAME] - "ВЕОЛИЯ"" at bounding box center [180, 246] width 256 height 17
type input "216/7 - Вл. [PERSON_NAME] - "ВЕОЛИЯ""
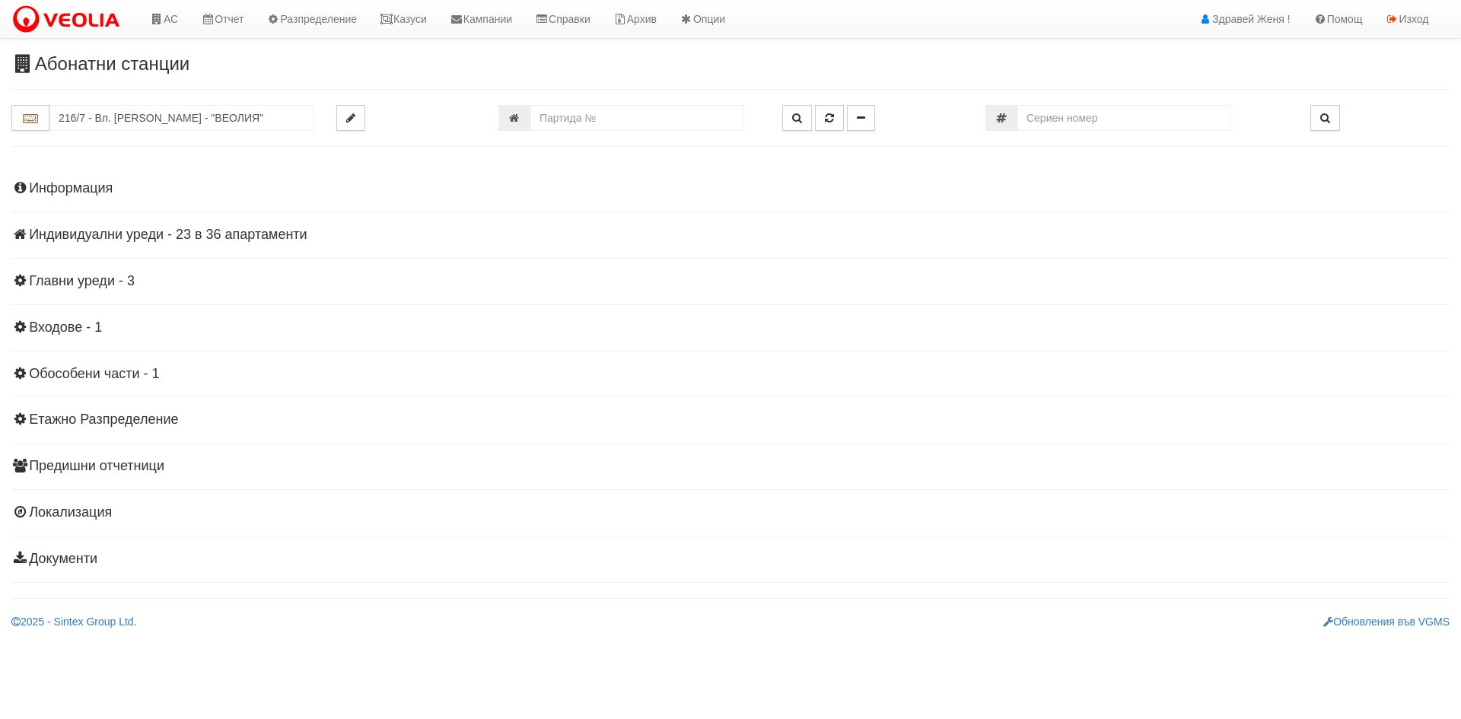
click at [227, 237] on h4 "Индивидуални уреди - 23 в 36 апартаменти" at bounding box center [730, 234] width 1438 height 15
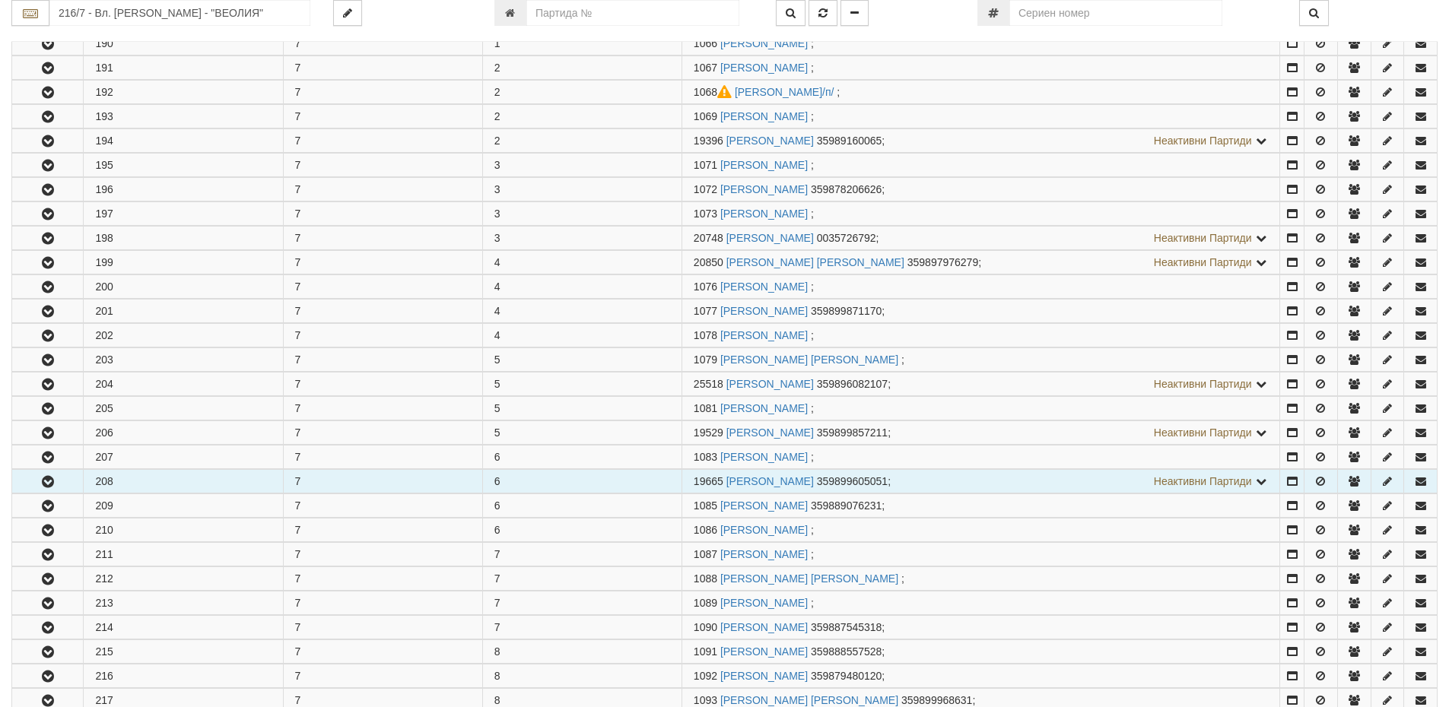
scroll to position [380, 0]
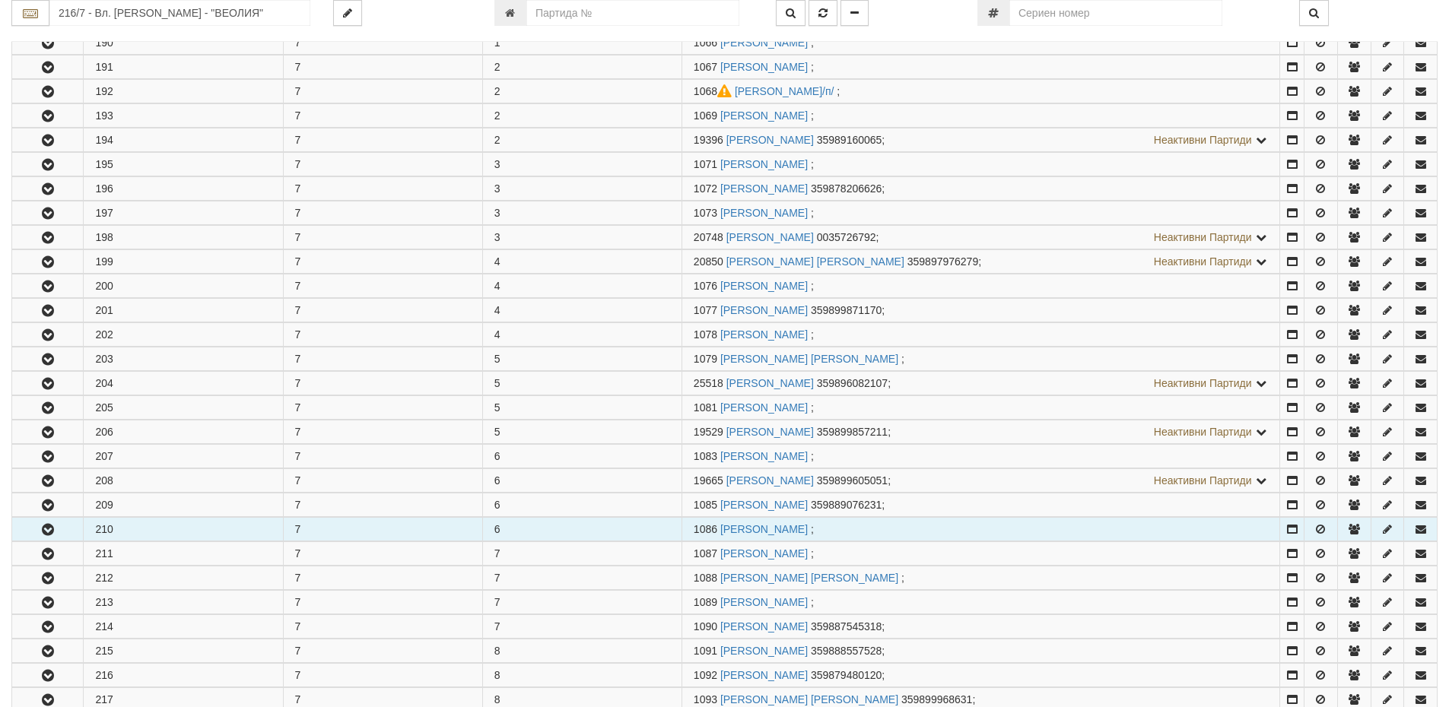
click at [119, 525] on td "210" at bounding box center [183, 530] width 199 height 24
click at [673, 533] on td "6" at bounding box center [581, 530] width 199 height 24
click at [695, 533] on span "1086" at bounding box center [706, 529] width 24 height 12
drag, startPoint x: 717, startPoint y: 530, endPoint x: 692, endPoint y: 535, distance: 25.5
click at [692, 535] on td "1086 [PERSON_NAME] ;" at bounding box center [981, 530] width 599 height 24
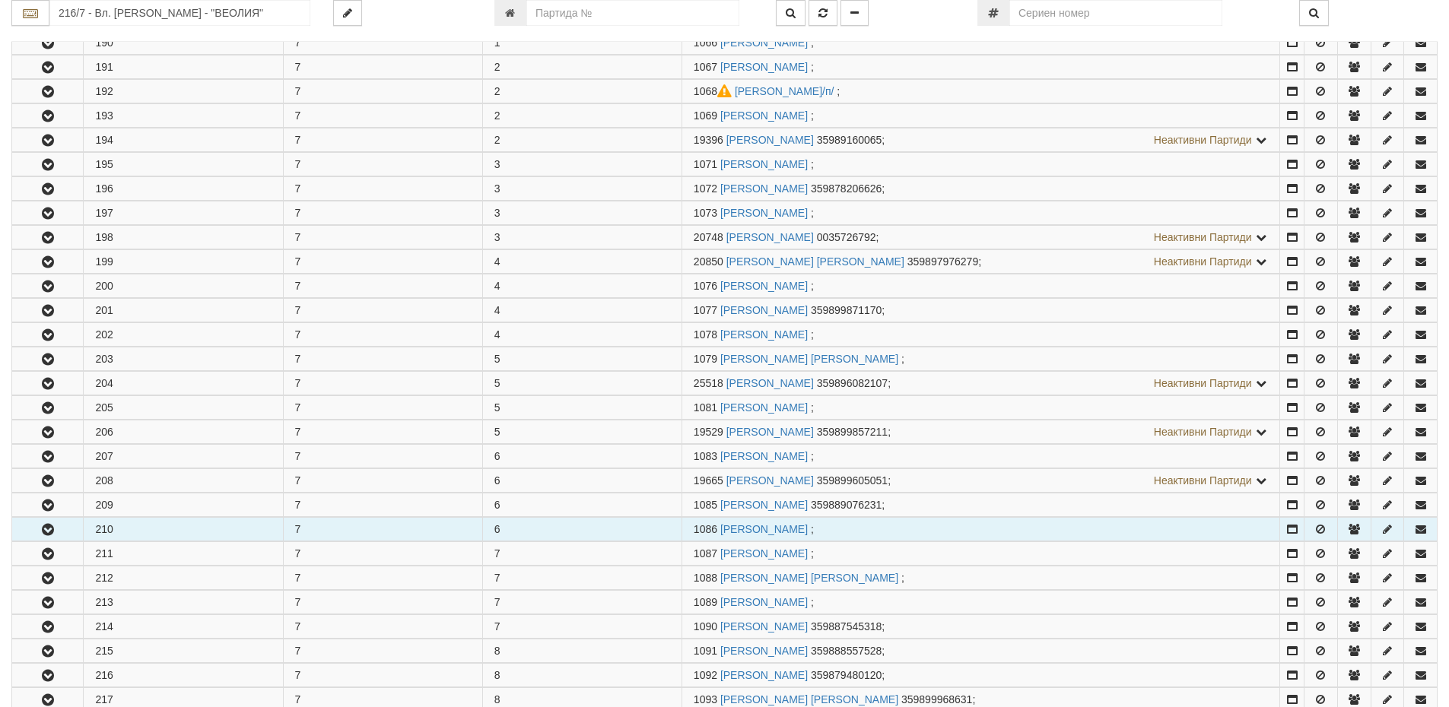
drag, startPoint x: 702, startPoint y: 533, endPoint x: 621, endPoint y: 537, distance: 81.5
click at [621, 537] on td "6" at bounding box center [581, 530] width 199 height 24
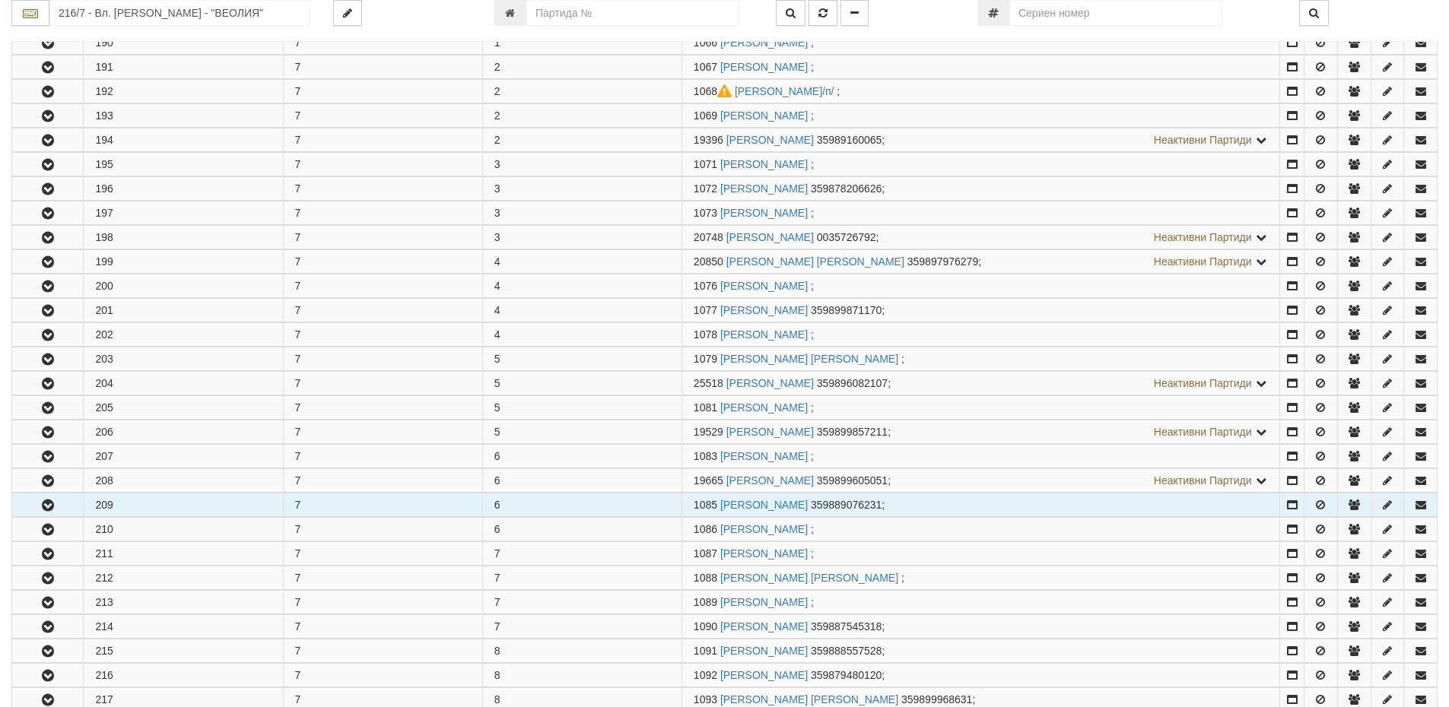
drag, startPoint x: 714, startPoint y: 504, endPoint x: 696, endPoint y: 507, distance: 17.6
click at [696, 507] on span "1085" at bounding box center [706, 505] width 24 height 12
click at [717, 506] on span "1085" at bounding box center [706, 505] width 24 height 12
drag, startPoint x: 714, startPoint y: 507, endPoint x: 706, endPoint y: 507, distance: 8.4
click at [706, 507] on span "1085" at bounding box center [706, 505] width 24 height 12
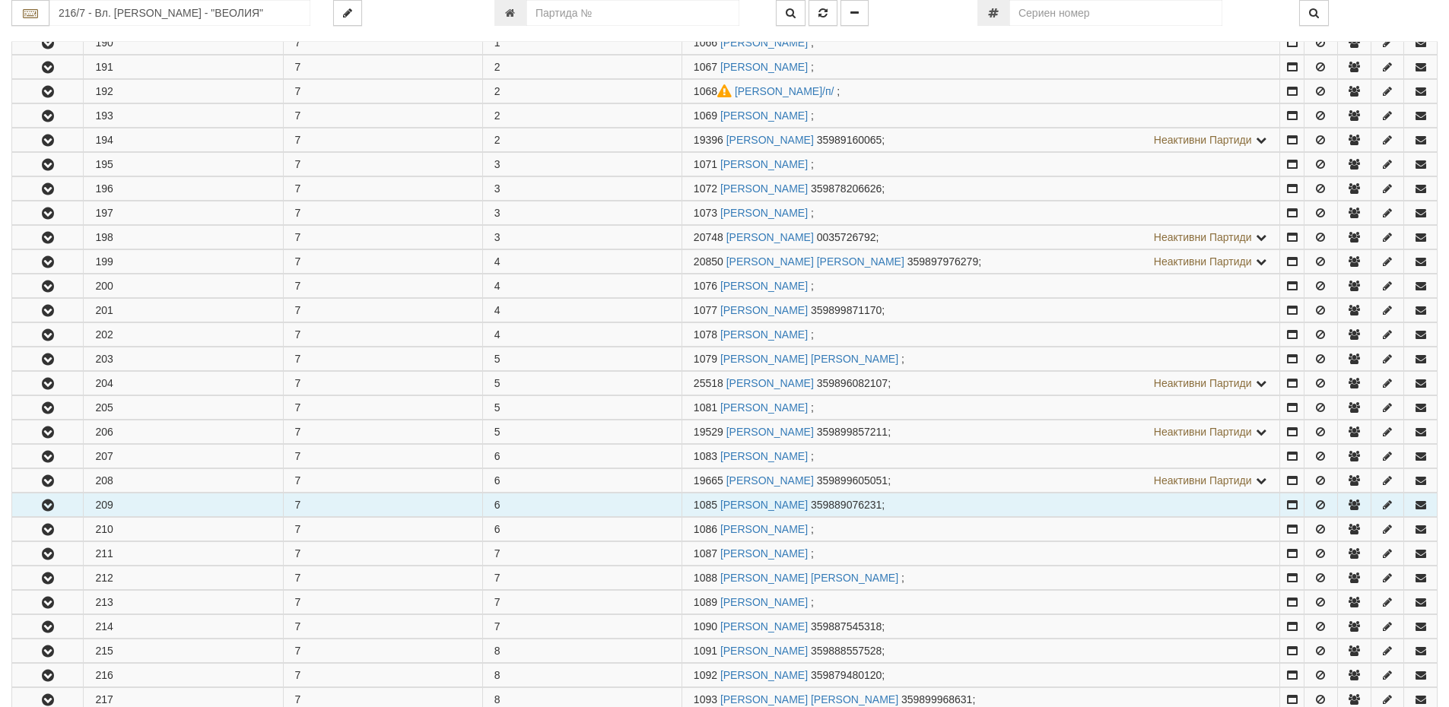
click at [714, 507] on span "1085" at bounding box center [706, 505] width 24 height 12
click at [717, 507] on span "1085" at bounding box center [706, 505] width 24 height 12
drag, startPoint x: 717, startPoint y: 507, endPoint x: 675, endPoint y: 495, distance: 43.4
click at [675, 495] on tr "209 7 6 1085 [PERSON_NAME] 359889076231 ;" at bounding box center [725, 506] width 1426 height 24
copy tr "1085"
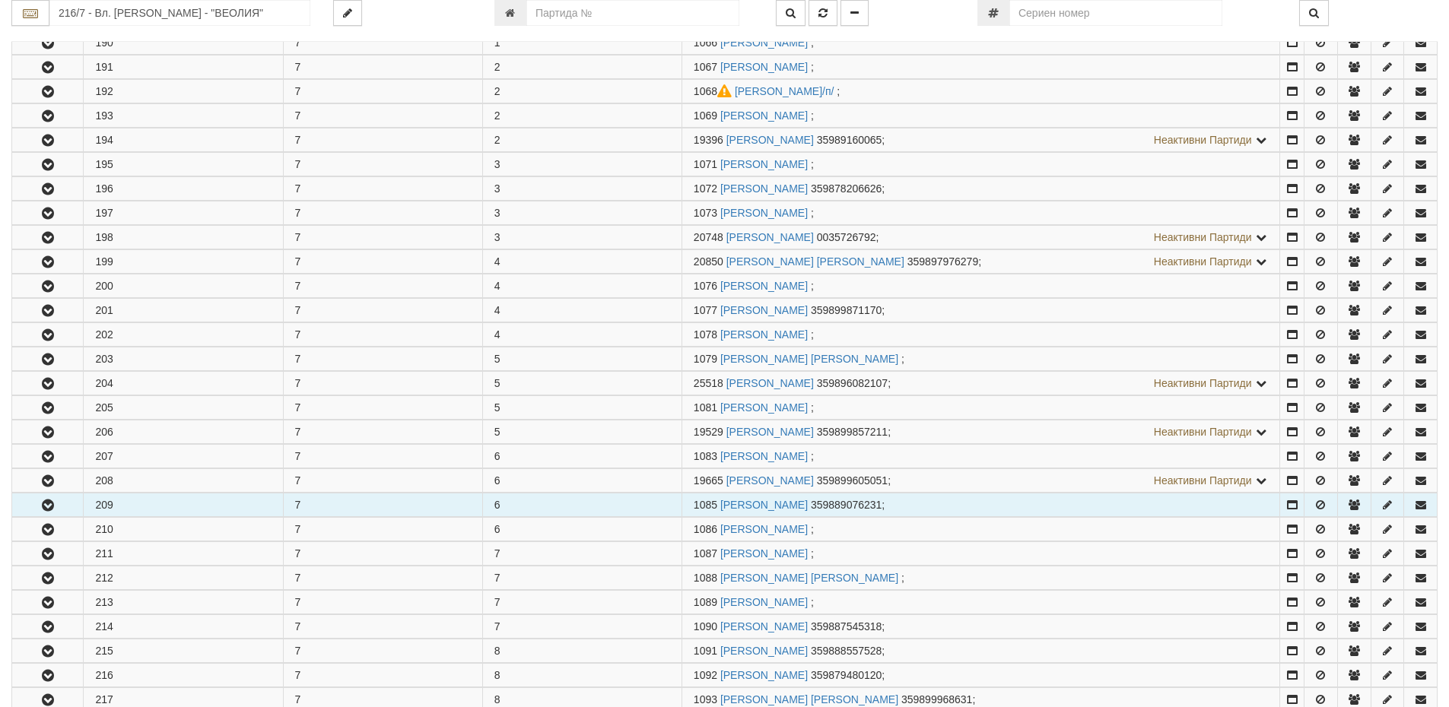
click at [42, 505] on icon "button" at bounding box center [48, 506] width 18 height 11
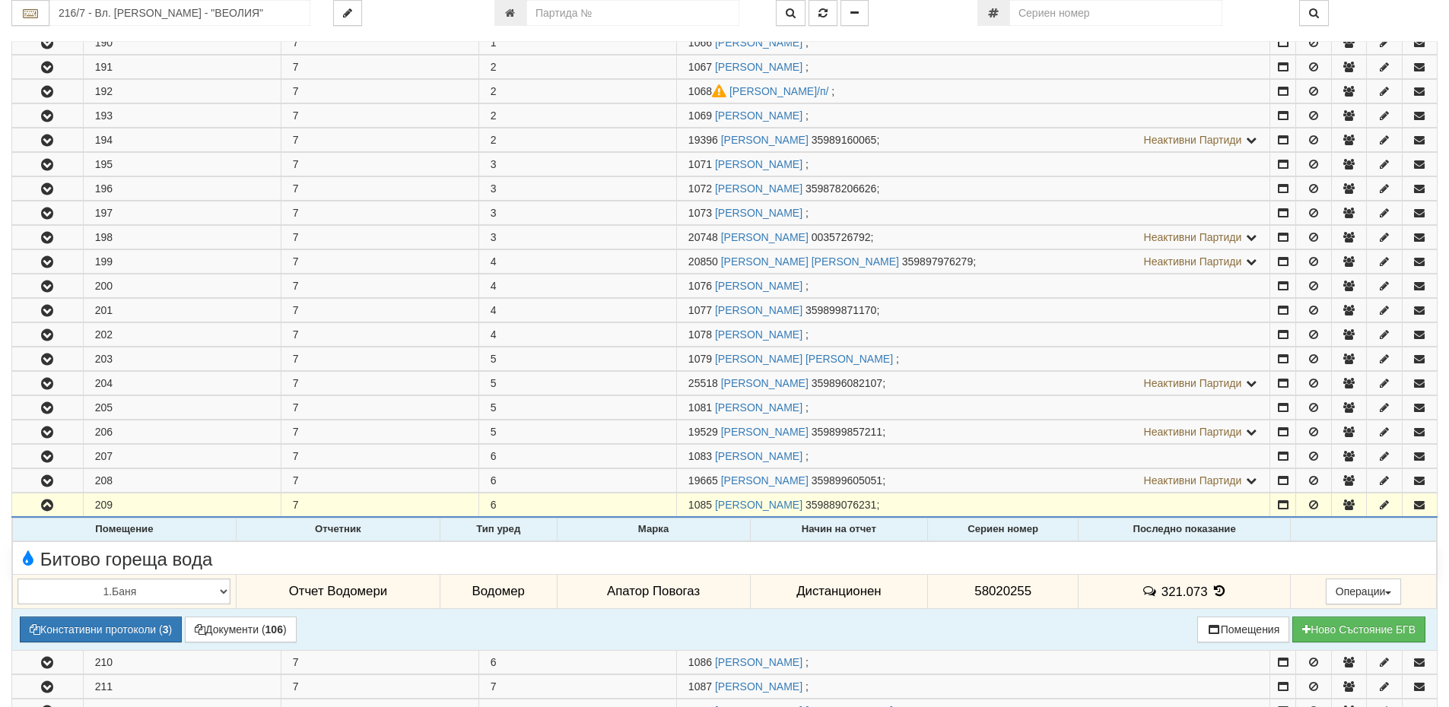
drag, startPoint x: 1042, startPoint y: 593, endPoint x: 911, endPoint y: 600, distance: 131.0
click at [911, 600] on tr "1.Баня 2.Кухня 3.Тоалетна 4.Всекидневна 5.Спалня 1 6.Спалня 2 7.Коридор 8.Терас…" at bounding box center [725, 591] width 1424 height 35
copy tr "Дистанционен 58020255"
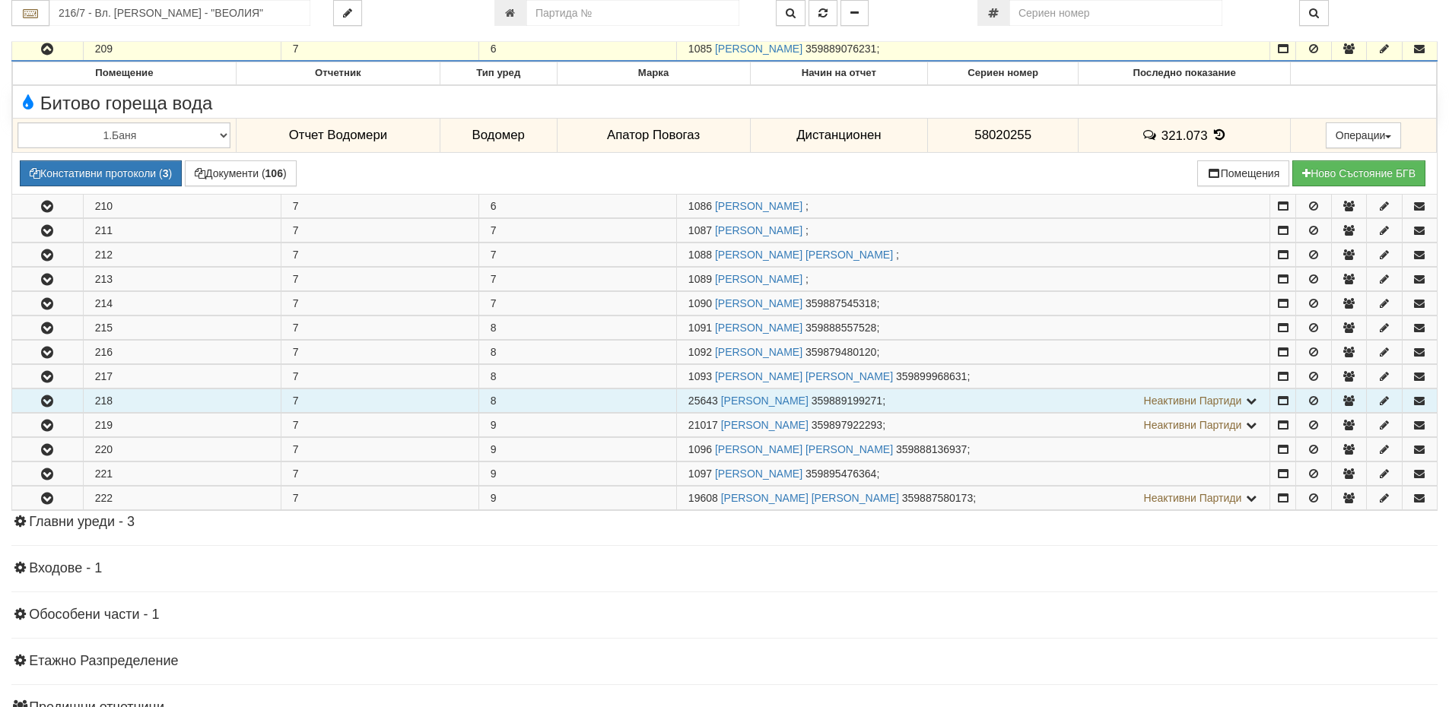
scroll to position [1011, 0]
